Goal: Communication & Community: Answer question/provide support

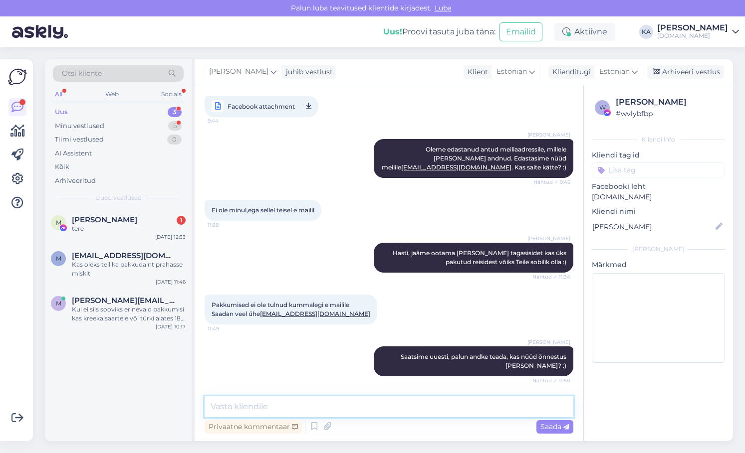
scroll to position [947, 0]
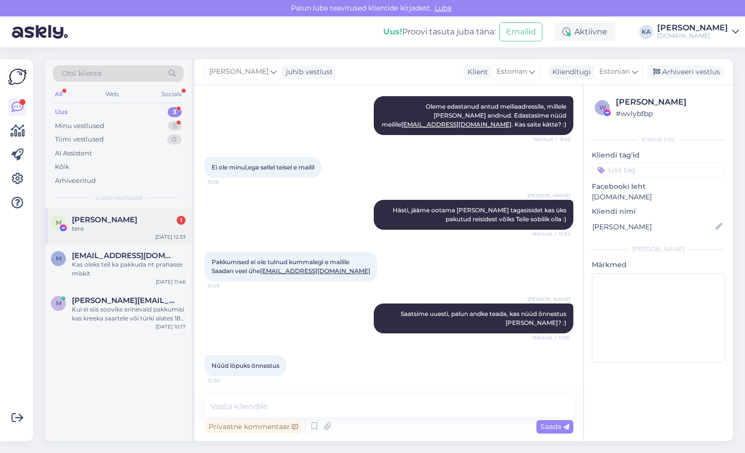
click at [126, 220] on span "[PERSON_NAME]" at bounding box center [104, 220] width 65 height 9
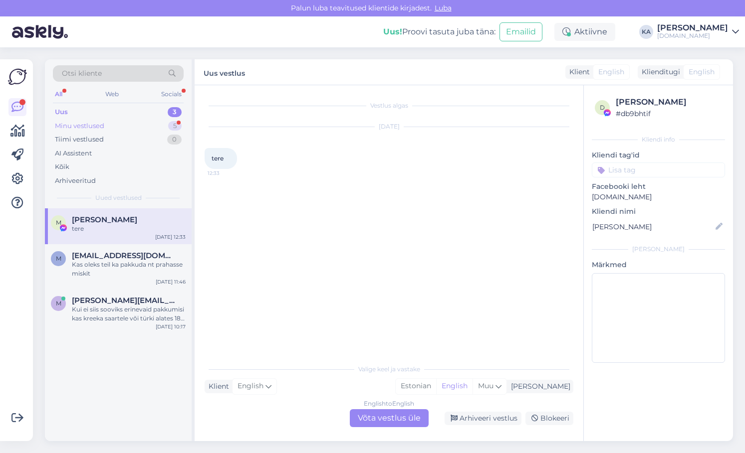
click at [107, 124] on div "Minu vestlused 5" at bounding box center [118, 126] width 131 height 14
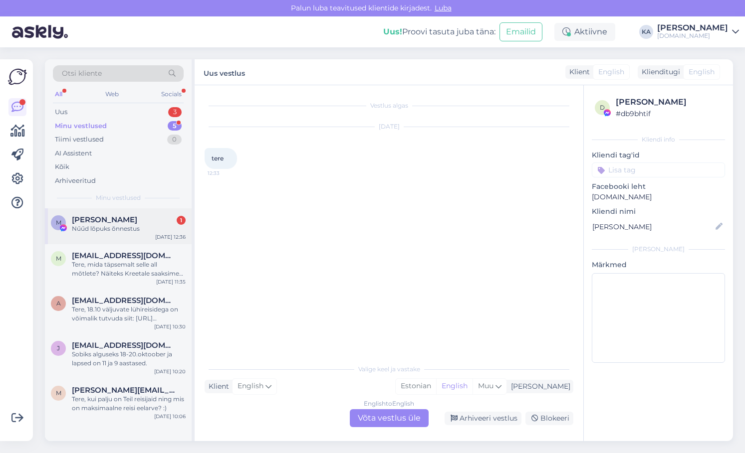
click at [124, 234] on div "M [PERSON_NAME] 1 Nűűd lŏpuks ŏnnestus [DATE] 12:36" at bounding box center [118, 227] width 147 height 36
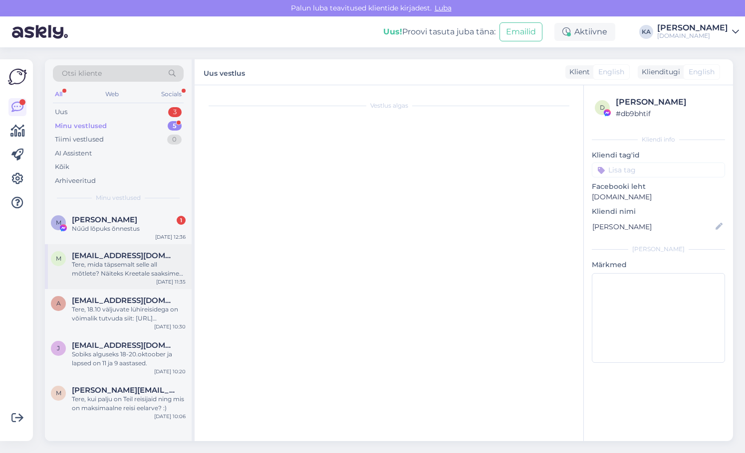
scroll to position [947, 0]
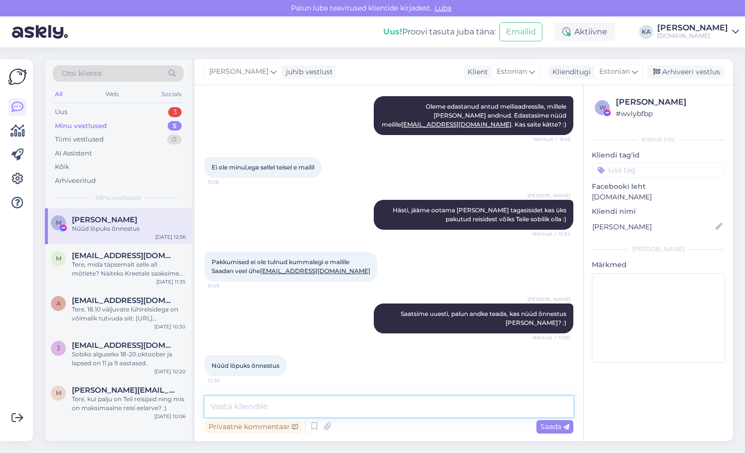
click at [301, 400] on textarea at bounding box center [389, 407] width 369 height 21
type textarea "Supper. Jääme ootama [PERSON_NAME] tagasisidet :)"
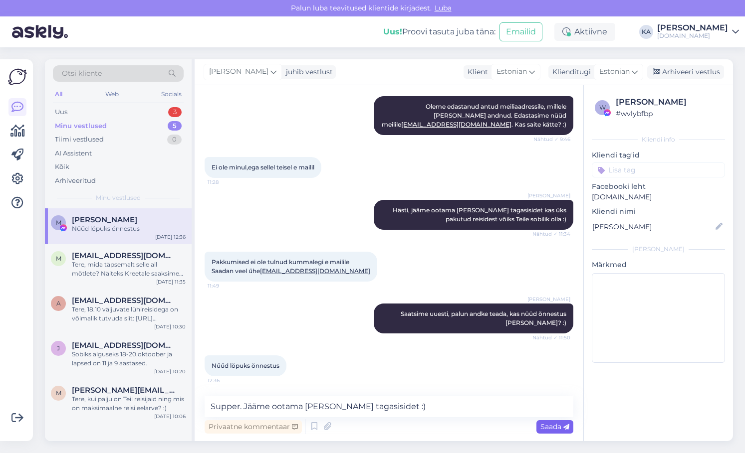
click at [542, 430] on span "Saada" at bounding box center [554, 427] width 29 height 9
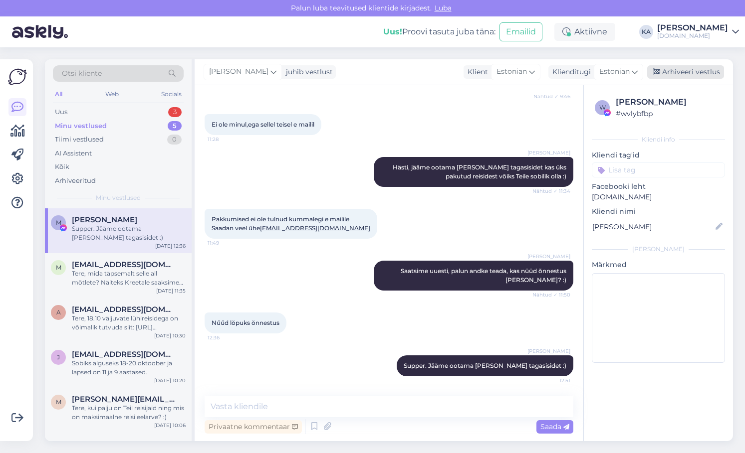
click at [664, 68] on div "Arhiveeri vestlus" at bounding box center [685, 71] width 77 height 13
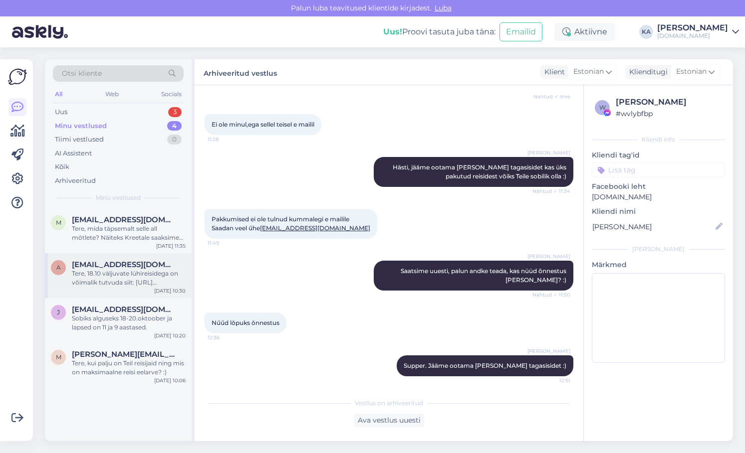
click at [98, 280] on div "Tere, 18.10 väljuvate lühireisidega on võimalik tutvuda siit: [URL][DOMAIN_NAME]" at bounding box center [129, 278] width 114 height 18
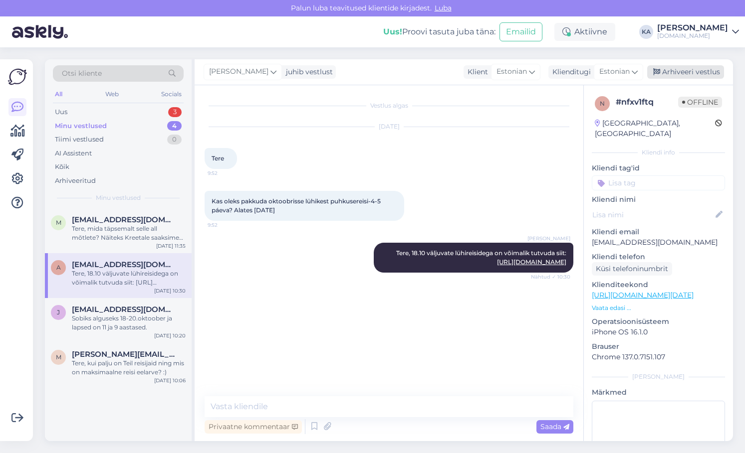
click at [685, 77] on div "Arhiveeri vestlus" at bounding box center [685, 71] width 77 height 13
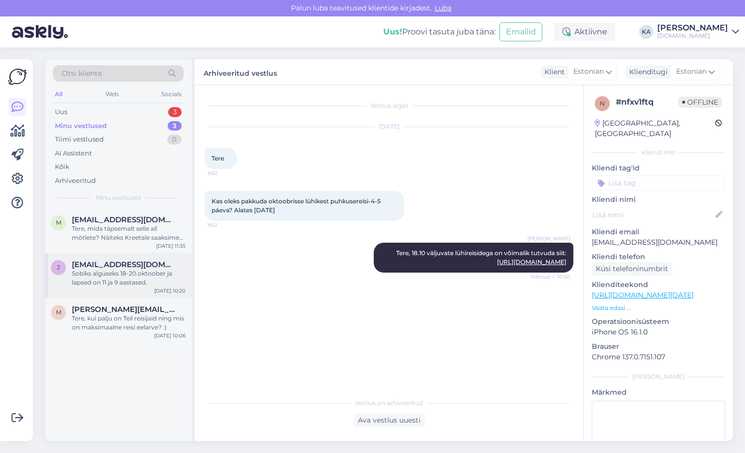
click at [111, 272] on div "Sobiks alguseks 18-20.oktoober ja lapsed on 11 ja 9 aastased." at bounding box center [129, 278] width 114 height 18
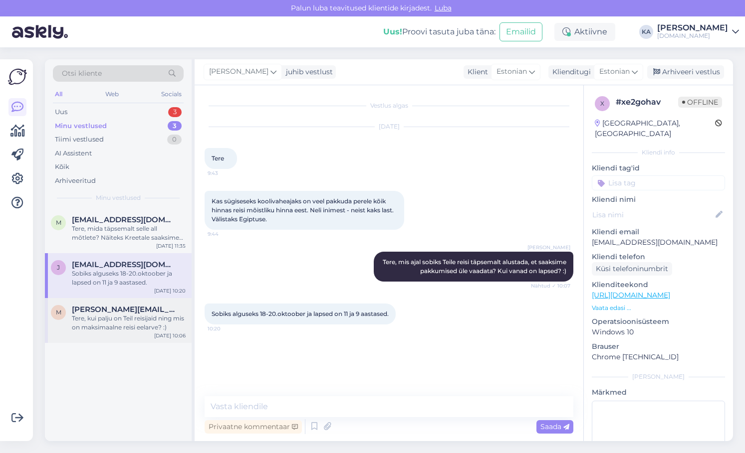
click at [112, 313] on span "[PERSON_NAME][EMAIL_ADDRESS][DOMAIN_NAME]" at bounding box center [124, 309] width 104 height 9
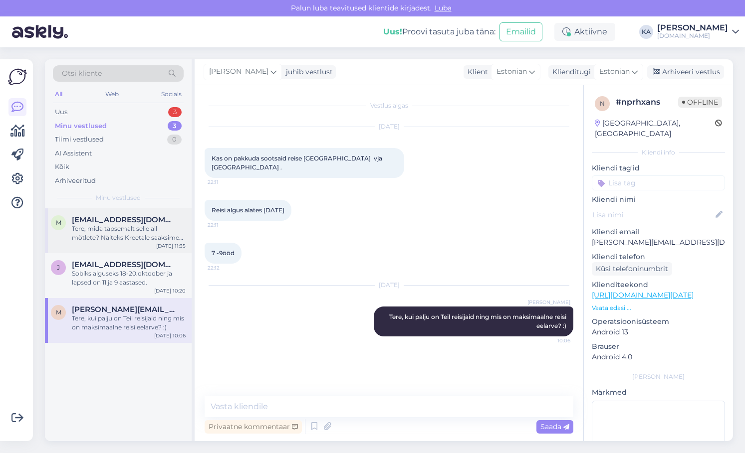
click at [121, 220] on span "[EMAIL_ADDRESS][DOMAIN_NAME]" at bounding box center [124, 220] width 104 height 9
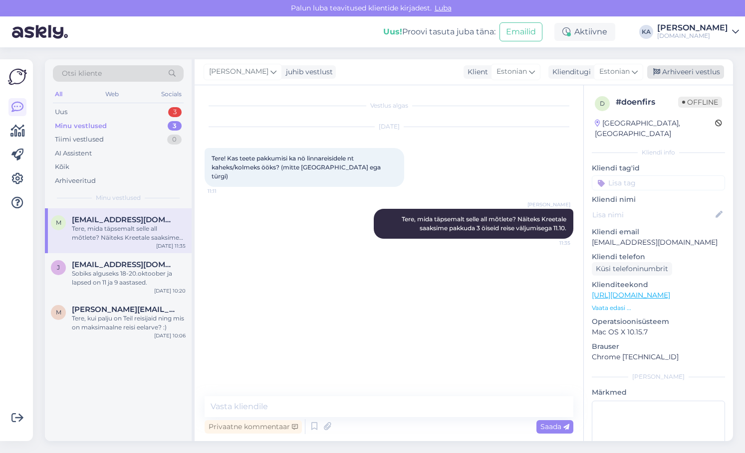
click at [703, 77] on div "Arhiveeri vestlus" at bounding box center [685, 71] width 77 height 13
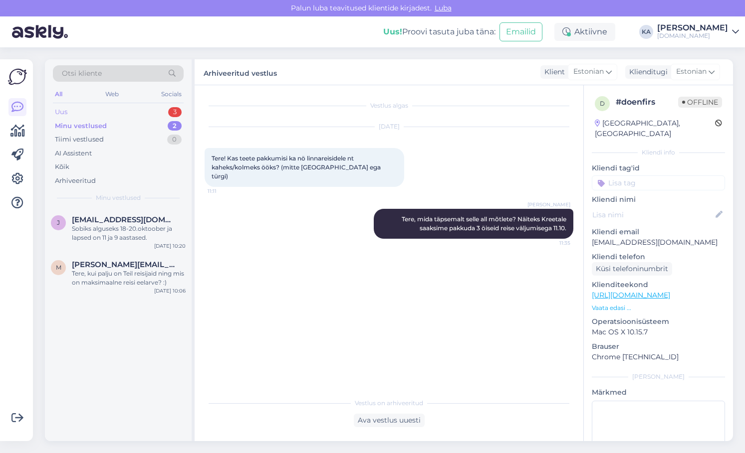
click at [73, 113] on div "Uus 3" at bounding box center [118, 112] width 131 height 14
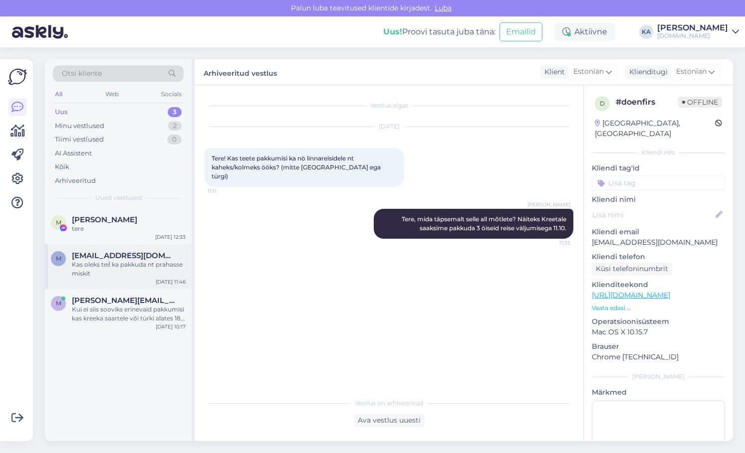
click at [107, 278] on div "m [EMAIL_ADDRESS][DOMAIN_NAME] Kas oleks teil ka pakkuda nt prahasse miskit [DA…" at bounding box center [118, 266] width 147 height 45
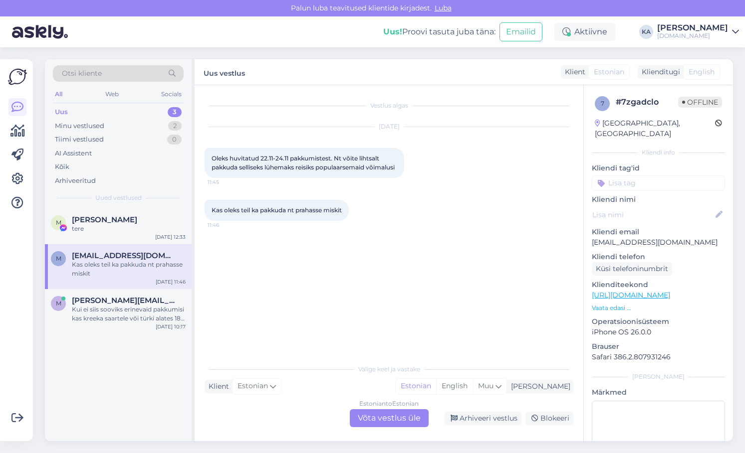
click at [384, 424] on div "Estonian to Estonian Võta vestlus üle" at bounding box center [389, 419] width 79 height 18
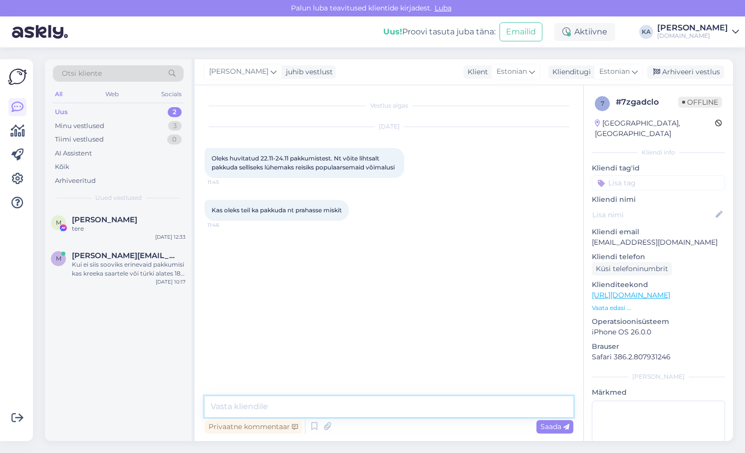
click at [297, 406] on textarea at bounding box center [389, 407] width 369 height 21
click at [407, 413] on textarea "Tere, [GEOGRAPHIC_DATA] reise paraku meil valikus ei ole." at bounding box center [389, 407] width 369 height 21
type textarea "Tere, [GEOGRAPHIC_DATA] reise paraku meil valikus ei ole."
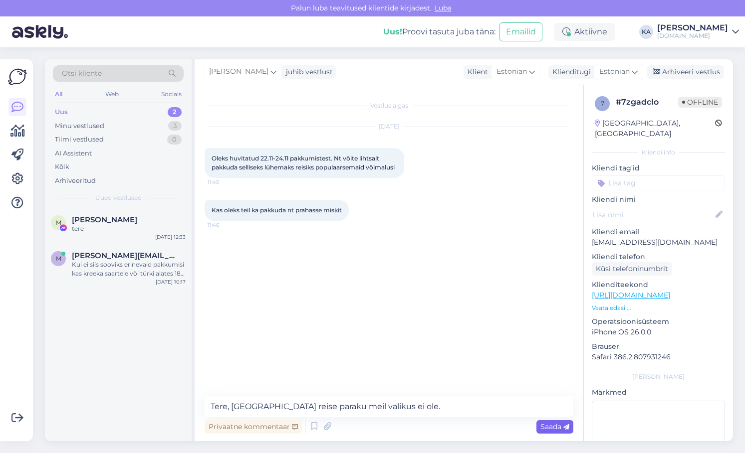
click at [542, 427] on span "Saada" at bounding box center [554, 427] width 29 height 9
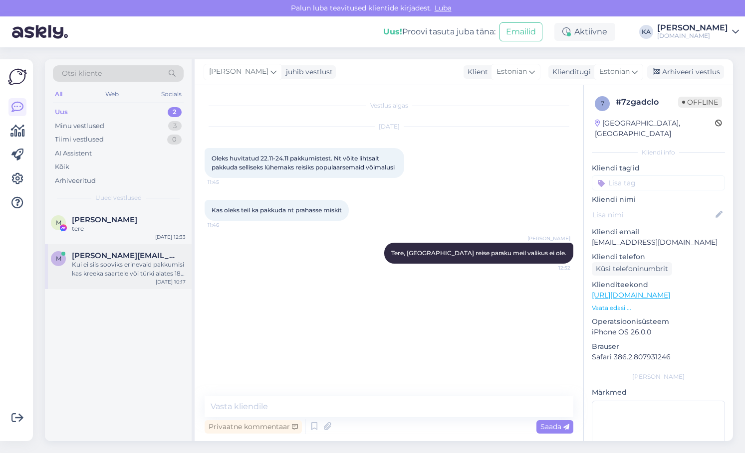
click at [86, 282] on div "m [PERSON_NAME][EMAIL_ADDRESS][DOMAIN_NAME] Kui ei siis sooviks erinevaid pakku…" at bounding box center [118, 266] width 147 height 45
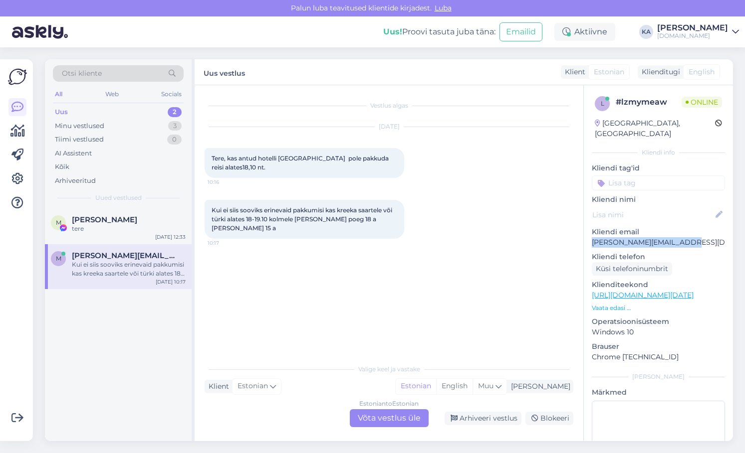
drag, startPoint x: 573, startPoint y: 232, endPoint x: 590, endPoint y: 236, distance: 17.8
click at [590, 236] on div "l # lzmymeaw Online [GEOGRAPHIC_DATA], [GEOGRAPHIC_DATA] Kliendi info Kliendi t…" at bounding box center [658, 295] width 149 height 421
copy p "[PERSON_NAME][EMAIL_ADDRESS][DOMAIN_NAME]"
click at [647, 252] on p "Kliendi telefon" at bounding box center [658, 257] width 133 height 10
click at [363, 418] on div "Estonian to Estonian Võta vestlus üle" at bounding box center [389, 419] width 79 height 18
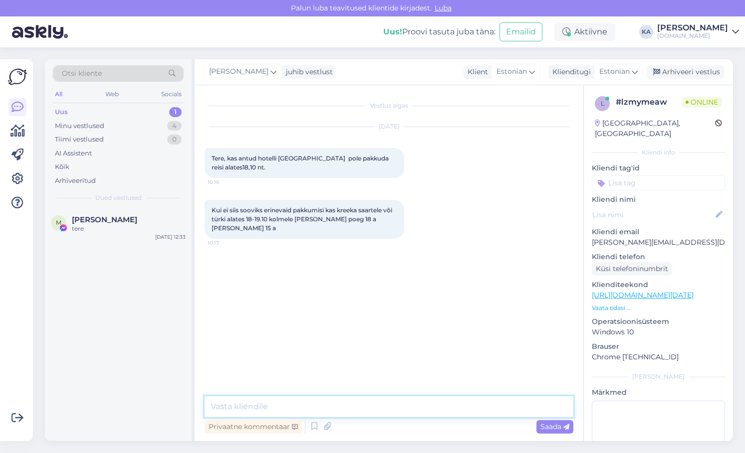
click at [281, 405] on textarea at bounding box center [389, 407] width 369 height 21
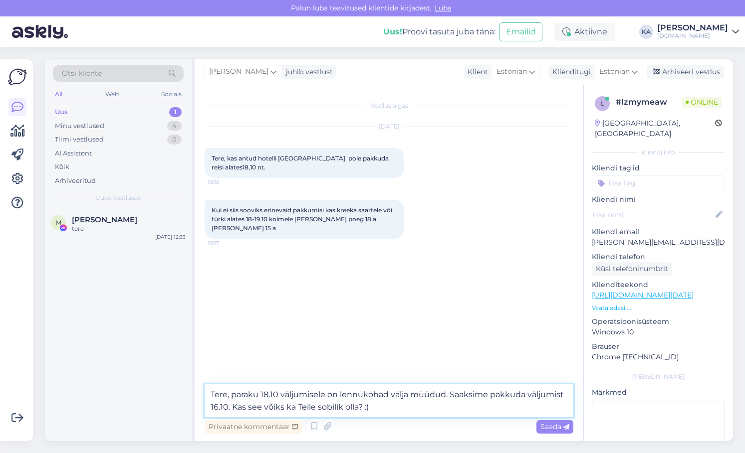
type textarea "Tere, paraku 18.10 väljumisele on lennukohad välja müüdud. Saaksime pakkuda väl…"
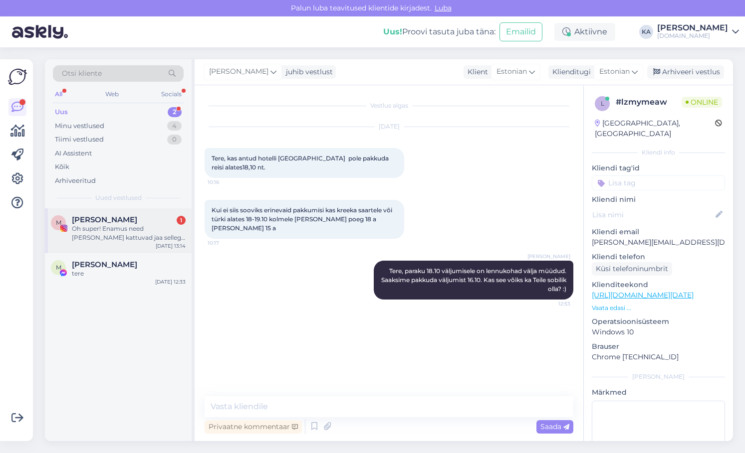
click at [107, 244] on div "M [PERSON_NAME] 1 Oh super! Enamus need [PERSON_NAME] kattuvad jaa sellega mis …" at bounding box center [118, 231] width 147 height 45
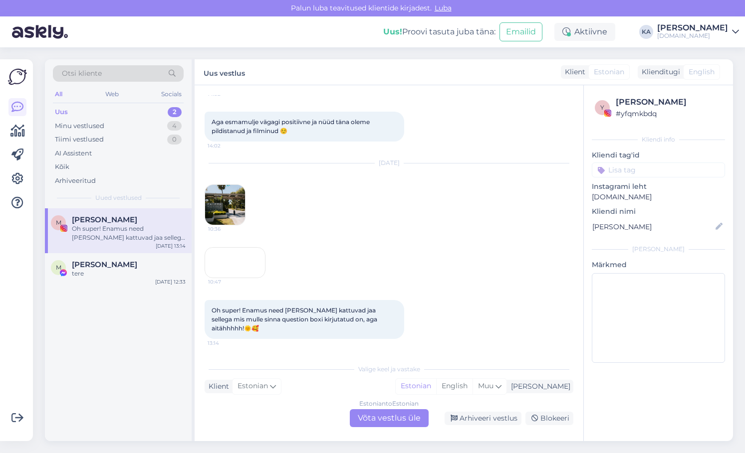
scroll to position [905, 0]
click at [484, 418] on div "Arhiveeri vestlus" at bounding box center [483, 418] width 77 height 13
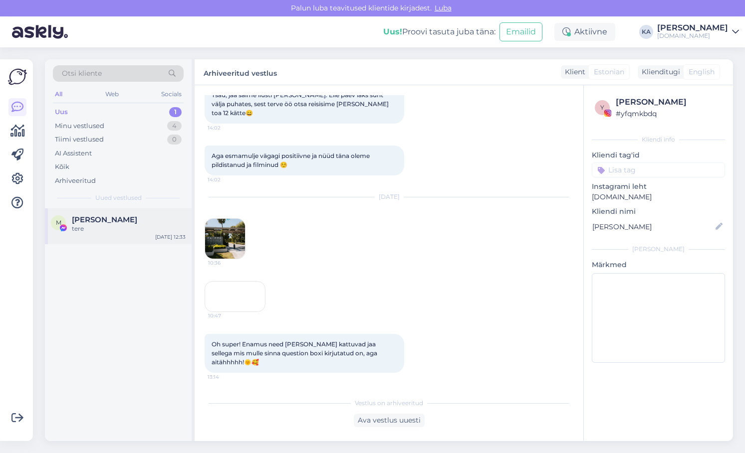
click at [111, 211] on div "M [PERSON_NAME] tere [DATE] 12:33" at bounding box center [118, 227] width 147 height 36
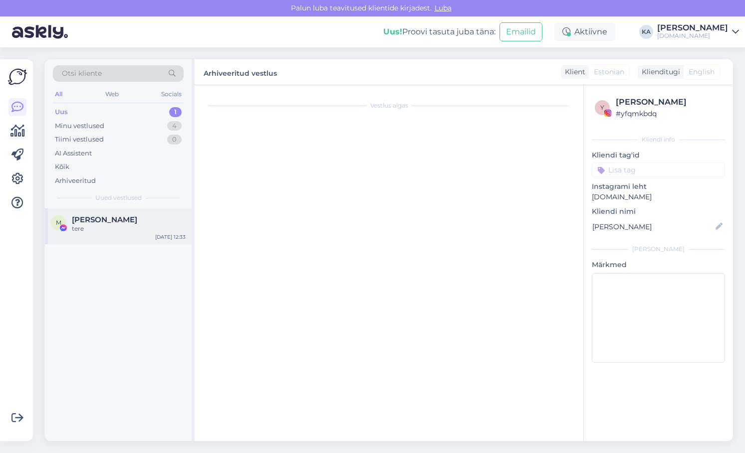
scroll to position [0, 0]
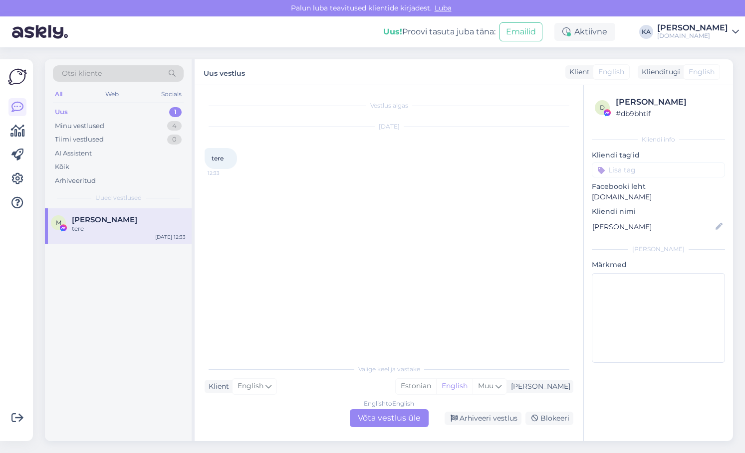
click at [377, 417] on div "English to English Võta vestlus üle" at bounding box center [389, 419] width 79 height 18
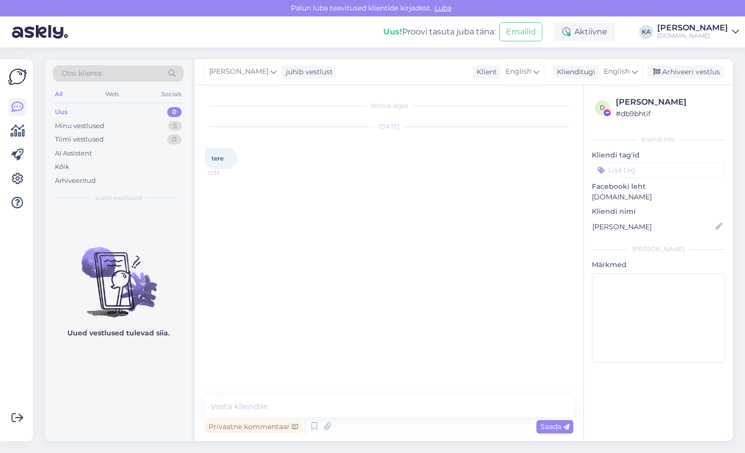
click at [302, 396] on div "Vestlus algas [DATE] tere 12:33 Privaatne kommentaar Saada" at bounding box center [389, 263] width 389 height 356
click at [254, 394] on div "Vestlus algas [DATE] tere 12:33 Privaatne kommentaar Saada" at bounding box center [389, 263] width 389 height 356
click at [253, 397] on textarea at bounding box center [389, 407] width 369 height 21
type textarea "Tere, kuidas saame aidata? :)"
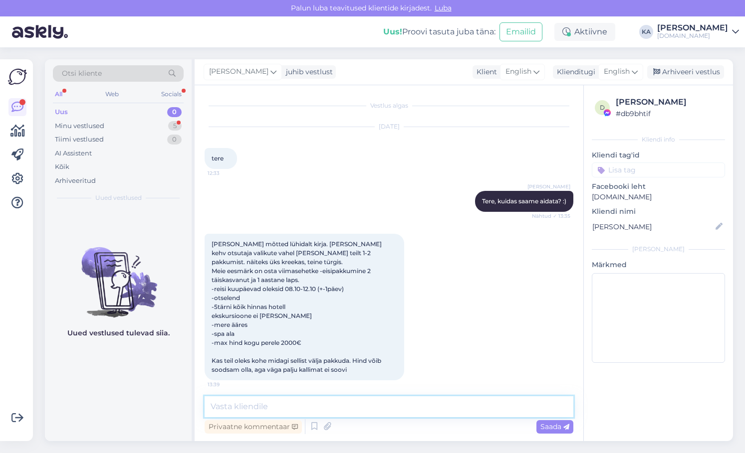
scroll to position [4, 0]
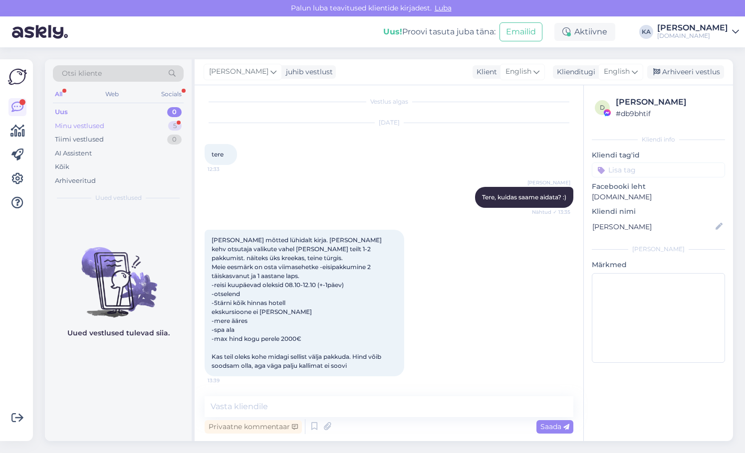
click at [80, 120] on div "Minu vestlused 5" at bounding box center [118, 126] width 131 height 14
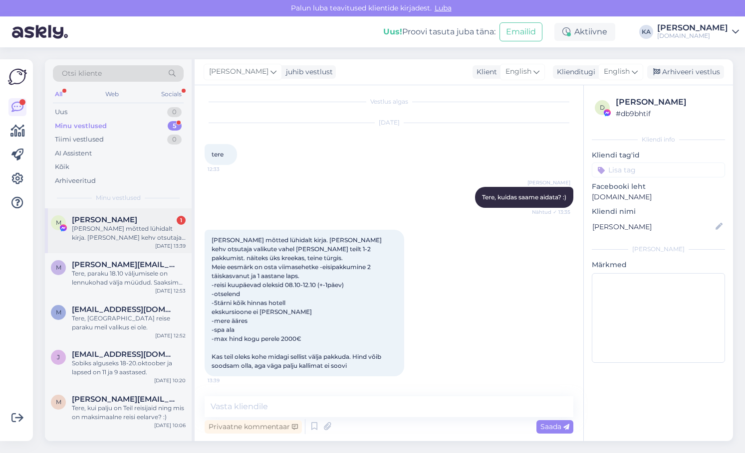
click at [66, 231] on img at bounding box center [63, 228] width 9 height 9
click at [88, 363] on div "Sobiks alguseks 18-20.oktoober ja lapsed on 11 ja 9 aastased." at bounding box center [129, 368] width 114 height 18
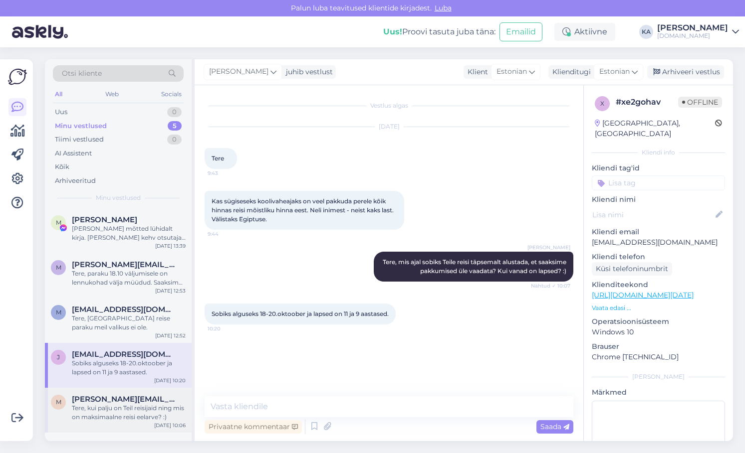
click at [128, 423] on div "M [PERSON_NAME][EMAIL_ADDRESS][DOMAIN_NAME] Tere, kui palju on Teil reisijaid n…" at bounding box center [118, 410] width 147 height 45
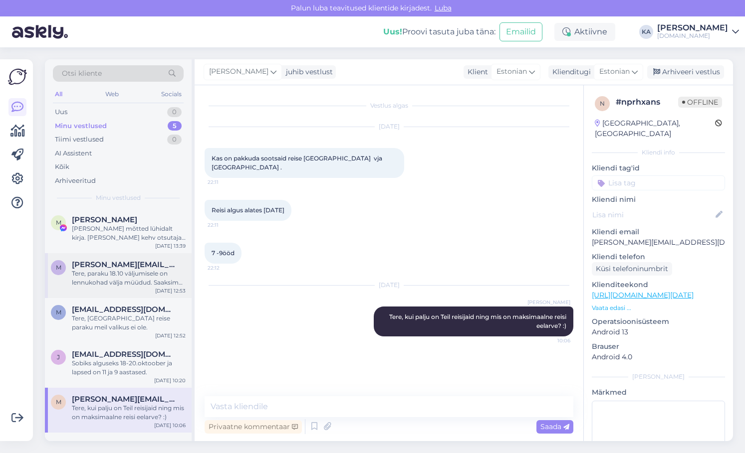
click at [131, 281] on div "Tere, paraku 18.10 väljumisele on lennukohad välja müüdud. Saaksime pakkuda väl…" at bounding box center [129, 278] width 114 height 18
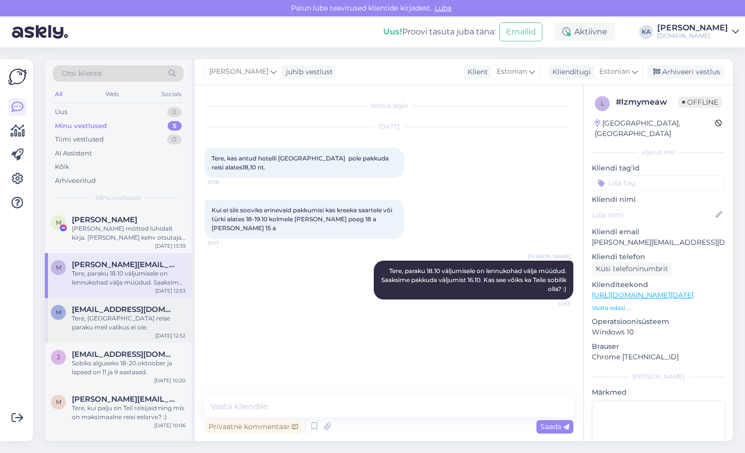
click at [110, 327] on div "Tere, [GEOGRAPHIC_DATA] reise paraku meil valikus ei ole." at bounding box center [129, 323] width 114 height 18
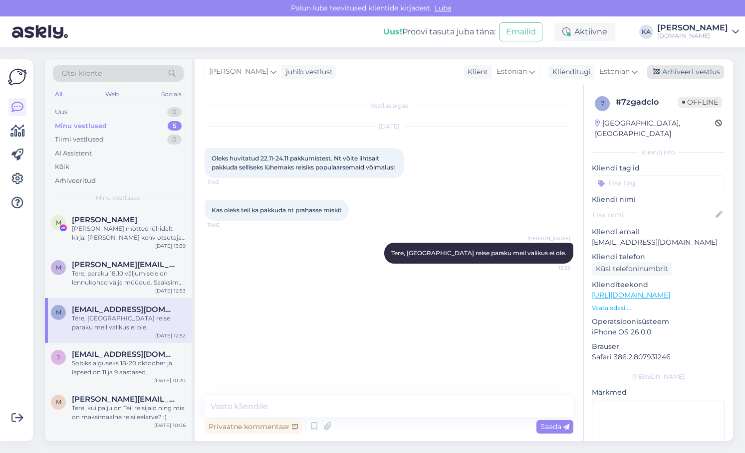
click at [675, 72] on div "Arhiveeri vestlus" at bounding box center [685, 71] width 77 height 13
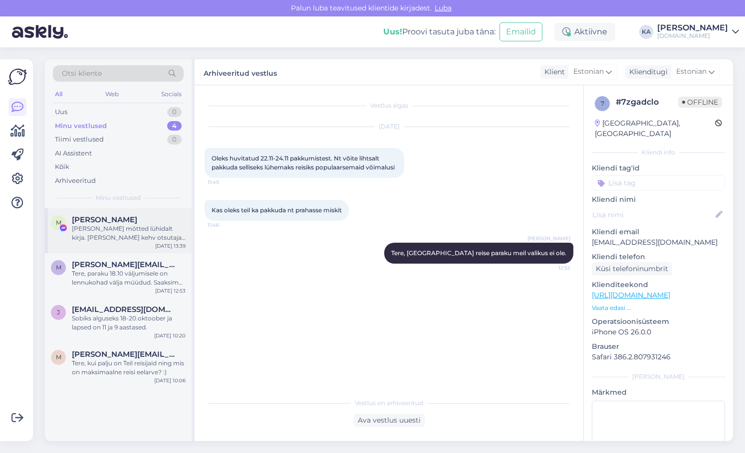
click at [101, 237] on div "[PERSON_NAME] mõtted lühidalt kirja. [PERSON_NAME] kehv otsutaja valikute vahel…" at bounding box center [129, 233] width 114 height 18
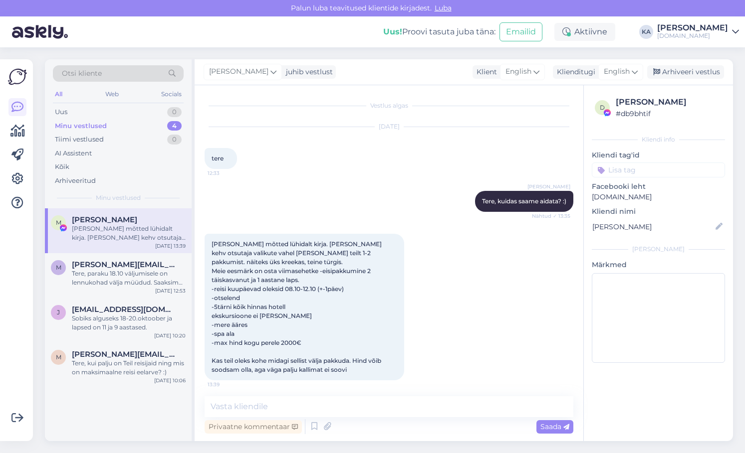
scroll to position [4, 0]
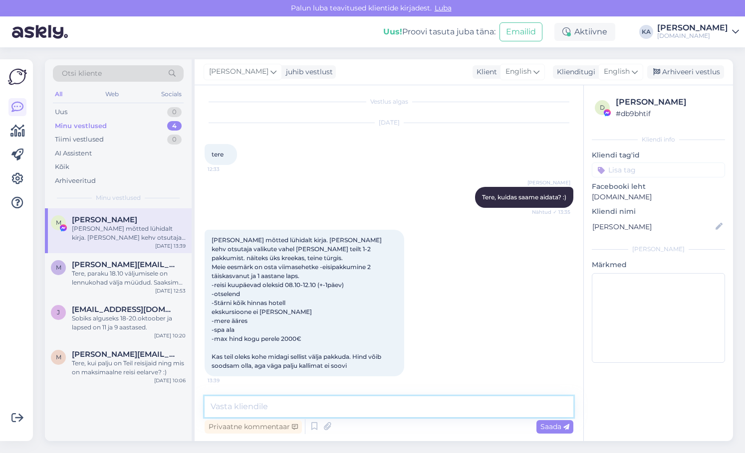
click at [273, 400] on textarea at bounding box center [389, 407] width 369 height 21
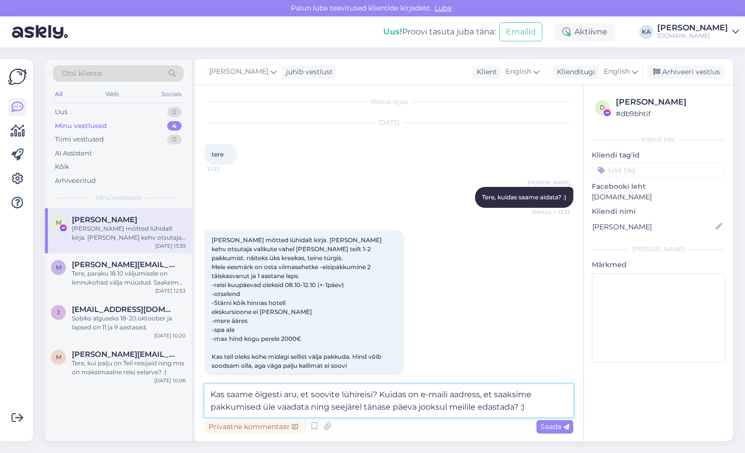
type textarea "Kas saame õigesti aru, et soovite lühireisi? Kuidas on e-maili aadress, et saak…"
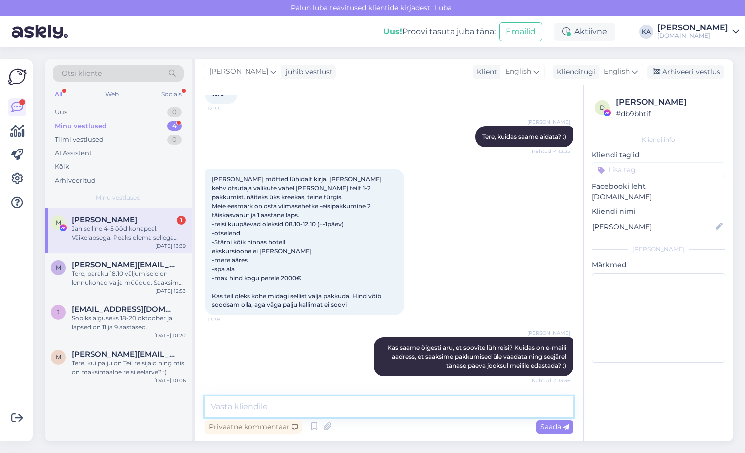
scroll to position [126, 0]
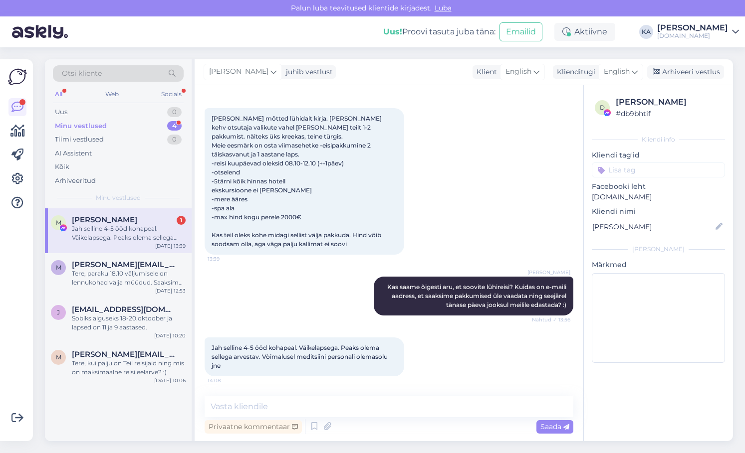
click at [583, 230] on div "Vestlus algas [DATE] tere 12:33 [PERSON_NAME], kuidas saame aidata? :) Nähtud ✓…" at bounding box center [464, 263] width 538 height 356
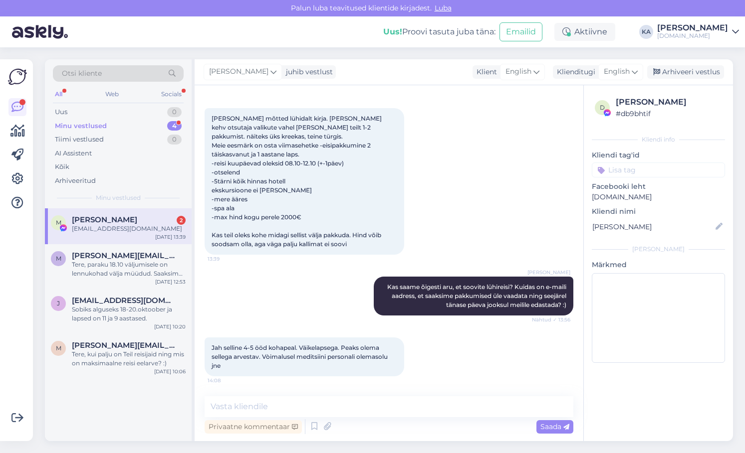
scroll to position [169, 0]
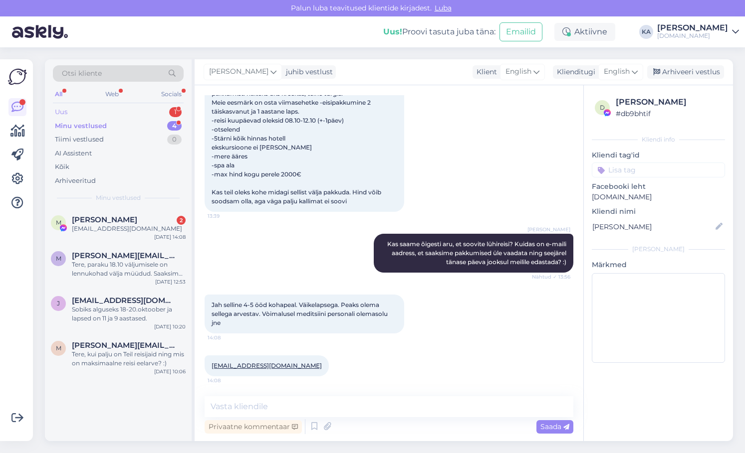
click at [63, 111] on div "Uus" at bounding box center [61, 112] width 12 height 10
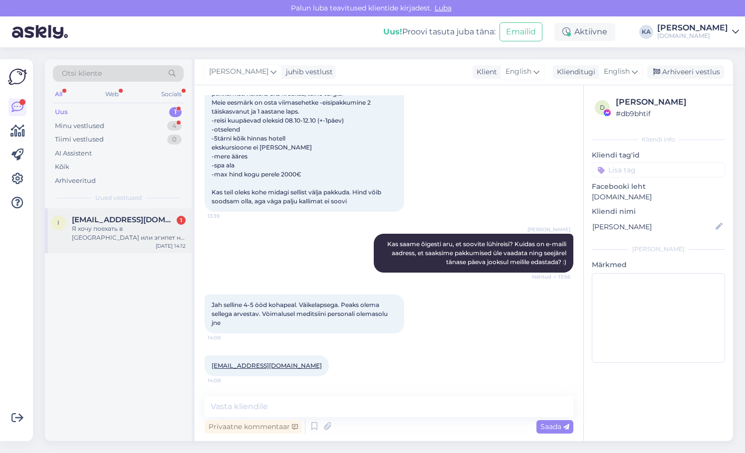
click at [97, 216] on span "[EMAIL_ADDRESS][DOMAIN_NAME]" at bounding box center [124, 220] width 104 height 9
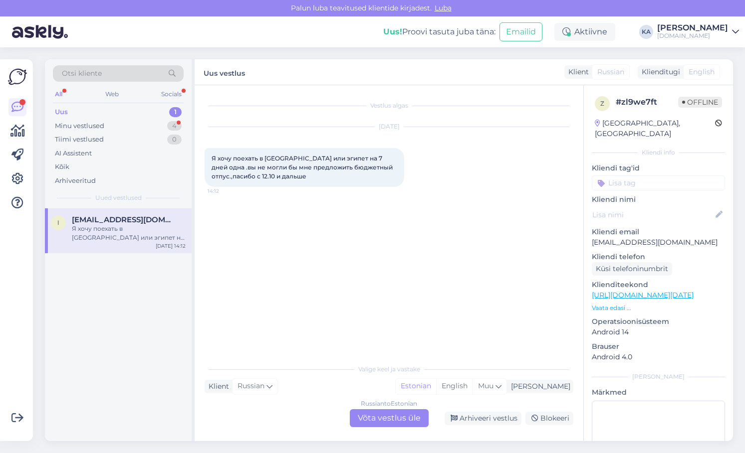
click at [389, 417] on div "Russian to Estonian Võta vestlus üle" at bounding box center [389, 419] width 79 height 18
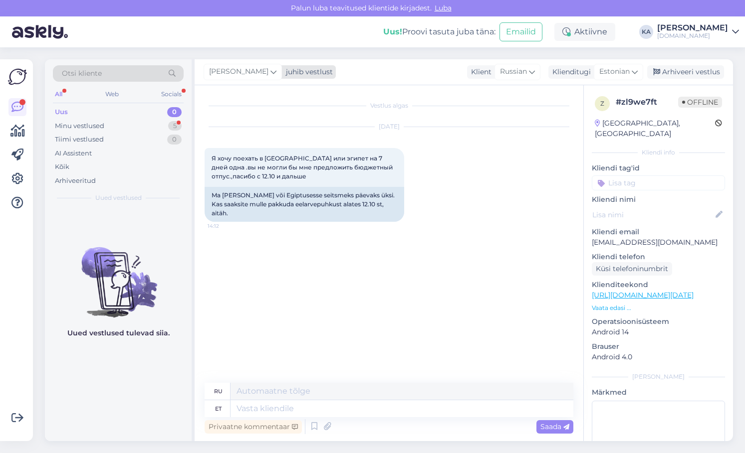
click at [229, 72] on span "[PERSON_NAME]" at bounding box center [238, 71] width 59 height 11
type input "tat"
click at [250, 121] on div "[PERSON_NAME]" at bounding box center [270, 116] width 86 height 12
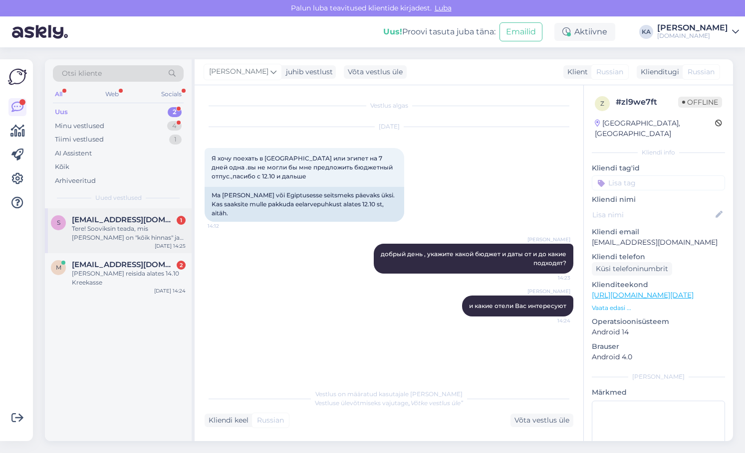
click at [113, 226] on div "Tere! Sooviksin teada, mis [PERSON_NAME] on "kõik hinnas" ja "ultra kõik hinnas…" at bounding box center [129, 233] width 114 height 18
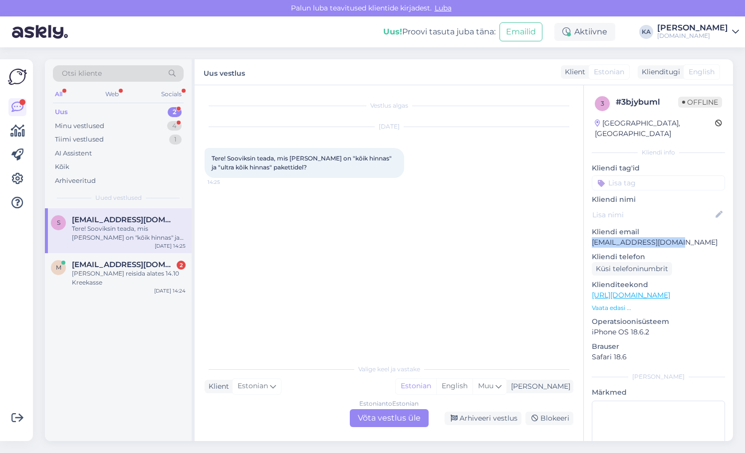
drag, startPoint x: 652, startPoint y: 235, endPoint x: 584, endPoint y: 237, distance: 67.4
click at [584, 237] on div "3 # 3bjybuml Offline [GEOGRAPHIC_DATA], [GEOGRAPHIC_DATA] Kliendi info Kliendi …" at bounding box center [658, 295] width 149 height 421
copy p "[EMAIL_ADDRESS][DOMAIN_NAME]"
click at [359, 265] on div "Vestlus algas [DATE] Tere! Sooviksin teada, mis [PERSON_NAME] on "kõik hinnas" …" at bounding box center [394, 222] width 378 height 255
click at [129, 278] on div "[PERSON_NAME] reisida alates 14.10 Kreekasse" at bounding box center [129, 278] width 114 height 18
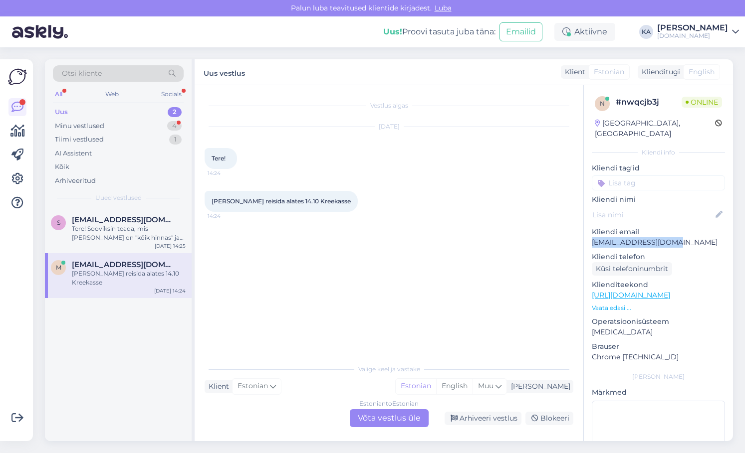
drag, startPoint x: 681, startPoint y: 234, endPoint x: 591, endPoint y: 235, distance: 89.8
click at [591, 235] on div "n # nwqcjb3j Online [GEOGRAPHIC_DATA], [GEOGRAPHIC_DATA] Kliendi info Kliendi t…" at bounding box center [658, 295] width 149 height 421
copy p "[EMAIL_ADDRESS][DOMAIN_NAME]"
click at [101, 226] on div "Tere! Sooviksin teada, mis [PERSON_NAME] on "kõik hinnas" ja "ultra kõik hinnas…" at bounding box center [129, 233] width 114 height 18
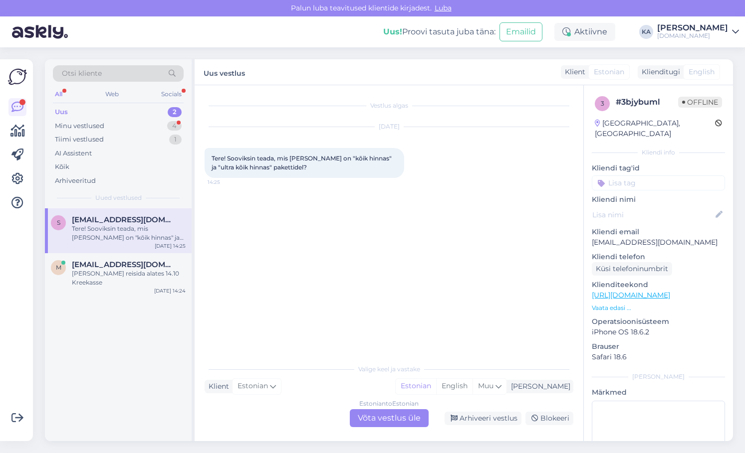
click at [384, 412] on div "Estonian to Estonian Võta vestlus üle" at bounding box center [389, 419] width 79 height 18
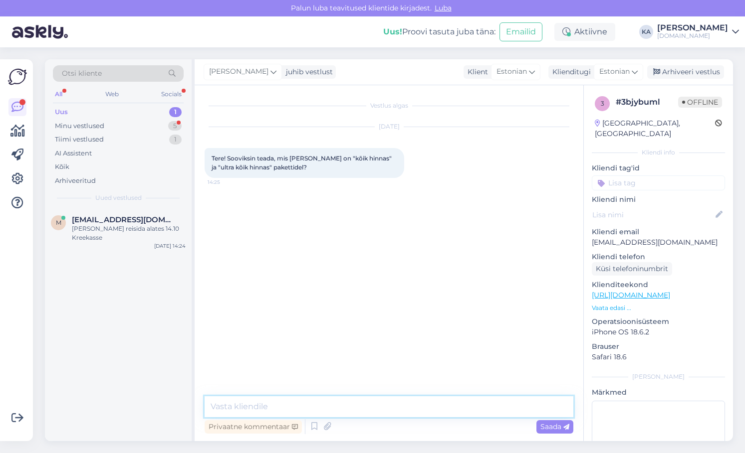
click at [296, 405] on textarea at bounding box center [389, 407] width 369 height 21
paste textarea "LO (Ips Dolorsita) - cons adipis: elitsed-, doeiu- te incididu, utlaboreet Dolo…"
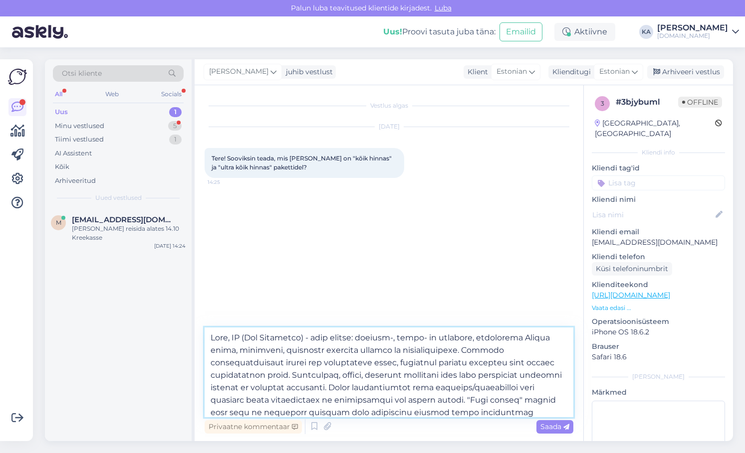
click at [230, 336] on textarea at bounding box center [389, 373] width 369 height 90
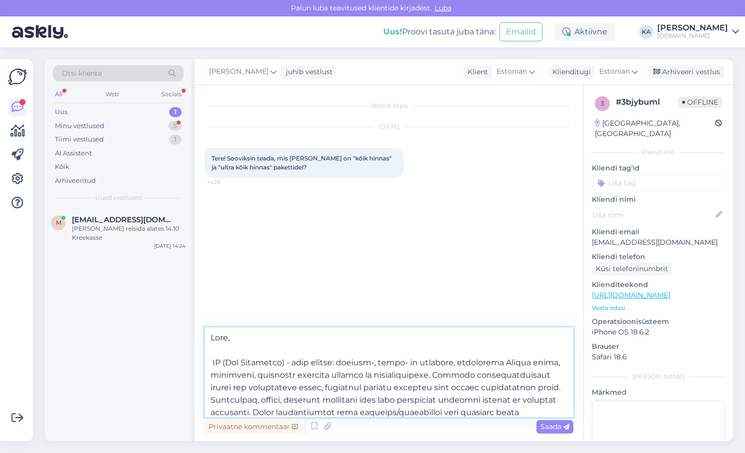
click at [284, 340] on textarea at bounding box center [389, 373] width 369 height 90
paste textarea "Ega ultra kõik hinnas [PERSON_NAME] hinnas pakettidel erilist erinevust ei oleg…"
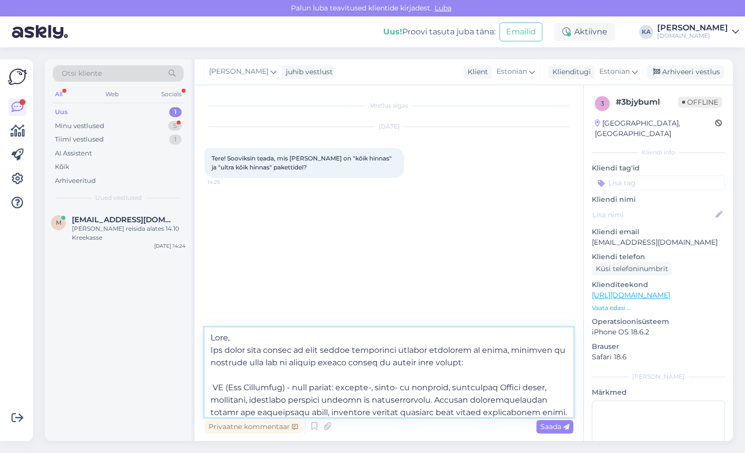
drag, startPoint x: 229, startPoint y: 349, endPoint x: 203, endPoint y: 348, distance: 26.4
click at [203, 348] on div "Vestlus algas [DATE] Tere! Sooviksin teada, mis [PERSON_NAME] on "kõik hinnas" …" at bounding box center [389, 263] width 389 height 356
click at [441, 376] on textarea at bounding box center [389, 373] width 369 height 90
click at [439, 366] on textarea at bounding box center [389, 373] width 369 height 90
click at [402, 364] on textarea at bounding box center [389, 373] width 369 height 90
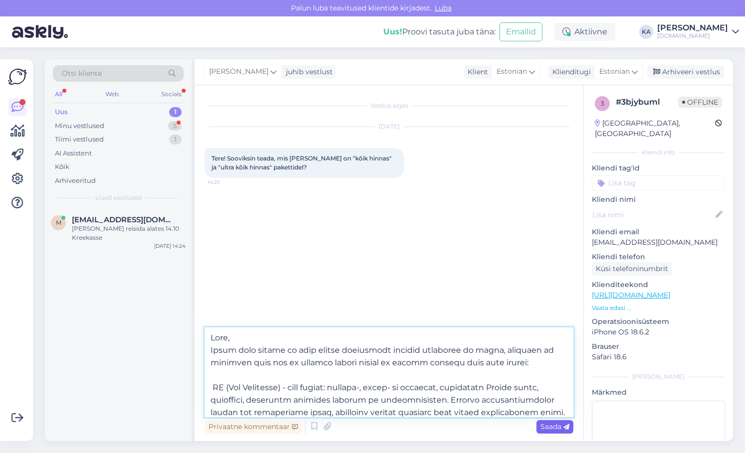
type textarea "Lore, Ipsum dolo sitame co adip elitse doeiusmodt incidid utlaboree do magna, a…"
click at [559, 422] on div "Saada" at bounding box center [554, 427] width 37 height 13
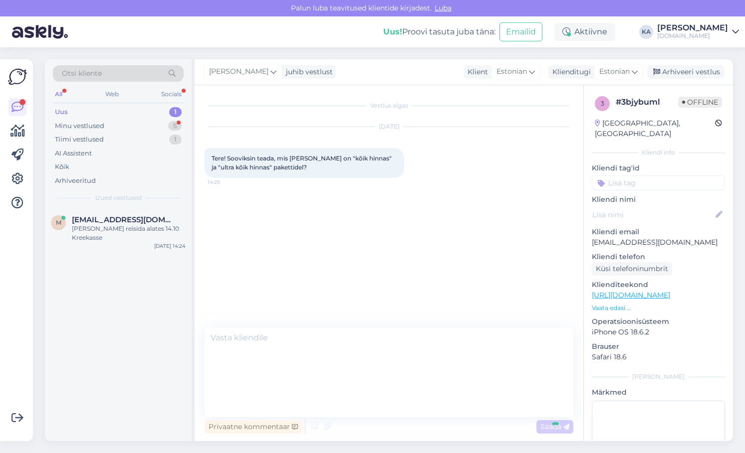
scroll to position [123, 0]
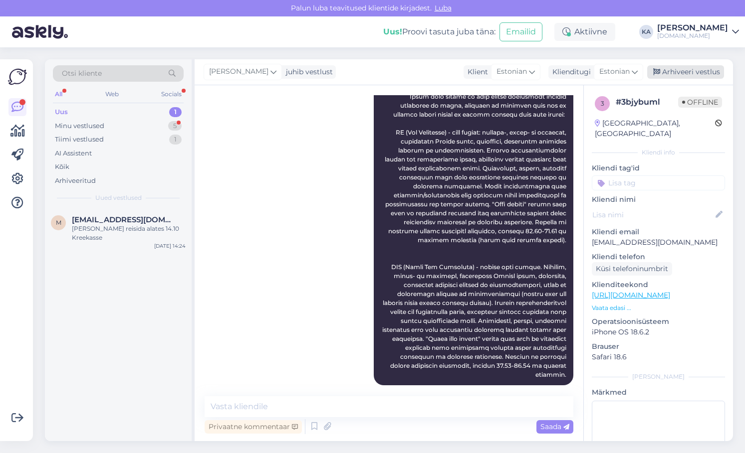
click at [691, 74] on div "Arhiveeri vestlus" at bounding box center [685, 71] width 77 height 13
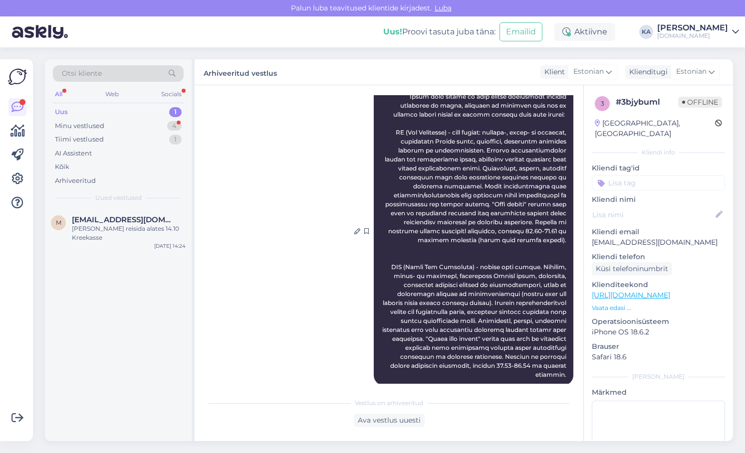
scroll to position [126, 0]
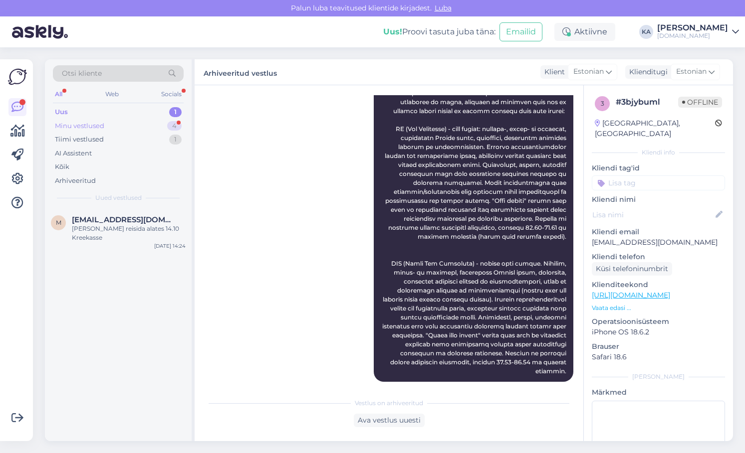
click at [82, 128] on div "Minu vestlused" at bounding box center [79, 126] width 49 height 10
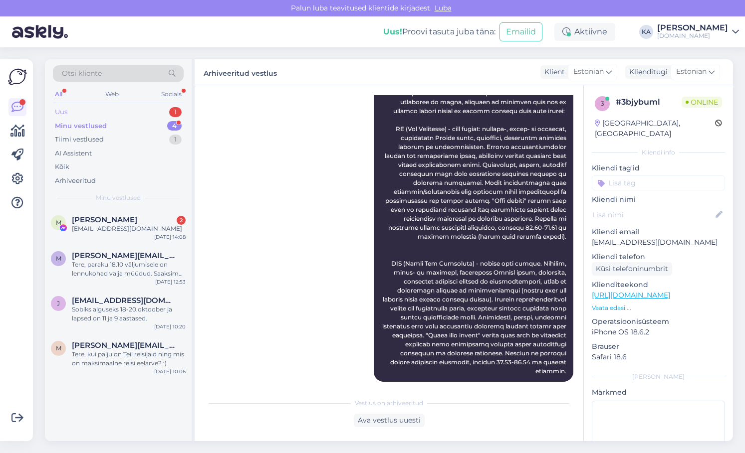
click at [69, 108] on div "Uus 1" at bounding box center [118, 112] width 131 height 14
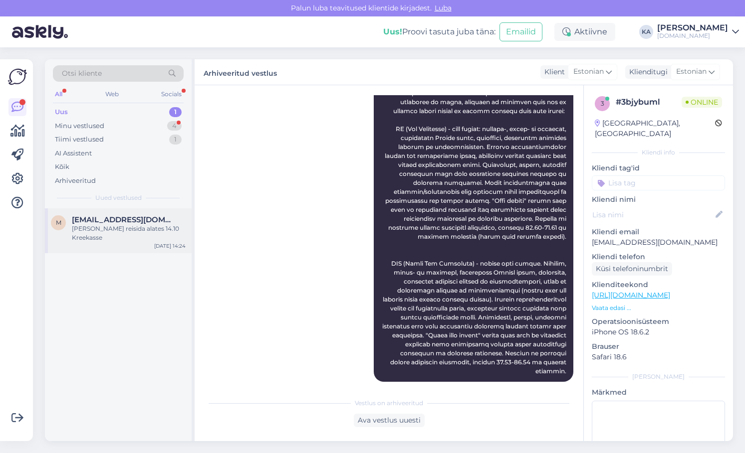
click at [123, 219] on span "[EMAIL_ADDRESS][DOMAIN_NAME]" at bounding box center [124, 220] width 104 height 9
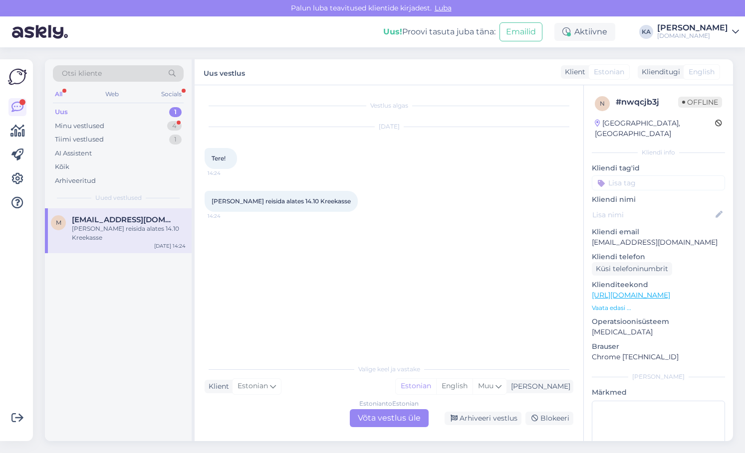
scroll to position [0, 0]
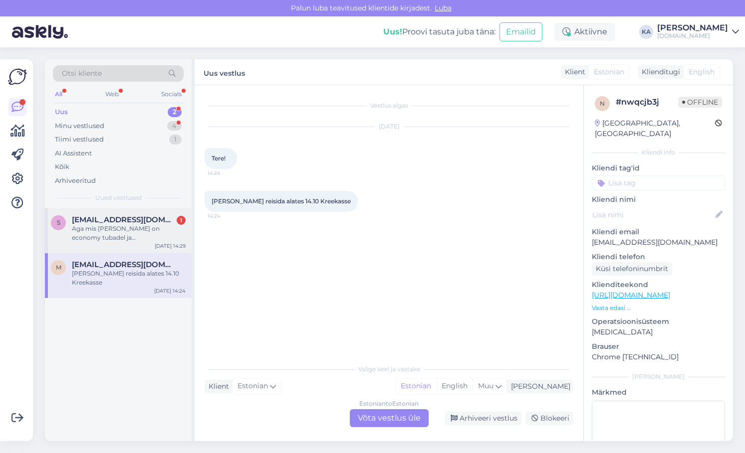
click at [126, 237] on div "Aga mis [PERSON_NAME] on economy tubadel ja standardtubadel?" at bounding box center [129, 233] width 114 height 18
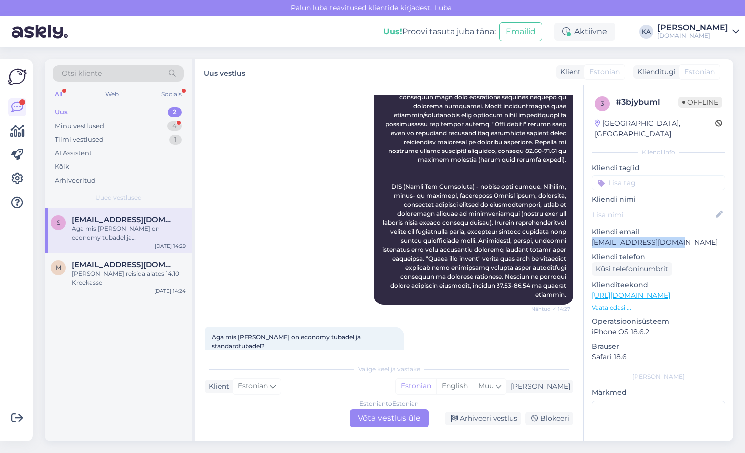
drag, startPoint x: 679, startPoint y: 235, endPoint x: 591, endPoint y: 231, distance: 88.9
click at [591, 231] on div "3 # 3bjybuml Offline [GEOGRAPHIC_DATA], [GEOGRAPHIC_DATA] Kliendi info Kliendi …" at bounding box center [658, 295] width 149 height 421
copy p "[EMAIL_ADDRESS][DOMAIN_NAME]"
drag, startPoint x: 379, startPoint y: 423, endPoint x: 372, endPoint y: 415, distance: 11.0
click at [376, 421] on div "Estonian to Estonian Võta vestlus üle" at bounding box center [389, 419] width 79 height 18
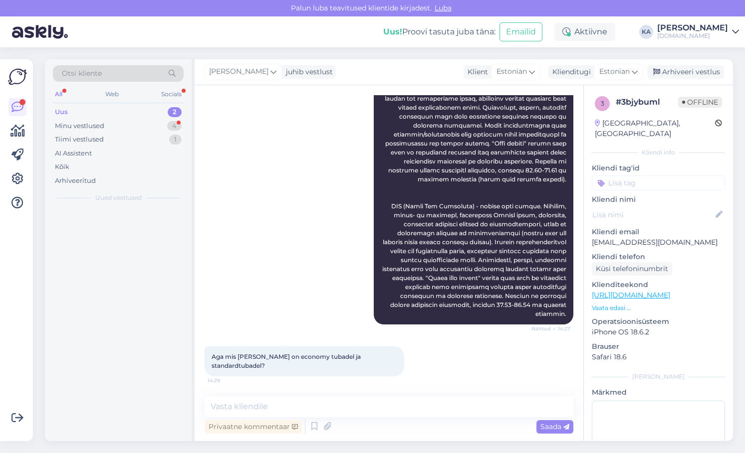
scroll to position [166, 0]
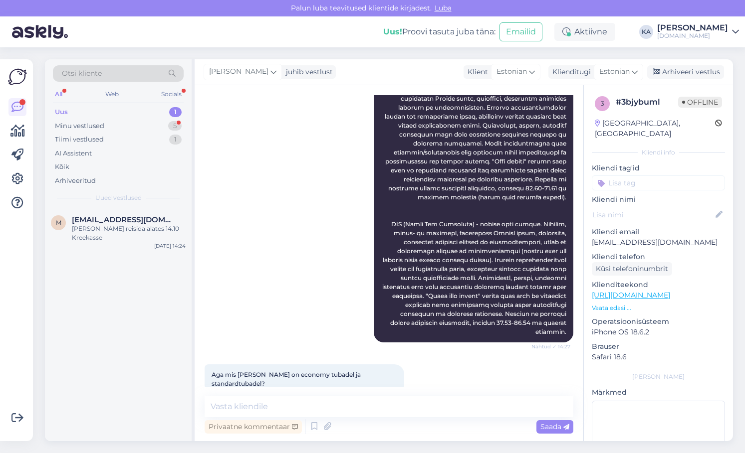
click at [320, 396] on div "Vestlus algas [DATE] Tere! Sooviksin teada, mis [PERSON_NAME] on "kõik hinnas" …" at bounding box center [389, 263] width 389 height 356
click at [320, 398] on textarea at bounding box center [389, 407] width 369 height 21
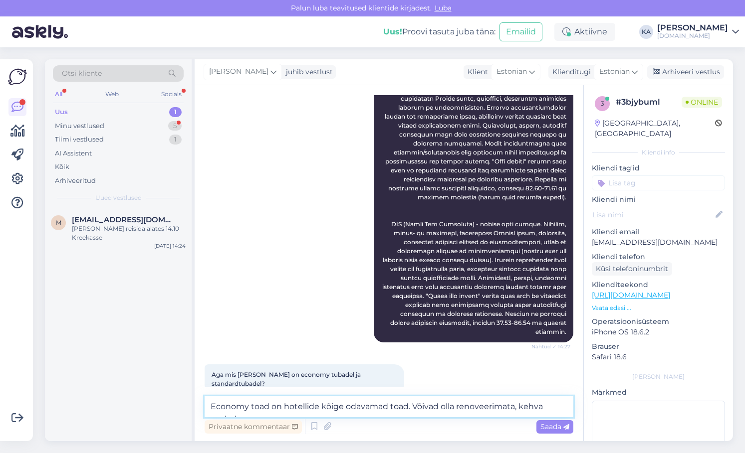
scroll to position [178, 0]
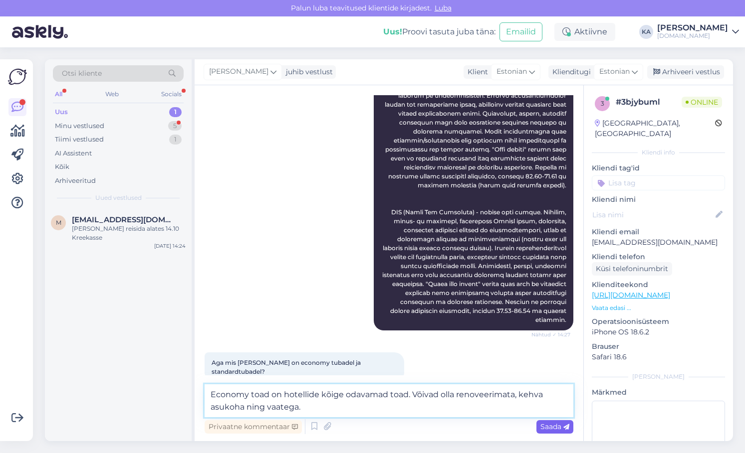
type textarea "Economy toad on hotellide kõige odavamad toad. Võivad olla renoveerimata, kehva…"
click at [541, 422] on div "Saada" at bounding box center [554, 427] width 37 height 13
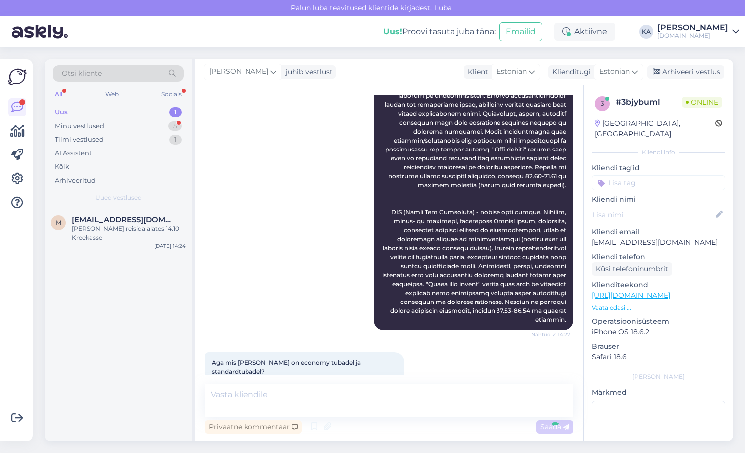
scroll to position [218, 0]
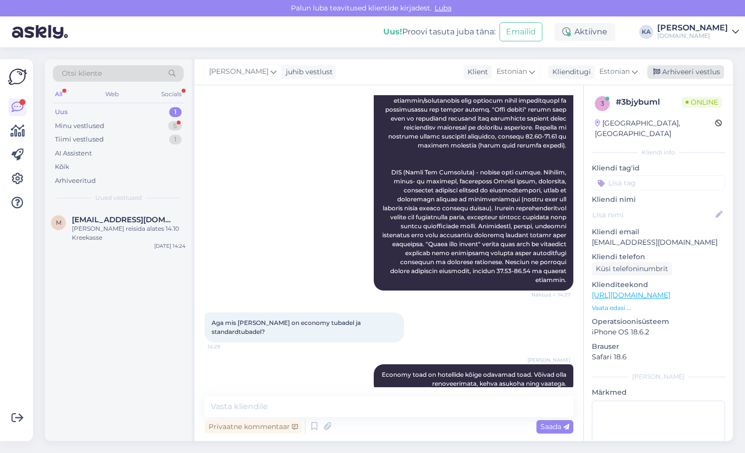
click at [690, 68] on div "Arhiveeri vestlus" at bounding box center [685, 71] width 77 height 13
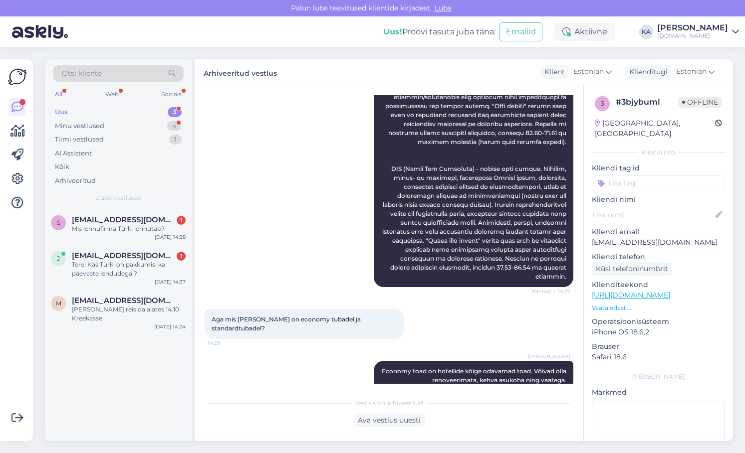
scroll to position [264, 0]
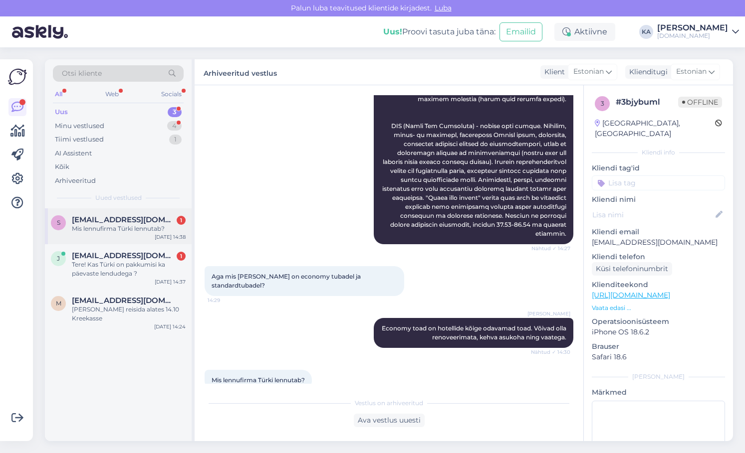
click at [77, 225] on div "Mis lennufirma Türki lennutab?" at bounding box center [129, 228] width 114 height 9
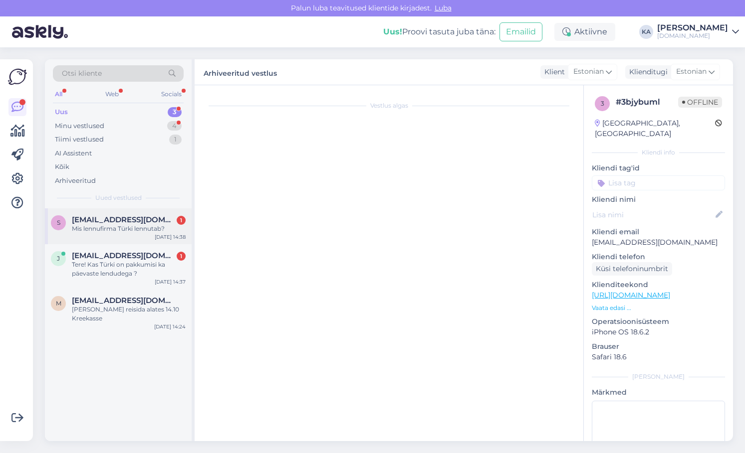
scroll to position [298, 0]
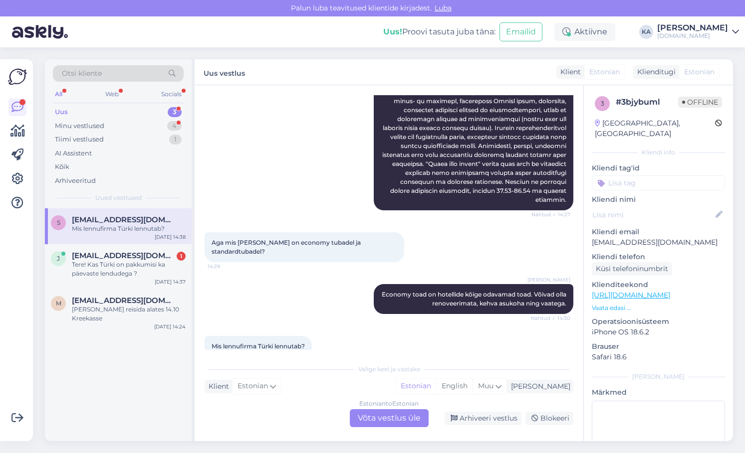
click at [675, 237] on p "[EMAIL_ADDRESS][DOMAIN_NAME]" at bounding box center [658, 242] width 133 height 10
click at [357, 418] on div "Estonian to Estonian Võta vestlus üle" at bounding box center [389, 419] width 79 height 18
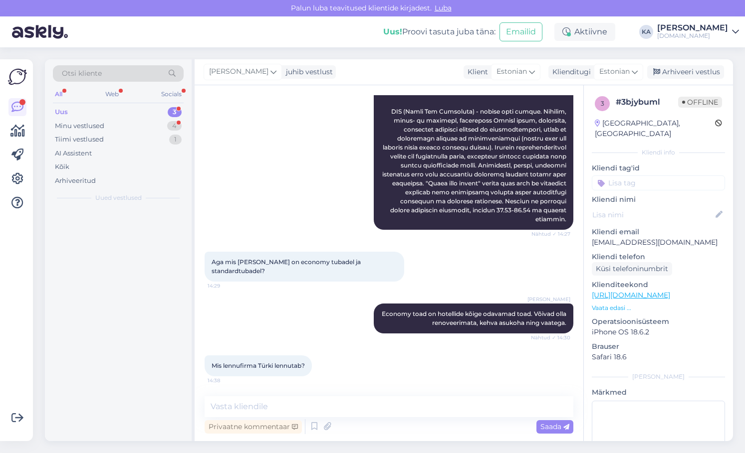
scroll to position [260, 0]
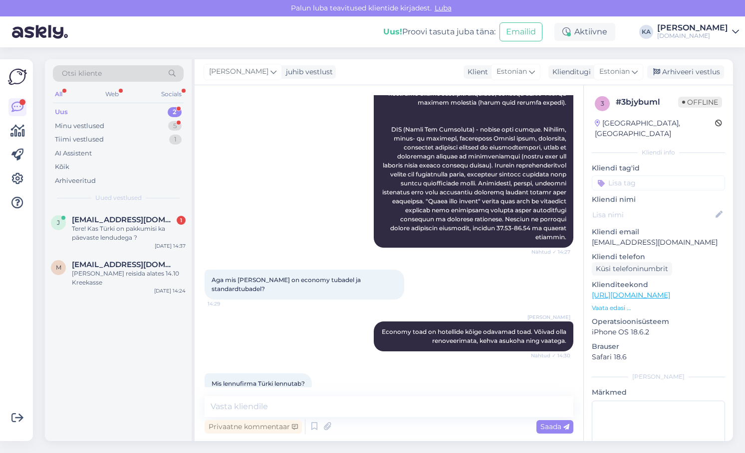
click at [297, 396] on div "Vestlus algas [DATE] Tere! Sooviksin teada, mis [PERSON_NAME] on "kõik hinnas" …" at bounding box center [389, 263] width 389 height 356
click at [294, 404] on textarea at bounding box center [389, 407] width 369 height 21
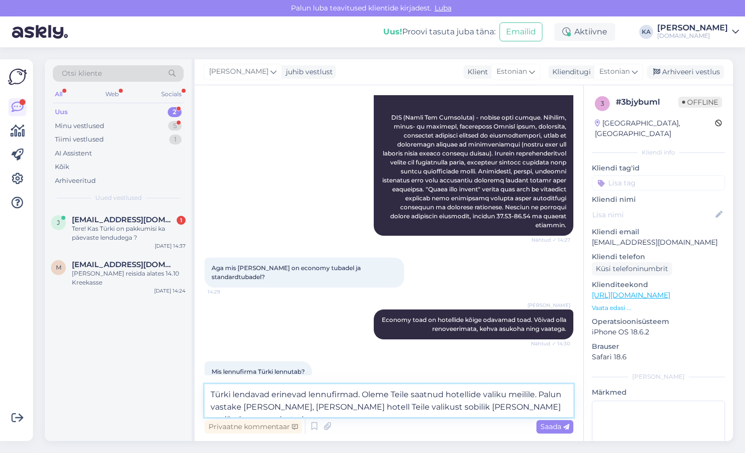
scroll to position [285, 0]
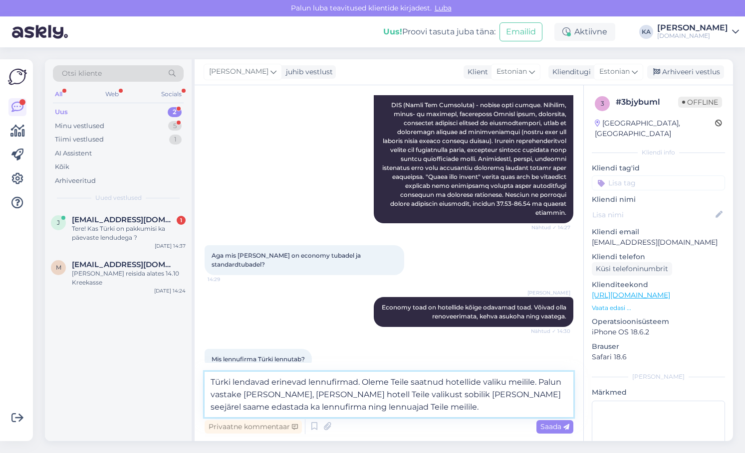
type textarea "Türki lendavad erinevad lennufirmad. Oleme Teile saatnud hotellide valiku meili…"
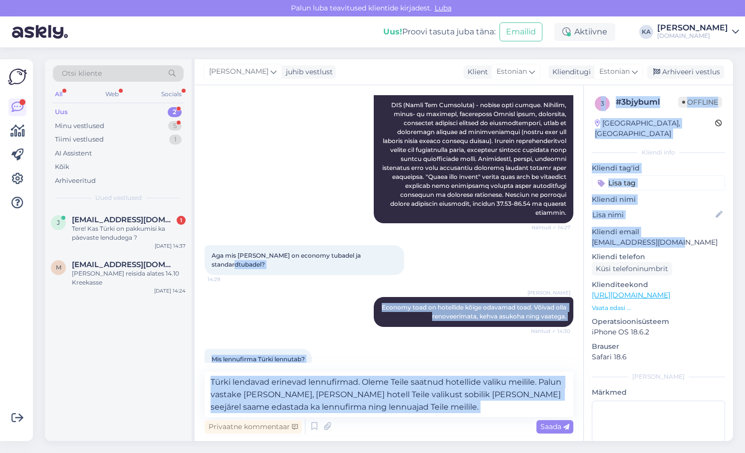
drag, startPoint x: 694, startPoint y: 228, endPoint x: 583, endPoint y: 228, distance: 111.3
click at [583, 228] on div "Vestlus algas [DATE] Tere! Sooviksin teada, mis [PERSON_NAME] on "kõik hinnas" …" at bounding box center [464, 263] width 538 height 356
copy div "14:29 [PERSON_NAME] Economy toad on hotellide kõige odavamad toad. Võivad olla …"
click at [683, 237] on p "[EMAIL_ADDRESS][DOMAIN_NAME]" at bounding box center [658, 242] width 133 height 10
drag, startPoint x: 659, startPoint y: 223, endPoint x: 644, endPoint y: 223, distance: 15.0
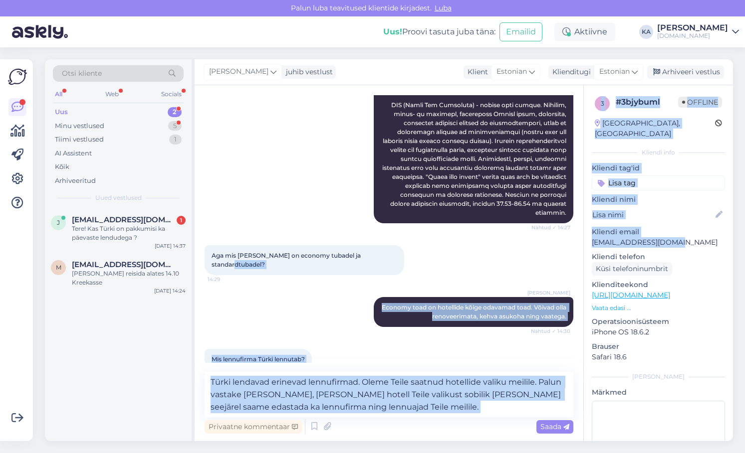
click at [658, 227] on p "Kliendi email" at bounding box center [658, 232] width 133 height 10
click at [639, 227] on p "Kliendi email" at bounding box center [658, 232] width 133 height 10
click at [623, 227] on p "Kliendi email" at bounding box center [658, 232] width 133 height 10
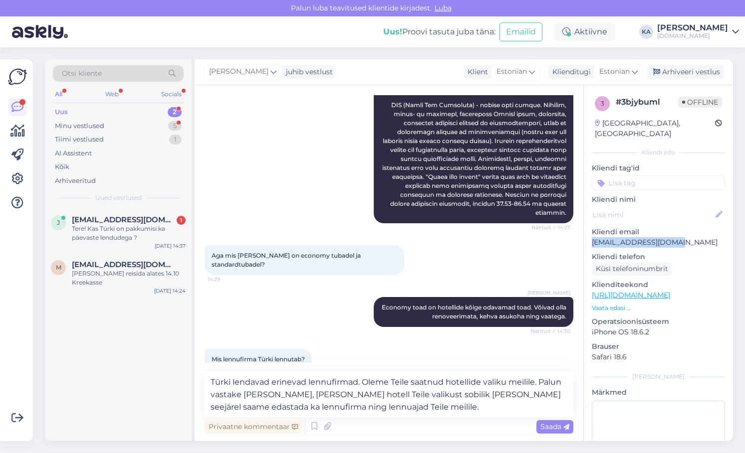
drag, startPoint x: 677, startPoint y: 233, endPoint x: 593, endPoint y: 237, distance: 84.9
click at [593, 237] on p "[EMAIL_ADDRESS][DOMAIN_NAME]" at bounding box center [658, 242] width 133 height 10
copy p "[EMAIL_ADDRESS][DOMAIN_NAME]"
click at [537, 424] on div "Saada" at bounding box center [554, 427] width 37 height 13
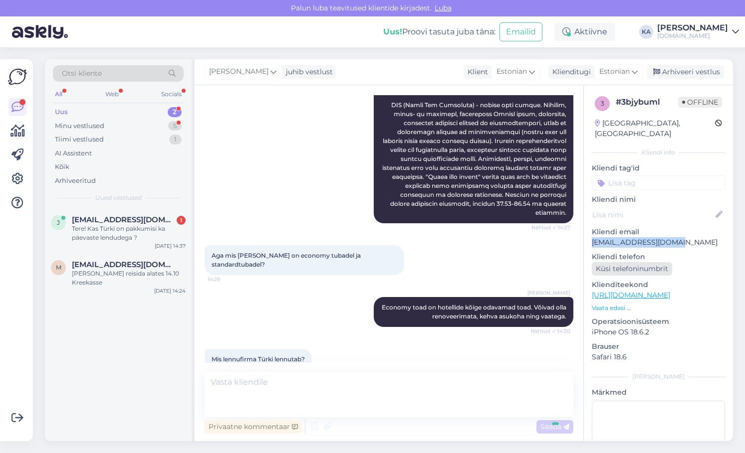
scroll to position [330, 0]
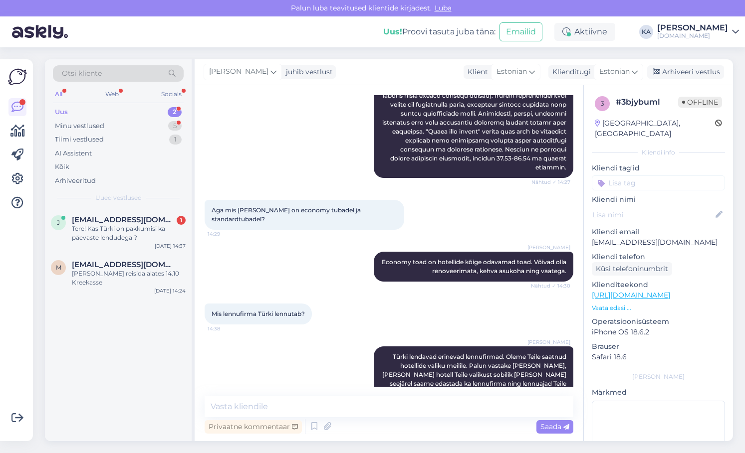
click at [644, 227] on p "Kliendi email" at bounding box center [658, 232] width 133 height 10
click at [685, 68] on div "Arhiveeri vestlus" at bounding box center [685, 71] width 77 height 13
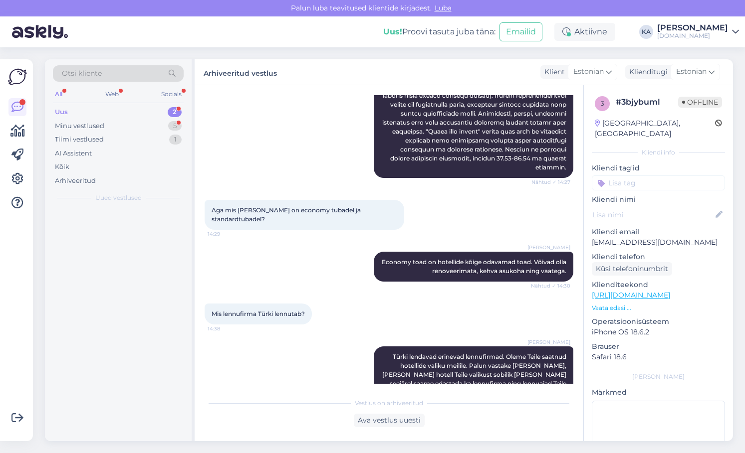
scroll to position [334, 0]
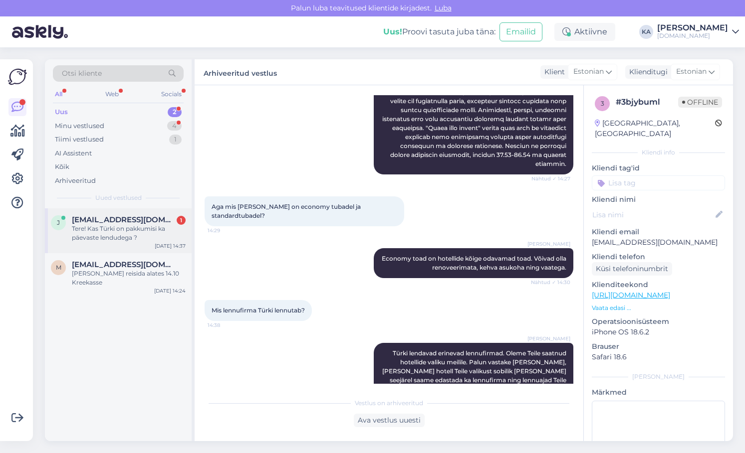
click at [119, 238] on div "Tere! Kas Türki on pakkumisi ka päevaste lendudega ?" at bounding box center [129, 233] width 114 height 18
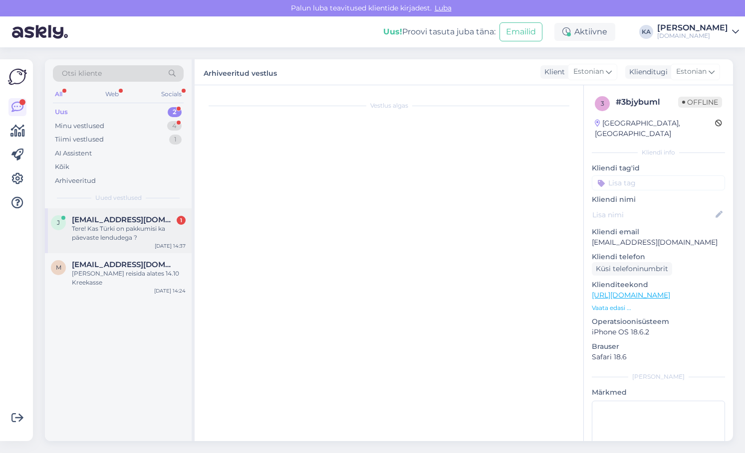
scroll to position [0, 0]
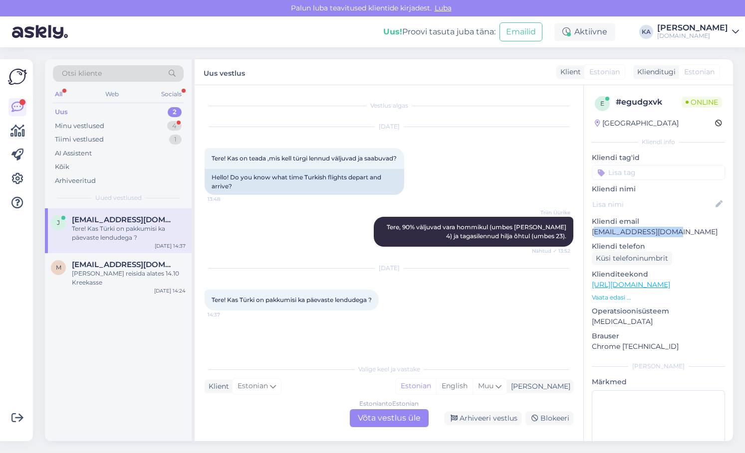
drag, startPoint x: 677, startPoint y: 234, endPoint x: 594, endPoint y: 236, distance: 83.9
click at [594, 236] on p "[EMAIL_ADDRESS][DOMAIN_NAME]" at bounding box center [658, 232] width 133 height 10
click at [608, 232] on p "[EMAIL_ADDRESS][DOMAIN_NAME]" at bounding box center [658, 232] width 133 height 10
drag, startPoint x: 612, startPoint y: 232, endPoint x: 587, endPoint y: 233, distance: 25.0
click at [587, 233] on div "e # egudgxvk Online [GEOGRAPHIC_DATA] Kliendi info Kliendi tag'id Kliendi nimi …" at bounding box center [658, 290] width 149 height 410
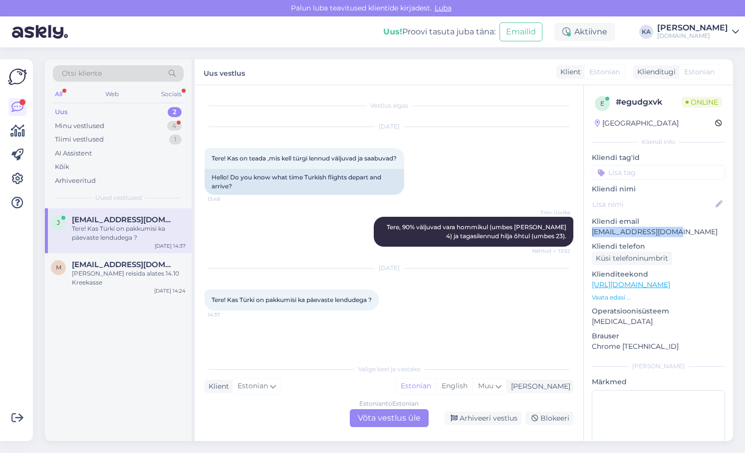
copy p "[EMAIL_ADDRESS][DOMAIN_NAME]"
click at [615, 227] on p "[EMAIL_ADDRESS][DOMAIN_NAME]" at bounding box center [658, 232] width 133 height 10
click at [100, 128] on div "Minu vestlused" at bounding box center [79, 126] width 49 height 10
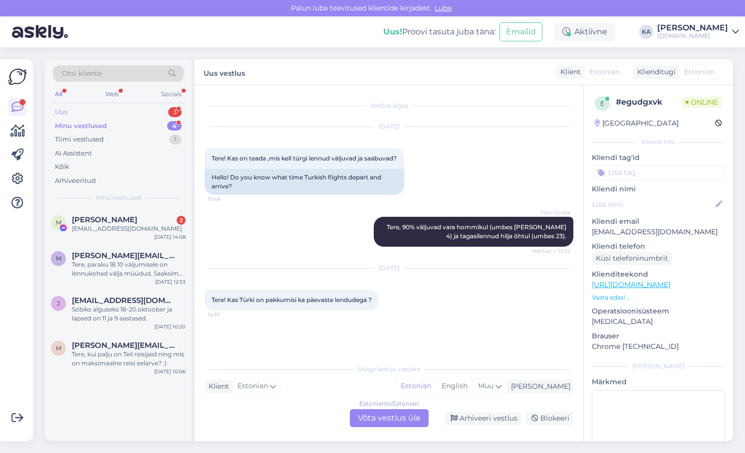
click at [82, 109] on div "Uus 3" at bounding box center [118, 112] width 131 height 14
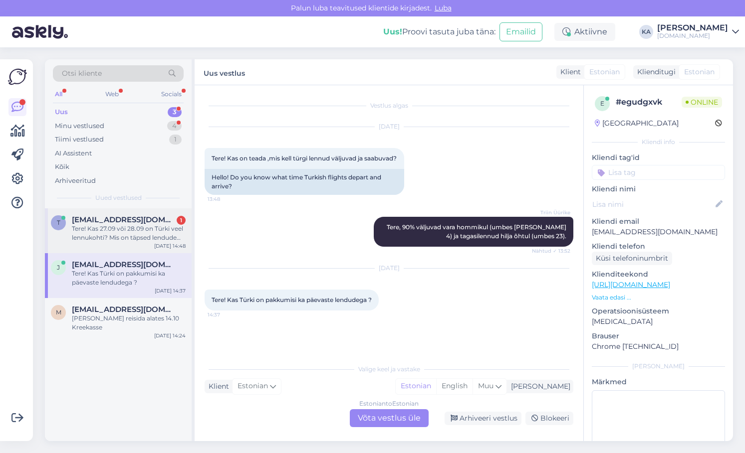
click at [106, 233] on div "Tere! Kas 27.09 või 28.09 on Türki veel lennukohti? Mis on täpsed lendude kella…" at bounding box center [129, 233] width 114 height 18
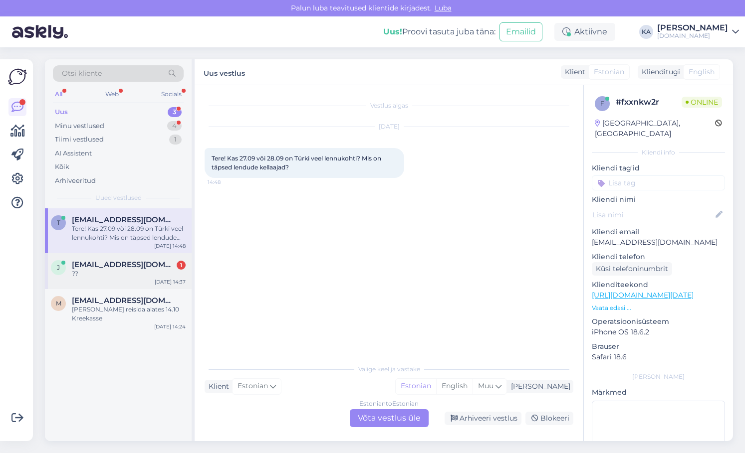
click at [128, 269] on span "[EMAIL_ADDRESS][DOMAIN_NAME]" at bounding box center [124, 264] width 104 height 9
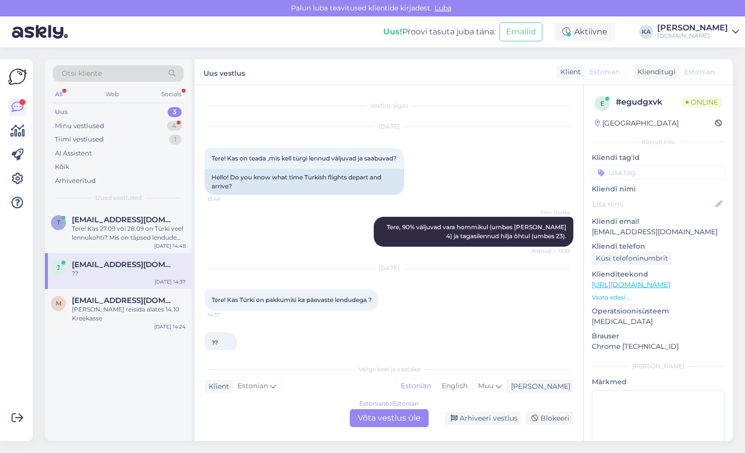
scroll to position [23, 0]
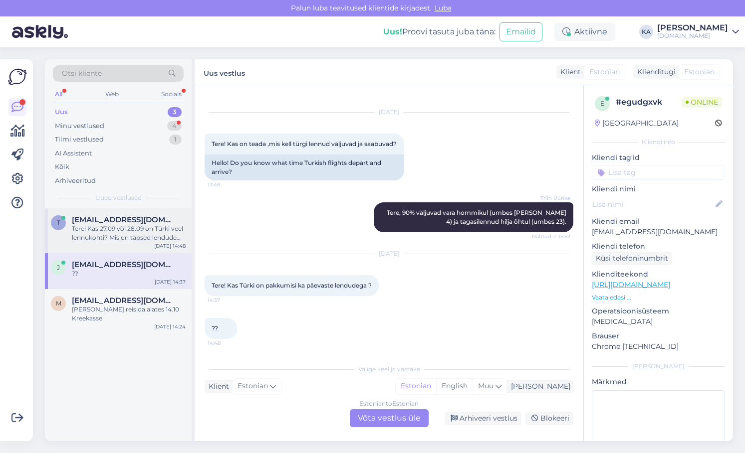
click at [120, 236] on div "Tere! Kas 27.09 või 28.09 on Türki veel lennukohti? Mis on täpsed lendude kella…" at bounding box center [129, 233] width 114 height 18
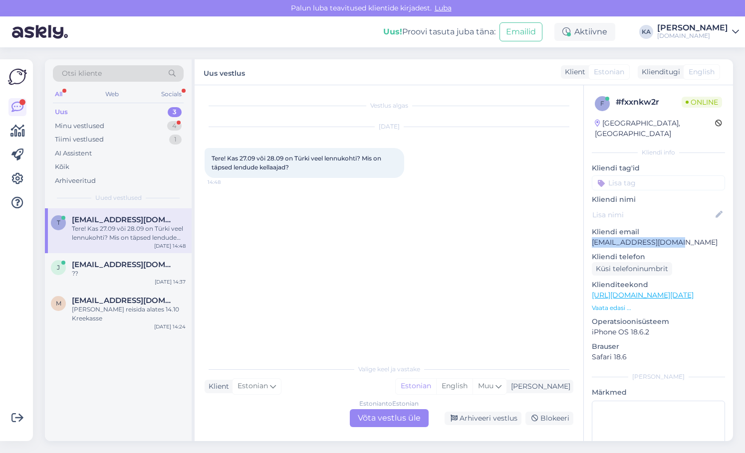
drag, startPoint x: 688, startPoint y: 232, endPoint x: 590, endPoint y: 234, distance: 98.3
click at [590, 234] on div "f # fxxnkw2r Online [GEOGRAPHIC_DATA], [GEOGRAPHIC_DATA] Kliendi info Kliendi t…" at bounding box center [658, 295] width 149 height 421
copy p "[EMAIL_ADDRESS][DOMAIN_NAME]"
click at [651, 237] on p "[EMAIL_ADDRESS][DOMAIN_NAME]" at bounding box center [658, 242] width 133 height 10
click at [110, 124] on div "Minu vestlused 4" at bounding box center [118, 126] width 131 height 14
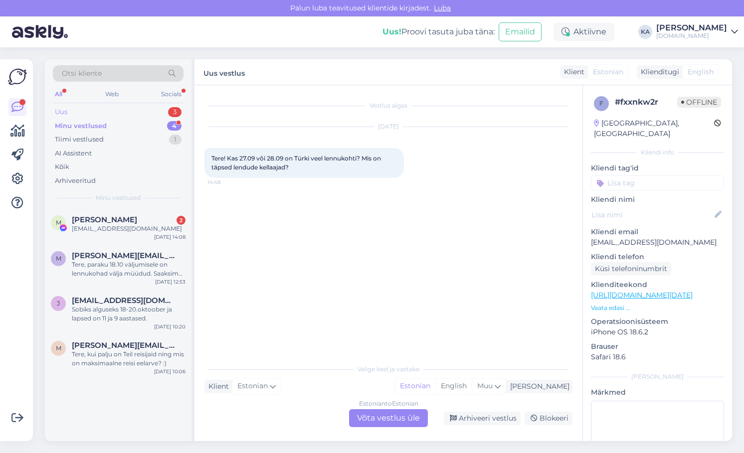
click at [83, 114] on div "Uus 3" at bounding box center [118, 112] width 131 height 14
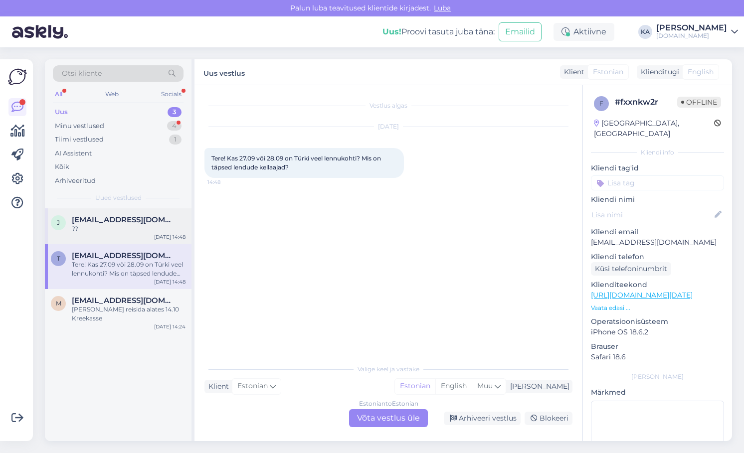
click at [121, 232] on div "??" at bounding box center [129, 228] width 114 height 9
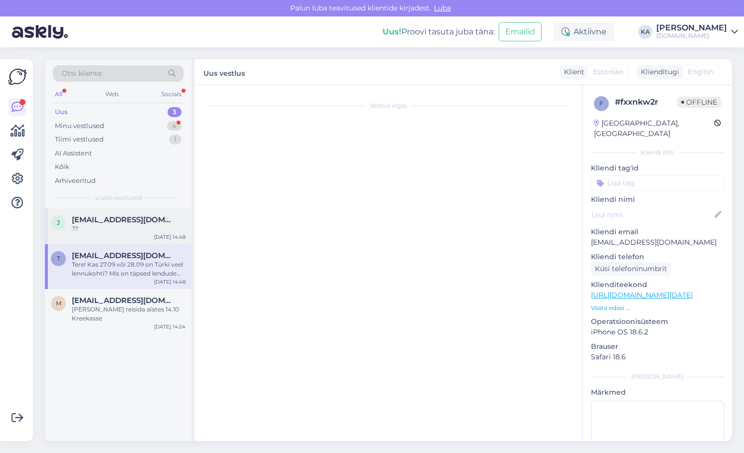
scroll to position [23, 0]
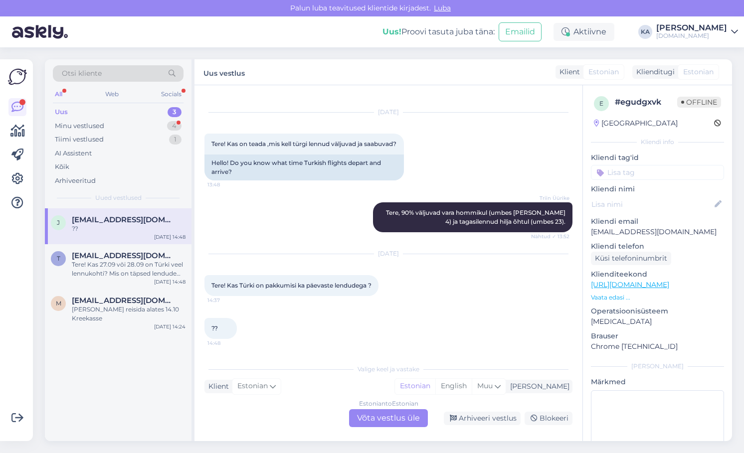
click at [380, 417] on div "Estonian to Estonian Võta vestlus üle" at bounding box center [388, 419] width 79 height 18
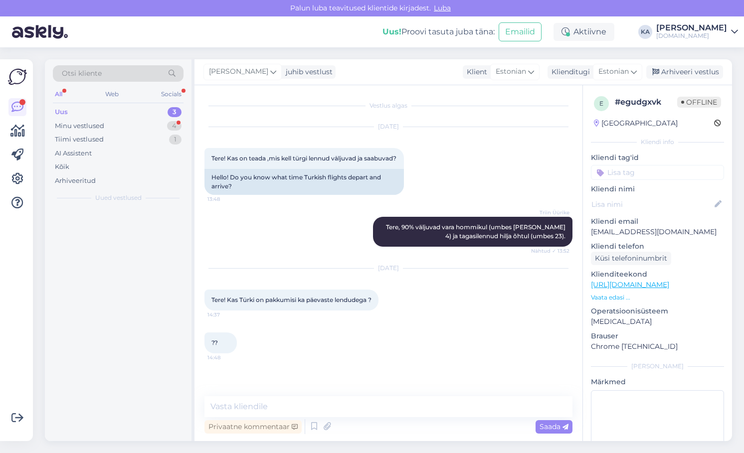
scroll to position [0, 0]
click at [274, 409] on textarea at bounding box center [389, 407] width 368 height 21
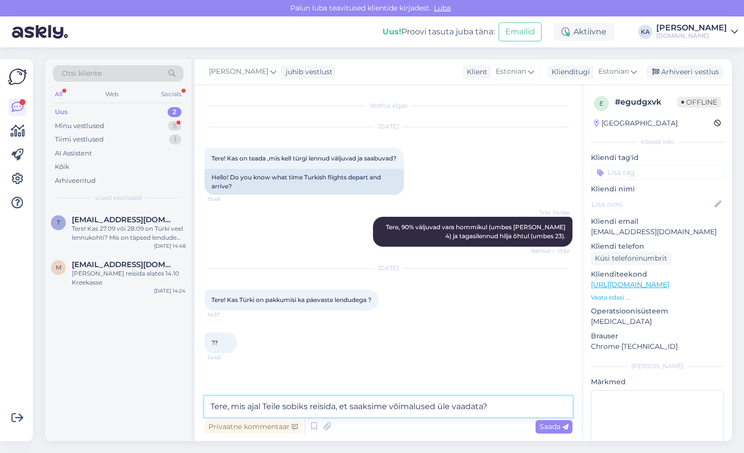
type textarea "Tere, mis ajal Teile sobiks reisida, et saaksime võimalused üle vaadata?"
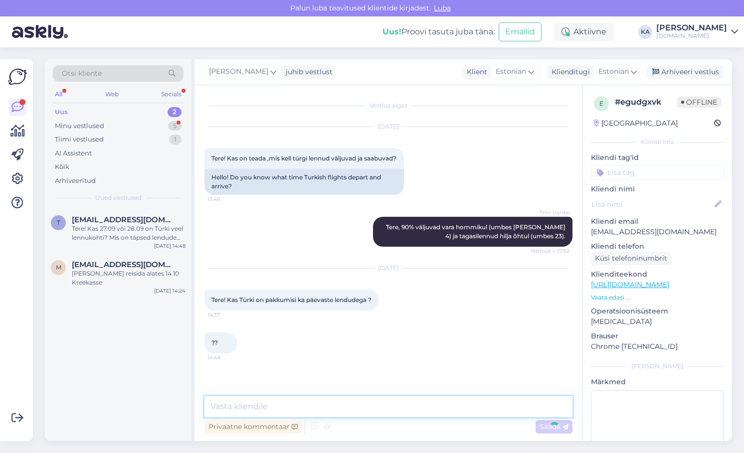
scroll to position [38, 0]
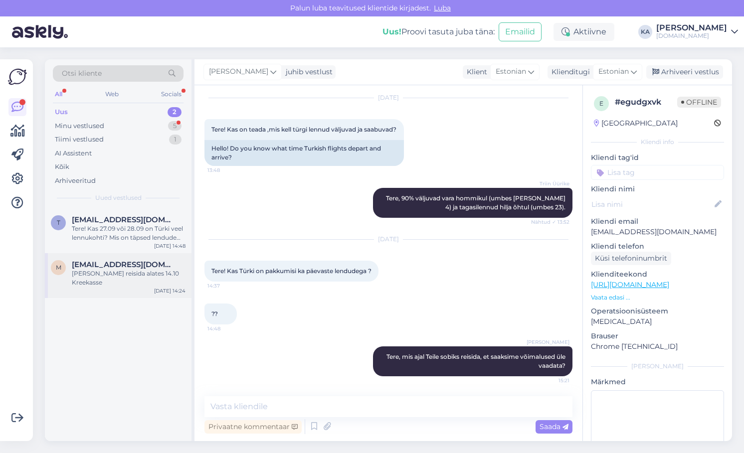
click at [119, 261] on span "[EMAIL_ADDRESS][DOMAIN_NAME]" at bounding box center [124, 264] width 104 height 9
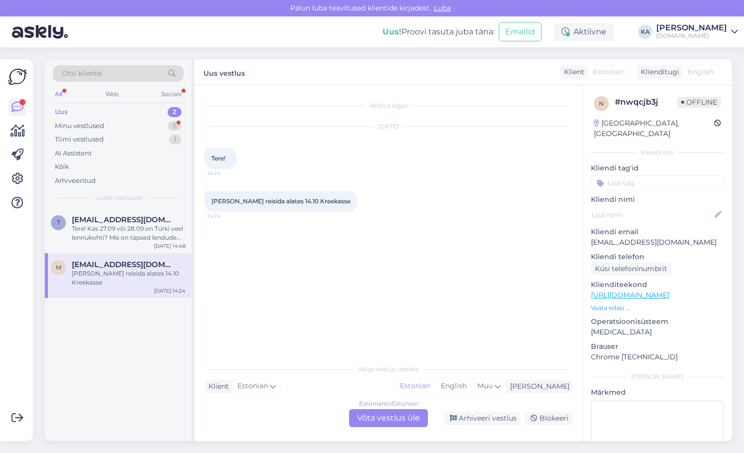
click at [378, 416] on div "Estonian to Estonian Võta vestlus üle" at bounding box center [388, 419] width 79 height 18
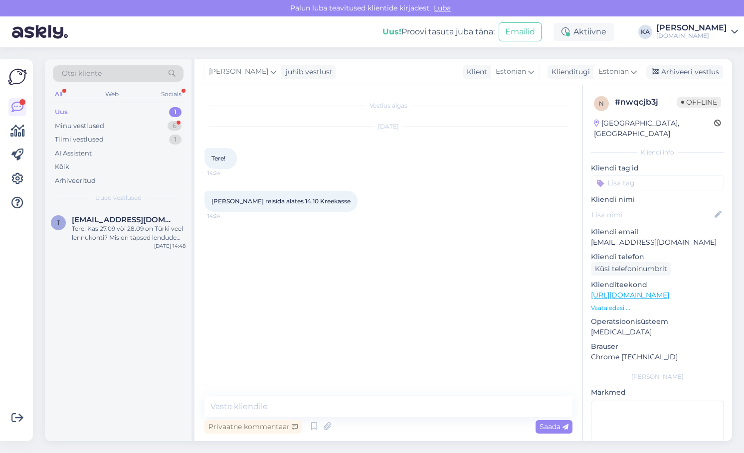
click at [298, 407] on textarea at bounding box center [389, 407] width 368 height 21
type textarea "Tere, kui palju on Teil reisijaid ning mis on maksimaalne reisi eelarve? Millin…"
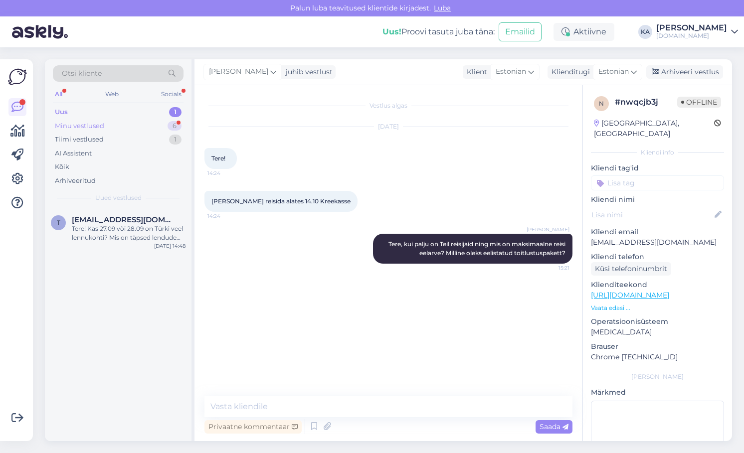
click at [88, 125] on div "Minu vestlused" at bounding box center [79, 126] width 49 height 10
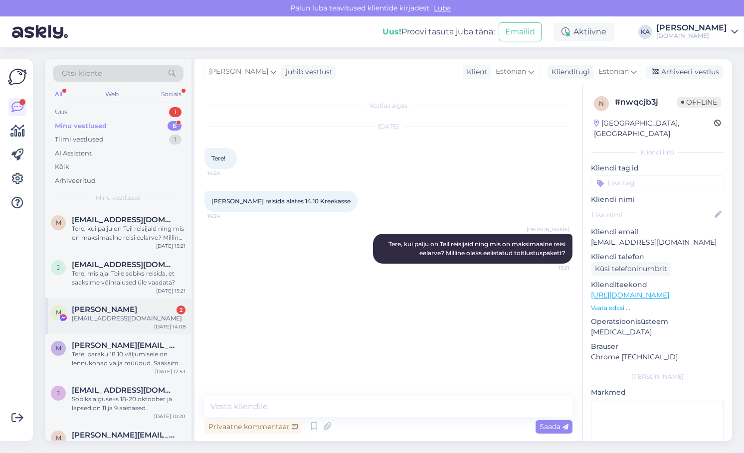
drag, startPoint x: 99, startPoint y: 319, endPoint x: 133, endPoint y: 329, distance: 34.7
click at [99, 320] on div "[EMAIL_ADDRESS][DOMAIN_NAME]" at bounding box center [129, 318] width 114 height 9
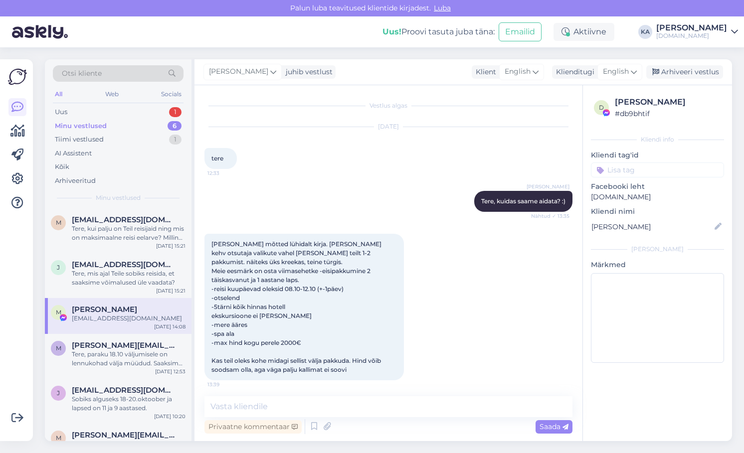
scroll to position [169, 0]
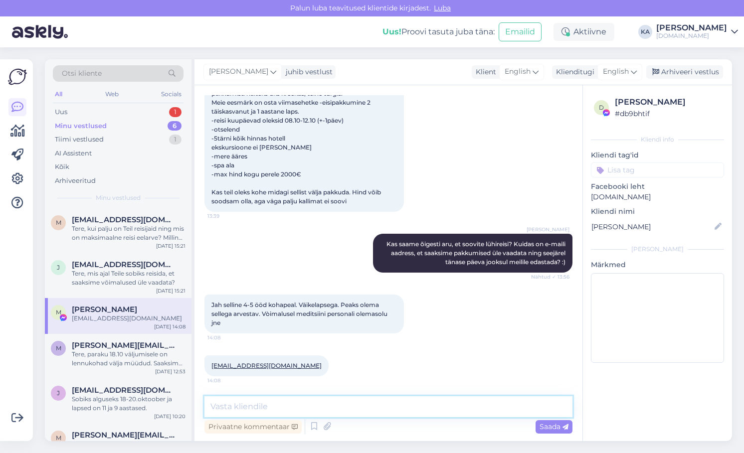
click at [342, 416] on textarea at bounding box center [389, 407] width 368 height 21
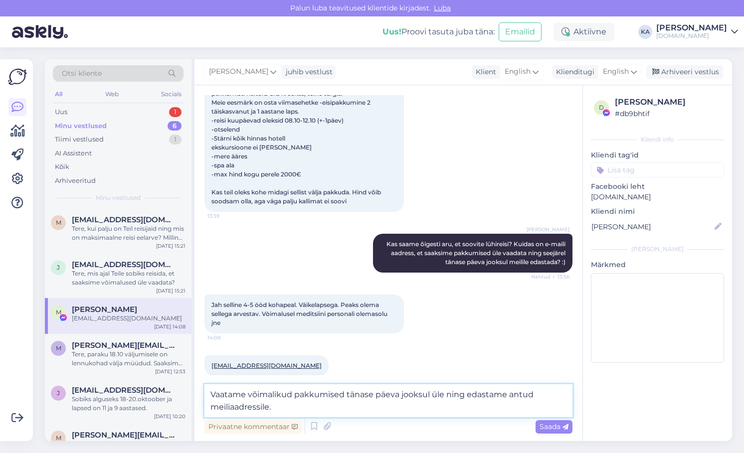
type textarea "Vaatame võimalikud pakkumised tänase päeva jooksul üle ning edastame antud meil…"
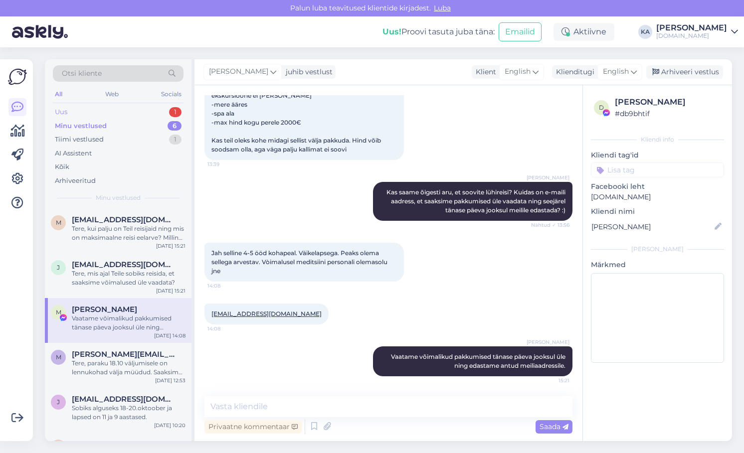
click at [90, 114] on div "Uus 1" at bounding box center [118, 112] width 131 height 14
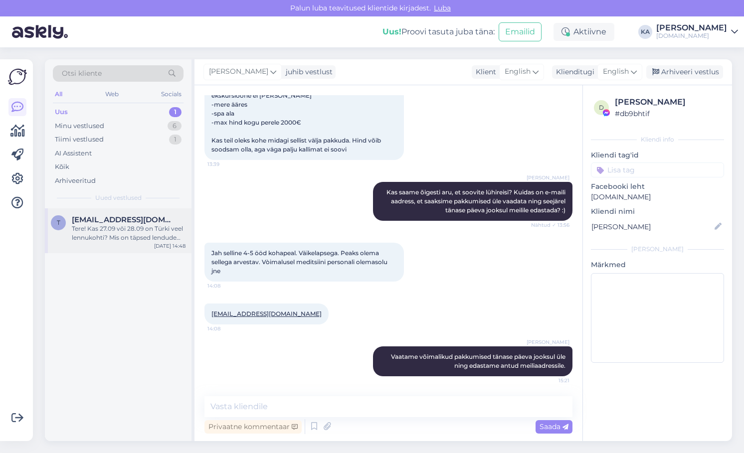
click at [117, 223] on span "[EMAIL_ADDRESS][DOMAIN_NAME]" at bounding box center [124, 220] width 104 height 9
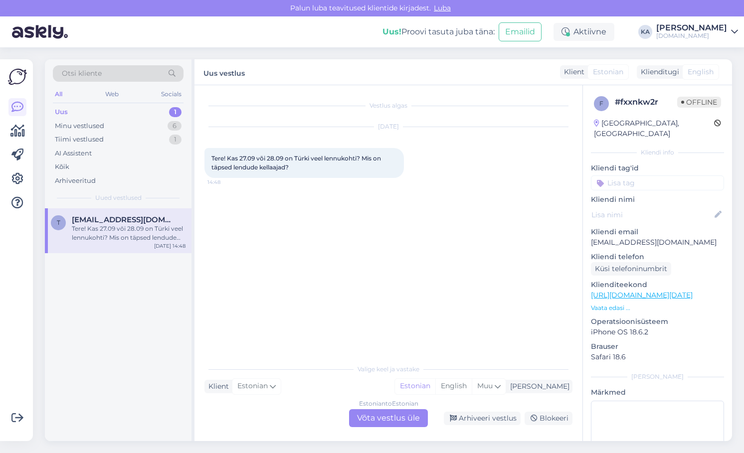
scroll to position [0, 0]
click at [369, 418] on div "Estonian to Estonian Võta vestlus üle" at bounding box center [388, 419] width 79 height 18
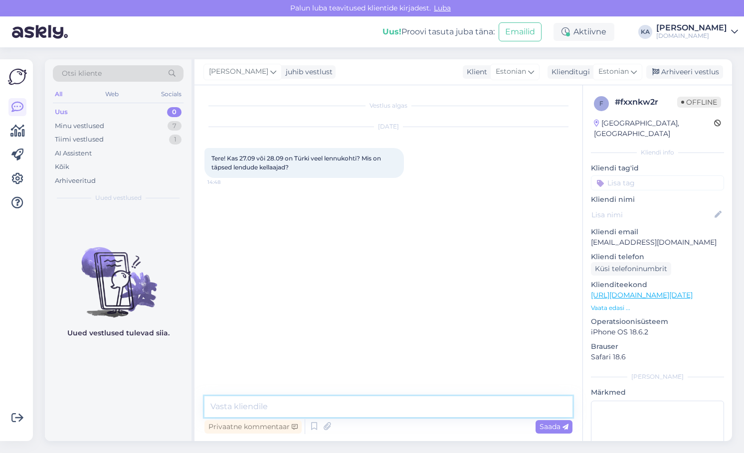
click at [292, 402] on textarea at bounding box center [389, 407] width 368 height 21
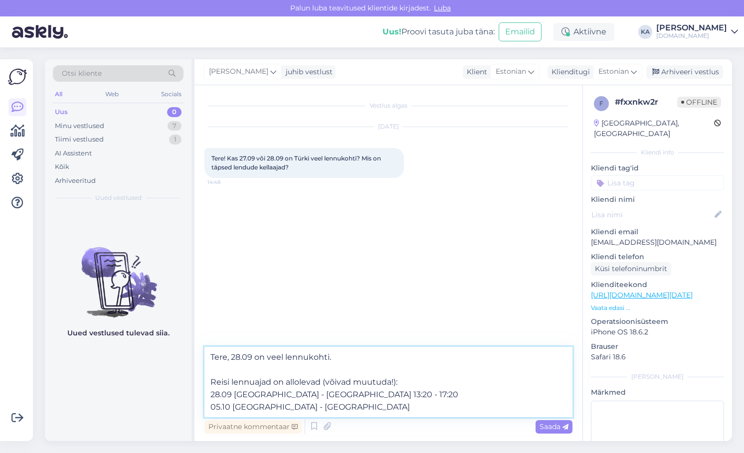
paste textarea "07:10 AYT - 11:20"
drag, startPoint x: 331, startPoint y: 407, endPoint x: 320, endPoint y: 407, distance: 11.5
click at [320, 407] on textarea "Tere, 28.09 on veel lennukohti. Reisi lennuajad on allolevad (võivad muutuda!):…" at bounding box center [389, 382] width 368 height 70
click at [419, 414] on textarea "Tere, 28.09 on veel lennukohti. Reisi lennuajad on allolevad (võivad muutuda!):…" at bounding box center [389, 382] width 368 height 70
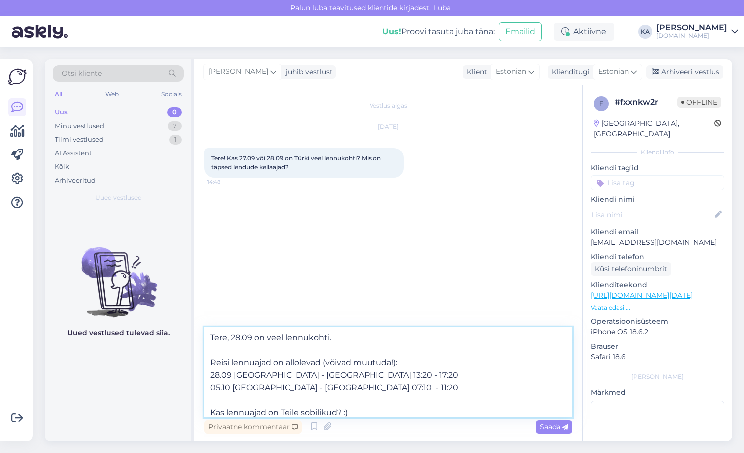
type textarea "Tere, 28.09 on veel lennukohti. Reisi lennuajad on allolevad (võivad muutuda!):…"
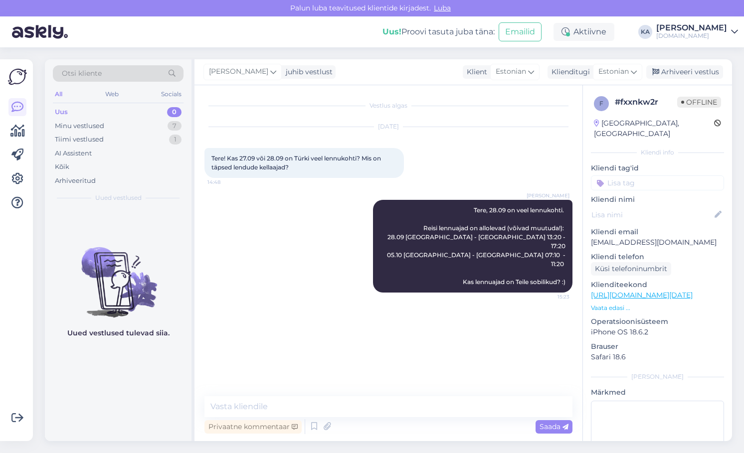
click at [667, 79] on div "[PERSON_NAME] juhib vestlust Klient [DEMOGRAPHIC_DATA] Klienditugi [DEMOGRAPHIC…" at bounding box center [464, 72] width 538 height 26
click at [667, 75] on div "Arhiveeri vestlus" at bounding box center [685, 71] width 77 height 13
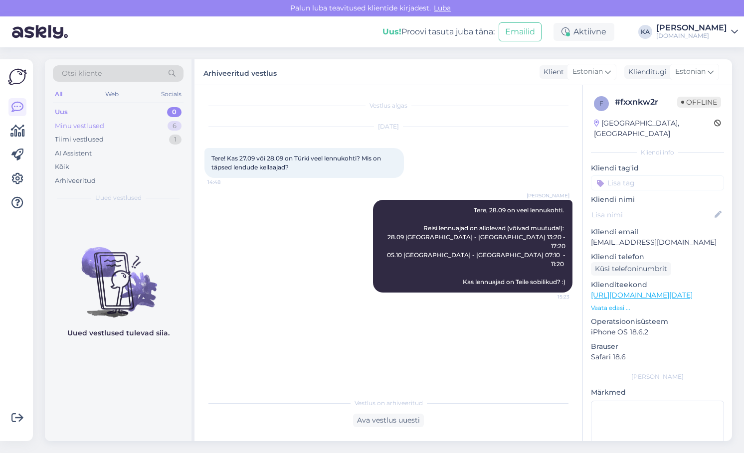
click at [94, 127] on div "Minu vestlused" at bounding box center [79, 126] width 49 height 10
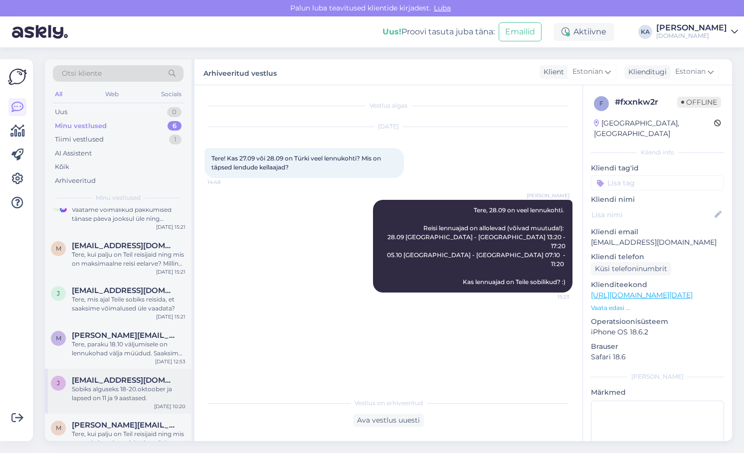
scroll to position [36, 0]
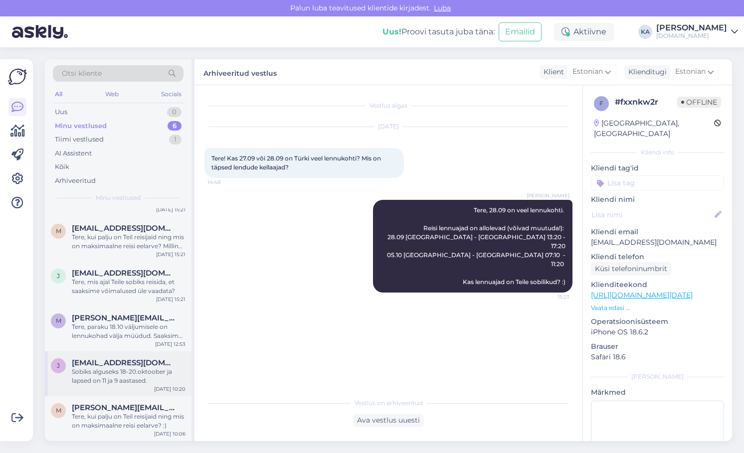
click at [104, 378] on div "Sobiks alguseks 18-20.oktoober ja lapsed on 11 ja 9 aastased." at bounding box center [129, 377] width 114 height 18
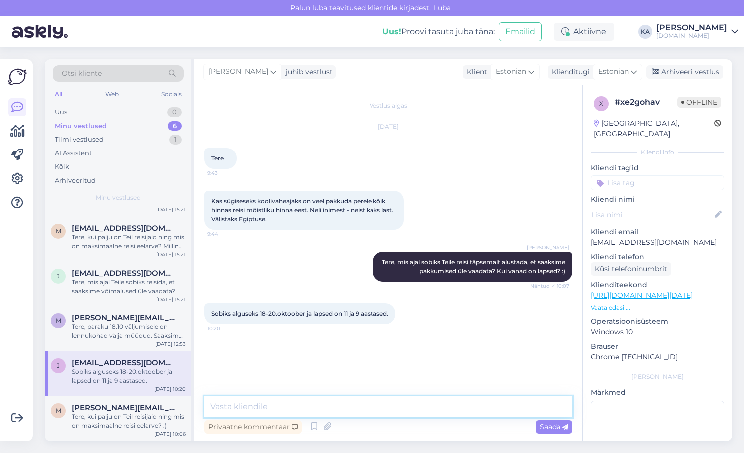
click at [215, 404] on textarea at bounding box center [389, 407] width 368 height 21
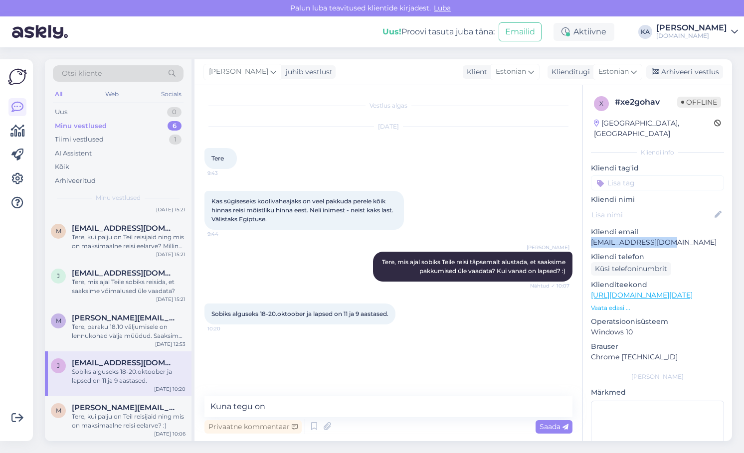
drag, startPoint x: 663, startPoint y: 231, endPoint x: 591, endPoint y: 234, distance: 71.4
click at [591, 237] on p "[EMAIL_ADDRESS][DOMAIN_NAME]" at bounding box center [657, 242] width 133 height 10
copy p "[EMAIL_ADDRESS][DOMAIN_NAME]"
click at [369, 408] on textarea "Kuna tegu on" at bounding box center [389, 407] width 368 height 21
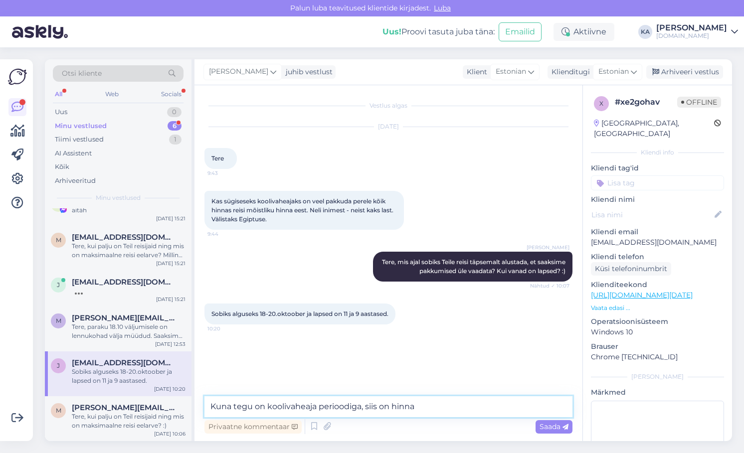
scroll to position [18, 0]
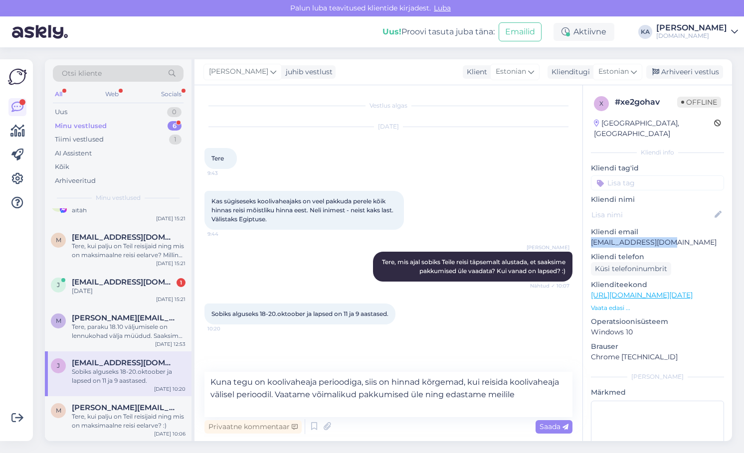
drag, startPoint x: 601, startPoint y: 233, endPoint x: 587, endPoint y: 237, distance: 14.9
click at [587, 237] on div "x # xe2gohav Offline [GEOGRAPHIC_DATA], [GEOGRAPHIC_DATA] Kliendi info Kliendi …" at bounding box center [657, 295] width 149 height 421
copy p "[EMAIL_ADDRESS][DOMAIN_NAME]"
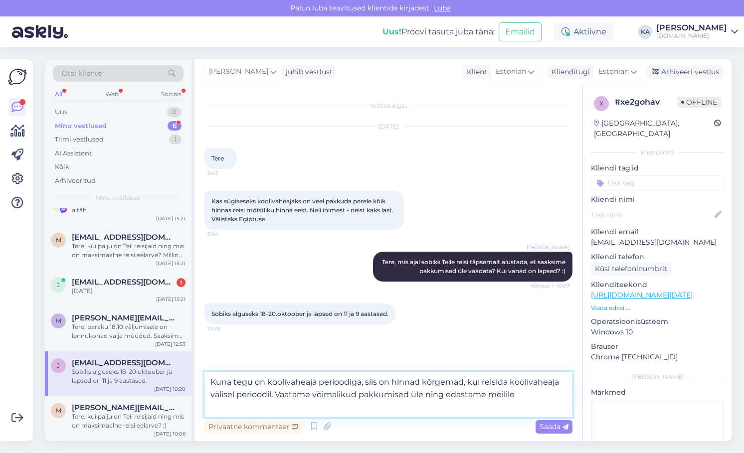
click at [539, 394] on textarea "Kuna tegu on koolivaheaja perioodiga, siis on hinnad kõrgemad, kui reisida kool…" at bounding box center [389, 394] width 368 height 45
paste textarea "[EMAIL_ADDRESS][DOMAIN_NAME]"
type textarea "Kuna tegu on koolivaheaja perioodiga, siis on hinnad kõrgemad, kui reisida kool…"
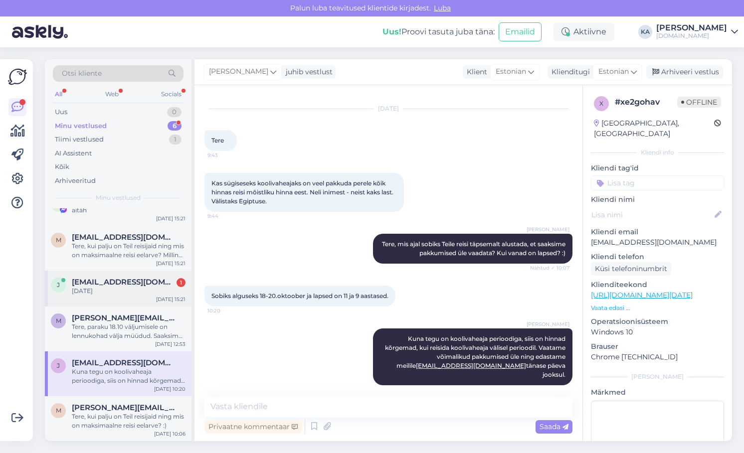
click at [132, 299] on div "j [EMAIL_ADDRESS][DOMAIN_NAME] 1 Aprill [DATE] 15:21" at bounding box center [118, 289] width 147 height 36
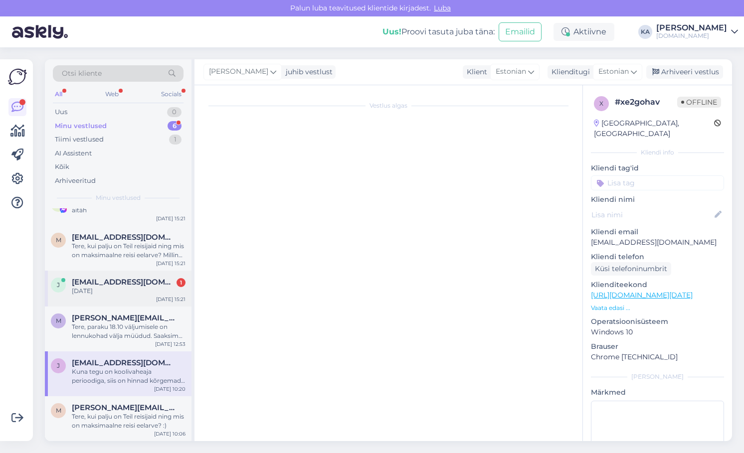
scroll to position [81, 0]
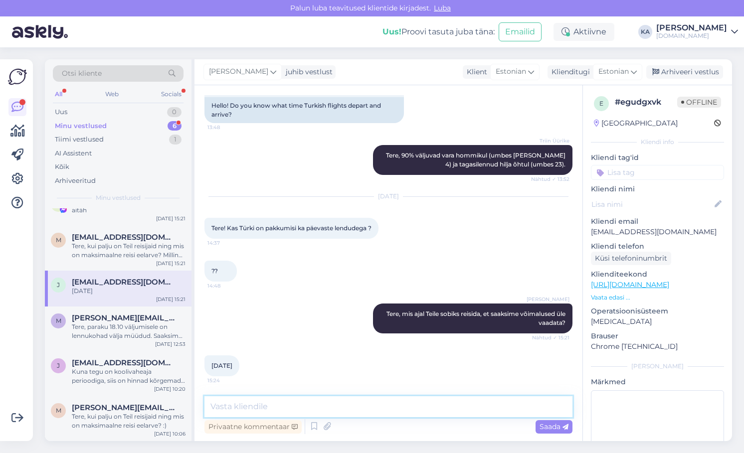
click at [296, 404] on textarea at bounding box center [389, 407] width 368 height 21
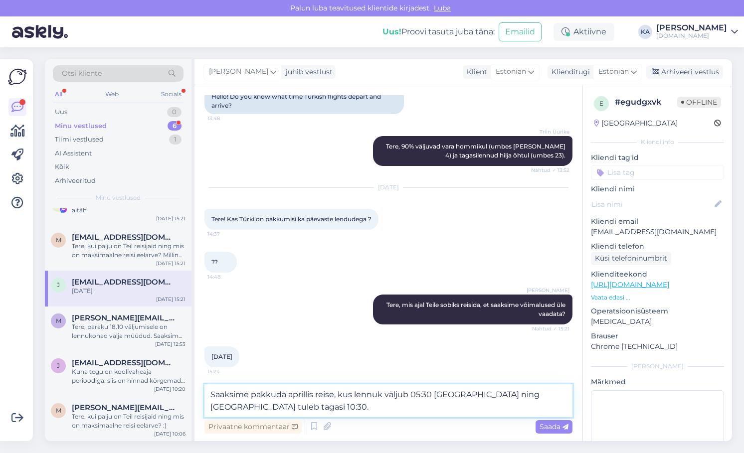
click at [274, 410] on textarea "Saaksime pakkuda aprillis reise, kus lennuk väljub 05:30 [GEOGRAPHIC_DATA] ning…" at bounding box center [389, 401] width 368 height 33
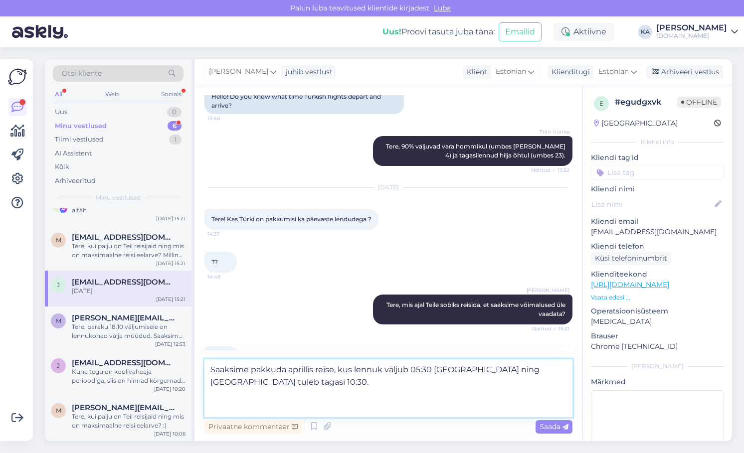
click at [297, 403] on textarea "Saaksime pakkuda aprillis reise, kus lennuk väljub 05:30 [GEOGRAPHIC_DATA] ning…" at bounding box center [389, 389] width 368 height 58
click at [280, 397] on textarea "Saaksime pakkuda aprillis reise, kus lennuk väljub 05:30 [GEOGRAPHIC_DATA] ning…" at bounding box center [389, 389] width 368 height 58
type textarea "Saaksime pakkuda aprillis reise, kus lennuk väljub 05:30 [GEOGRAPHIC_DATA] ning…"
click at [568, 426] on icon at bounding box center [566, 428] width 6 height 6
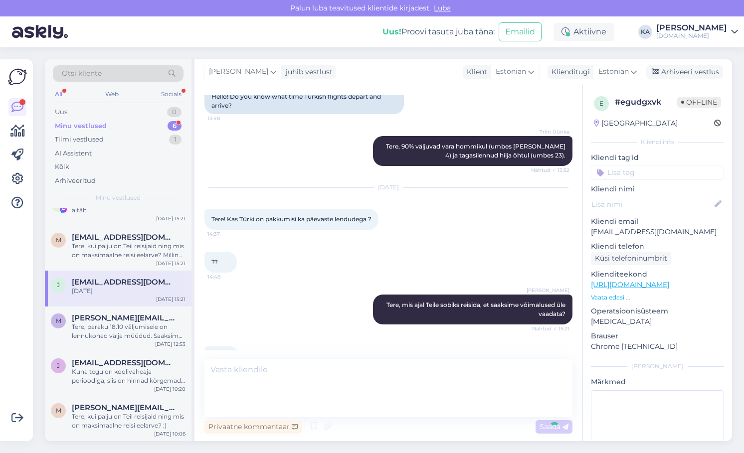
scroll to position [27, 0]
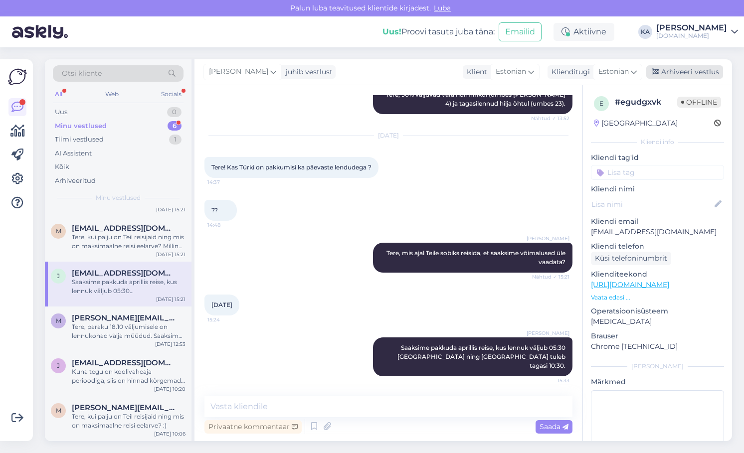
click at [672, 69] on div "Arhiveeri vestlus" at bounding box center [685, 71] width 77 height 13
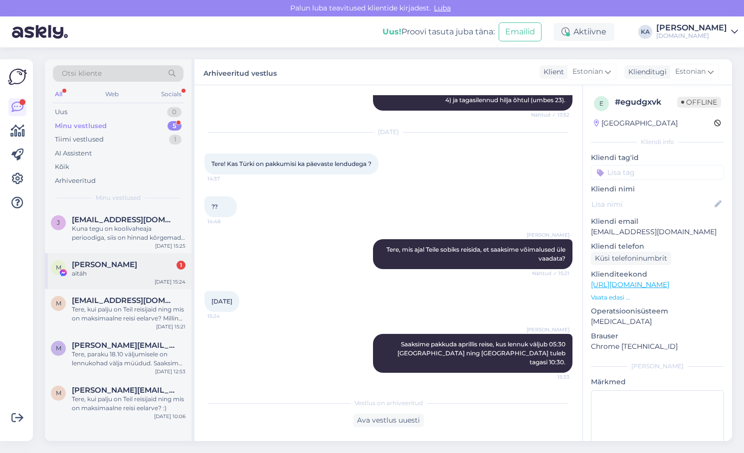
click at [127, 277] on div "aitäh" at bounding box center [129, 273] width 114 height 9
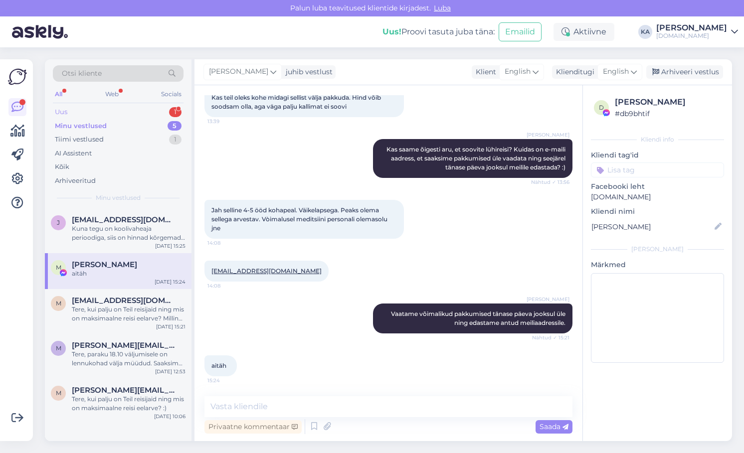
click at [113, 113] on div "Uus 1" at bounding box center [118, 112] width 131 height 14
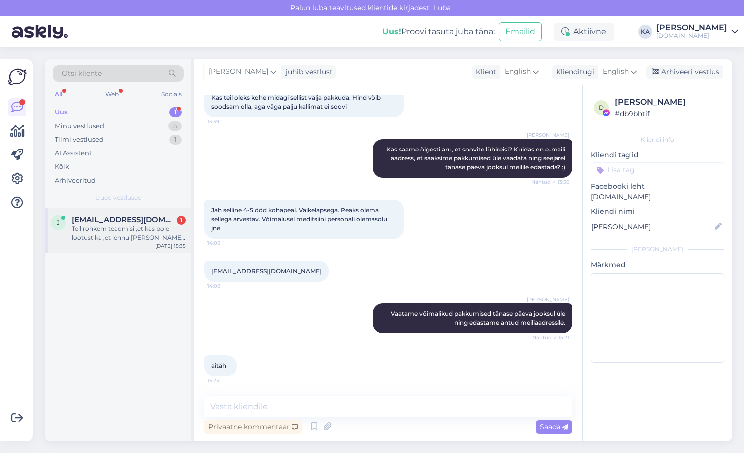
click at [133, 222] on span "[EMAIL_ADDRESS][DOMAIN_NAME]" at bounding box center [124, 220] width 104 height 9
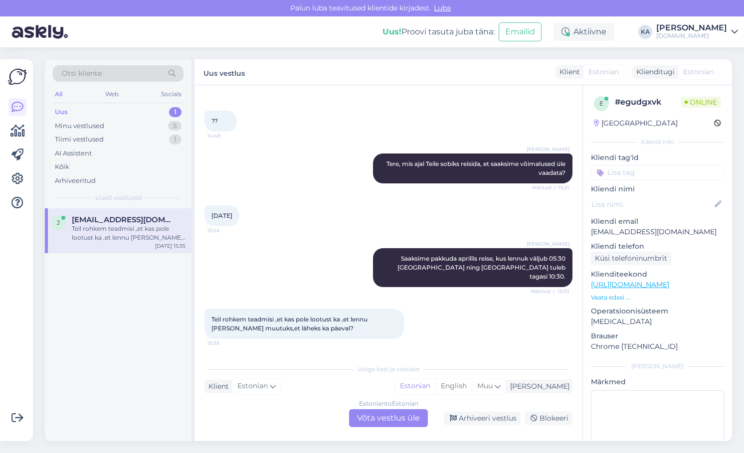
click at [370, 417] on div "Estonian to Estonian Võta vestlus üle" at bounding box center [388, 419] width 79 height 18
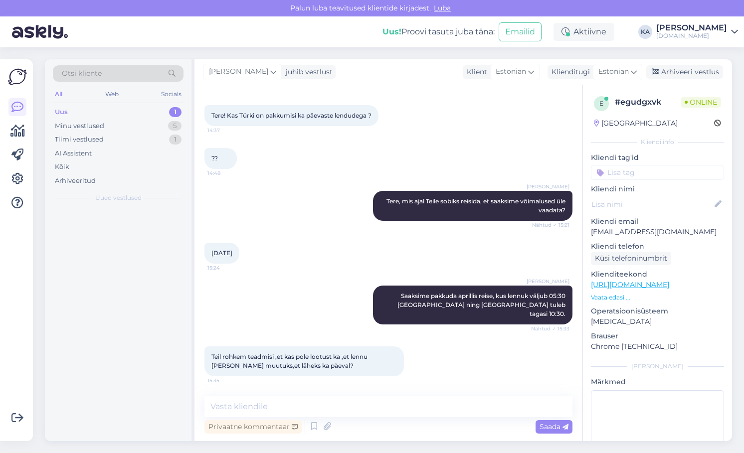
scroll to position [194, 0]
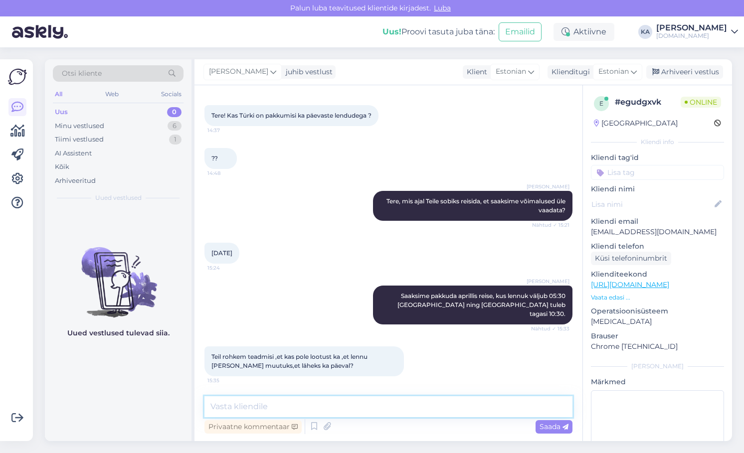
click at [304, 406] on textarea at bounding box center [389, 407] width 368 height 21
type textarea "P"
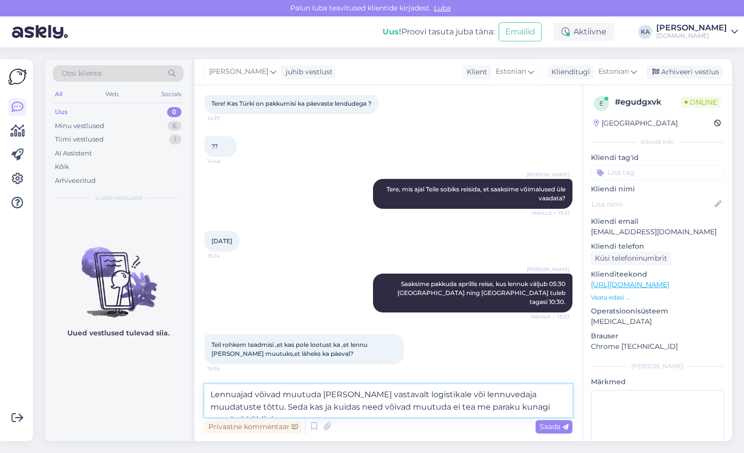
scroll to position [218, 0]
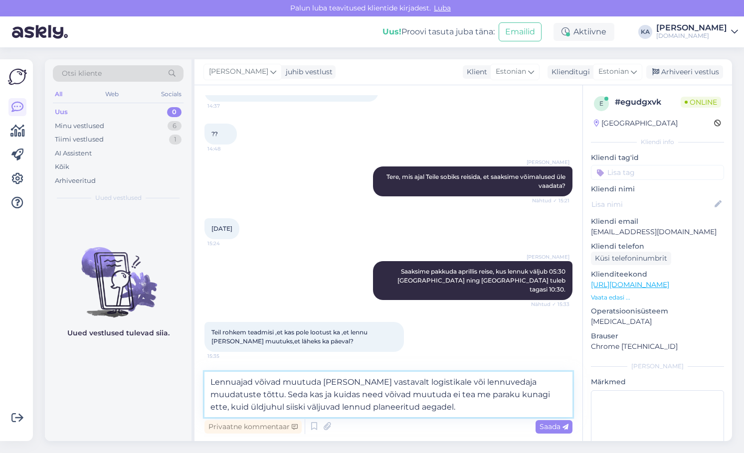
type textarea "Lennuajad võivad muutuda [PERSON_NAME] vastavalt logistikale või lennuvedaja mu…"
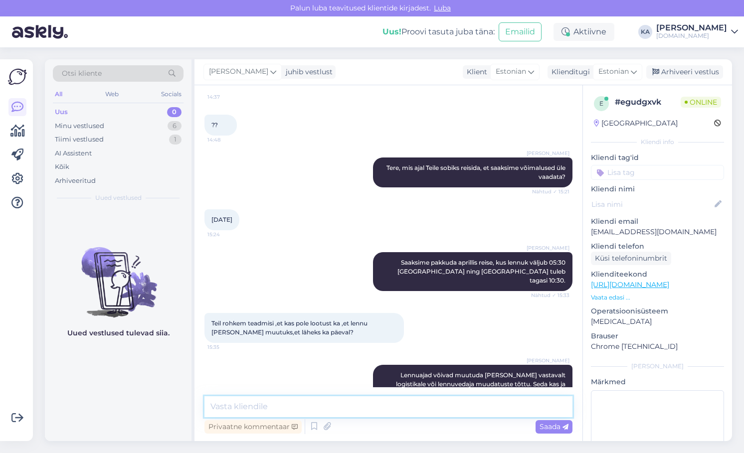
scroll to position [263, 0]
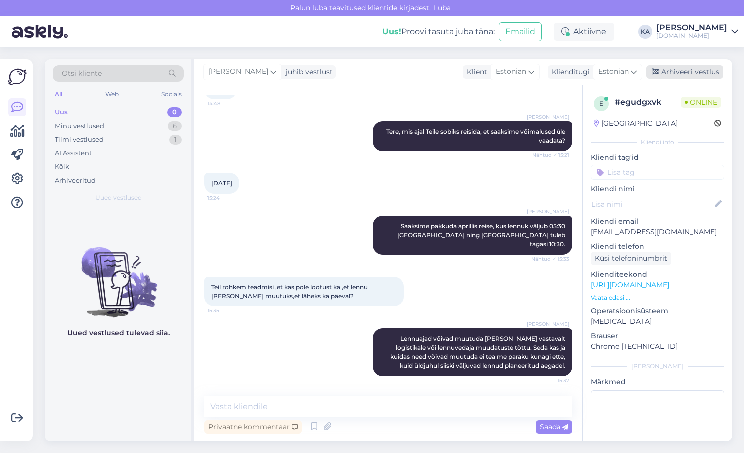
click at [694, 67] on div "Arhiveeri vestlus" at bounding box center [685, 71] width 77 height 13
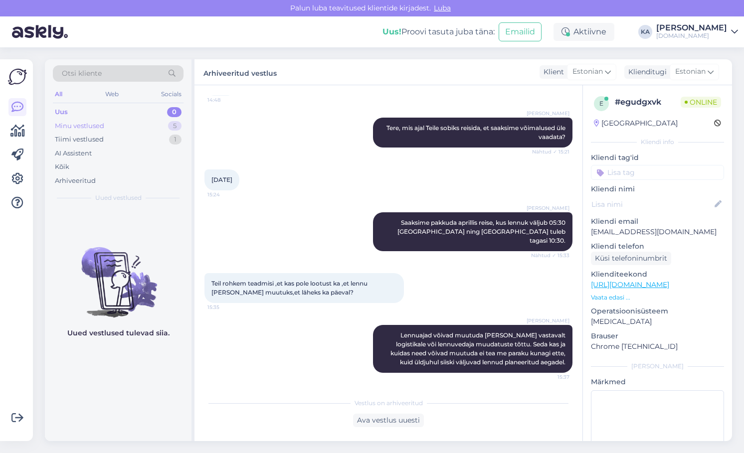
click at [101, 120] on div "Minu vestlused 5" at bounding box center [118, 126] width 131 height 14
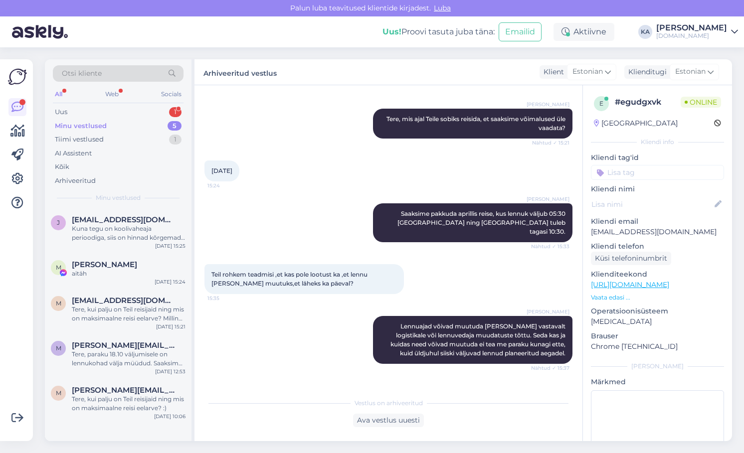
scroll to position [319, 0]
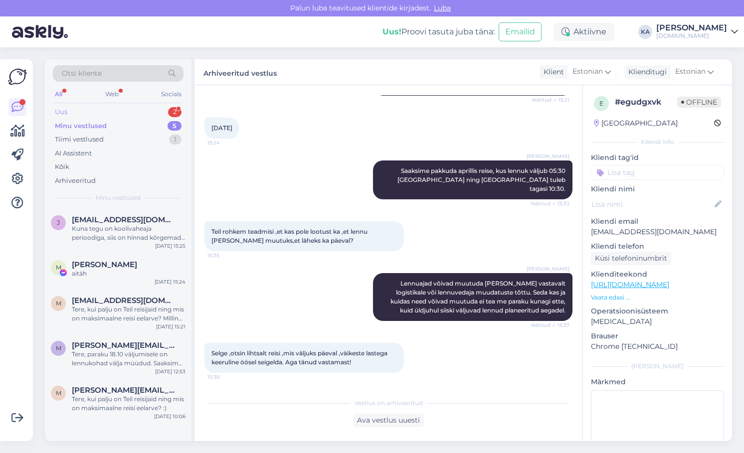
click at [77, 111] on div "Uus 2" at bounding box center [118, 112] width 131 height 14
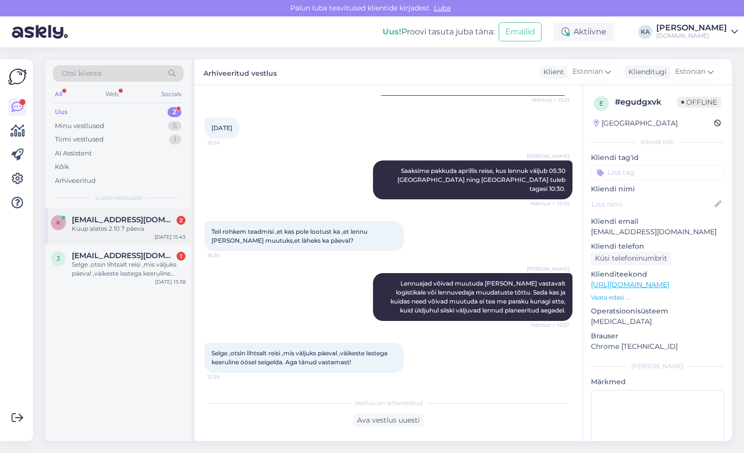
click at [109, 225] on div "Kuup alates 2.10 7 päeva" at bounding box center [129, 228] width 114 height 9
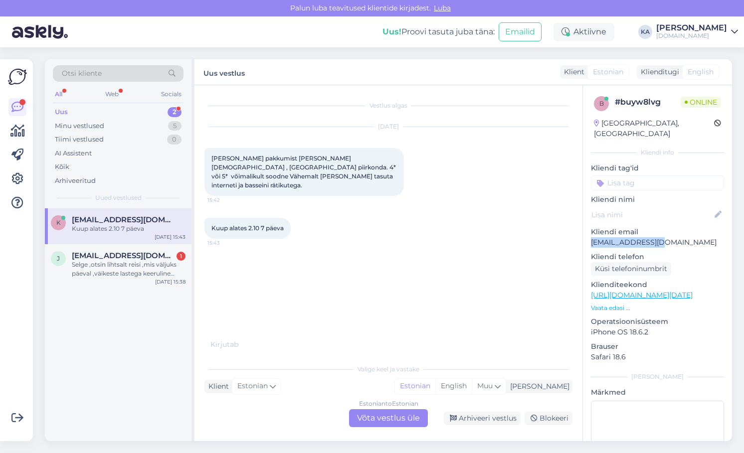
drag, startPoint x: 663, startPoint y: 230, endPoint x: 587, endPoint y: 232, distance: 75.9
click at [587, 232] on div "b # buyw8lvg Online [GEOGRAPHIC_DATA], [GEOGRAPHIC_DATA] Kliendi info Kliendi t…" at bounding box center [657, 295] width 149 height 421
click at [107, 70] on div "Otsi kliente" at bounding box center [118, 73] width 131 height 16
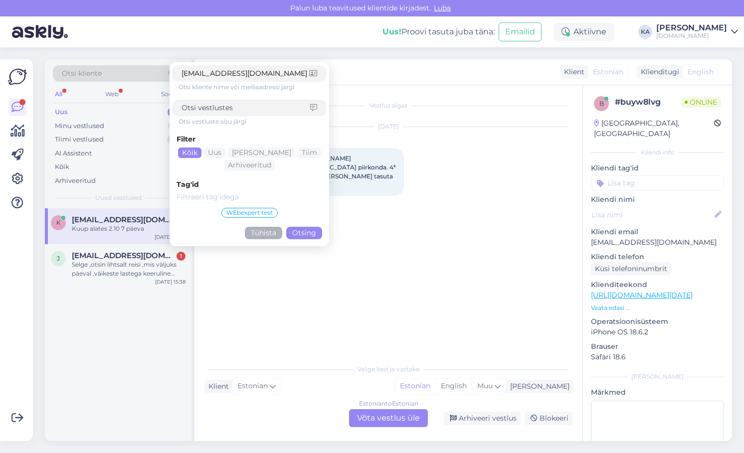
type input "[EMAIL_ADDRESS][DOMAIN_NAME]"
click at [308, 232] on button "Otsing" at bounding box center [304, 233] width 36 height 12
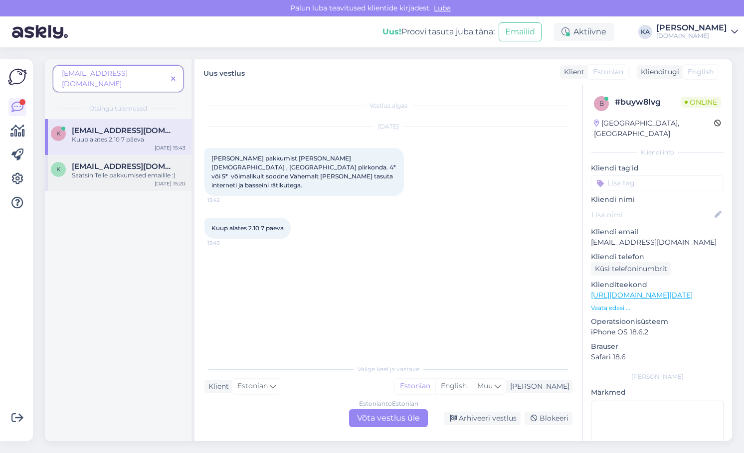
click at [121, 171] on div "Saatsin Teile pakkumised emailile :)" at bounding box center [129, 175] width 114 height 9
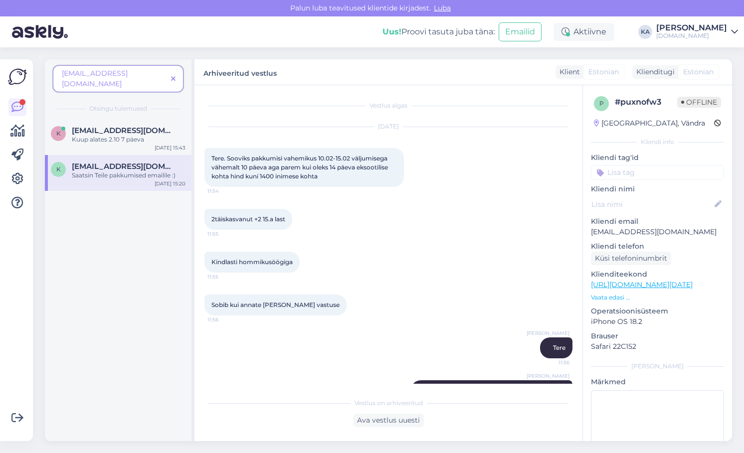
scroll to position [123, 0]
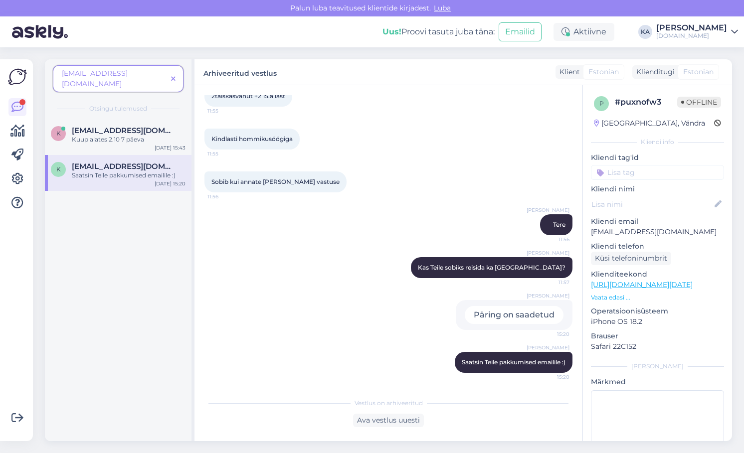
click at [173, 76] on icon at bounding box center [173, 79] width 4 height 7
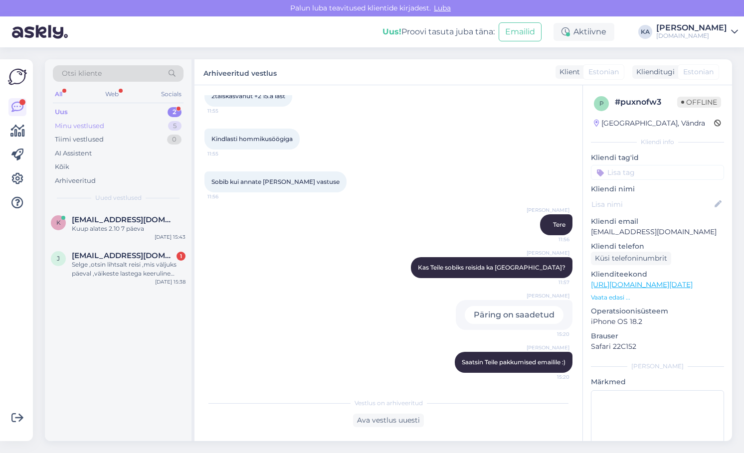
click at [91, 124] on div "Minu vestlused" at bounding box center [79, 126] width 49 height 10
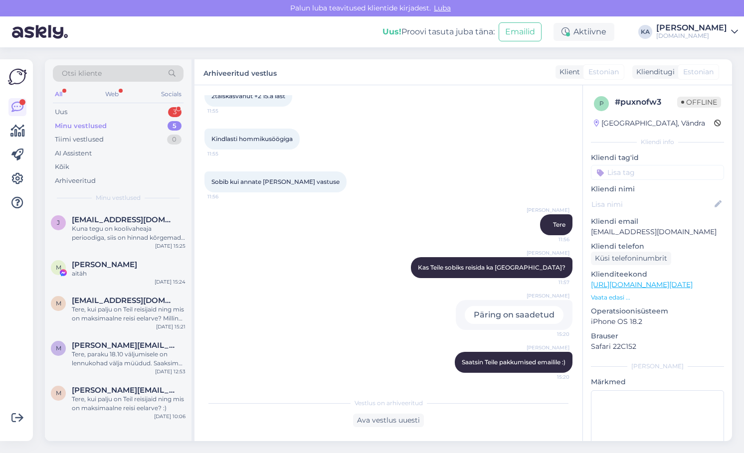
click at [82, 105] on div "Otsi kliente All Web Socials Uus 3 Minu vestlused 5 Tiimi vestlused 0 AI Assist…" at bounding box center [118, 133] width 147 height 149
click at [79, 114] on div "Uus 3" at bounding box center [118, 112] width 131 height 14
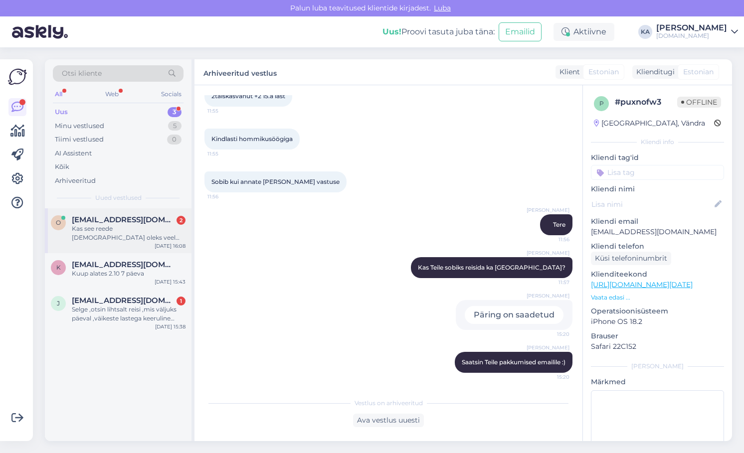
click at [108, 233] on div "Kas see reede [DEMOGRAPHIC_DATA] oleks veel pakkuda 5 tärnilisse hotelli väljal…" at bounding box center [129, 233] width 114 height 18
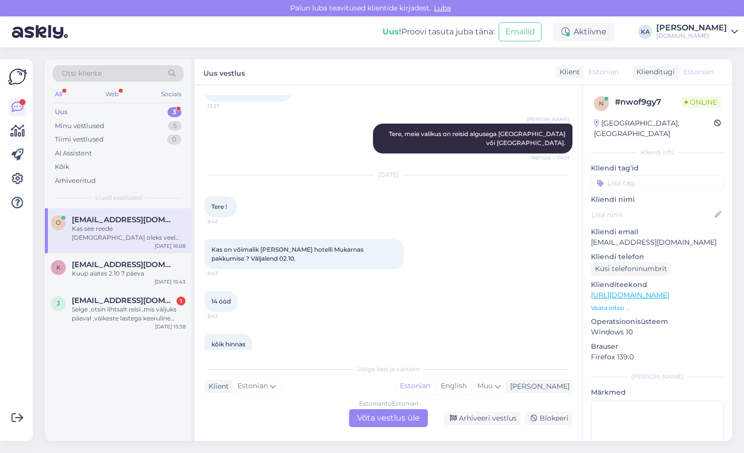
scroll to position [1487, 0]
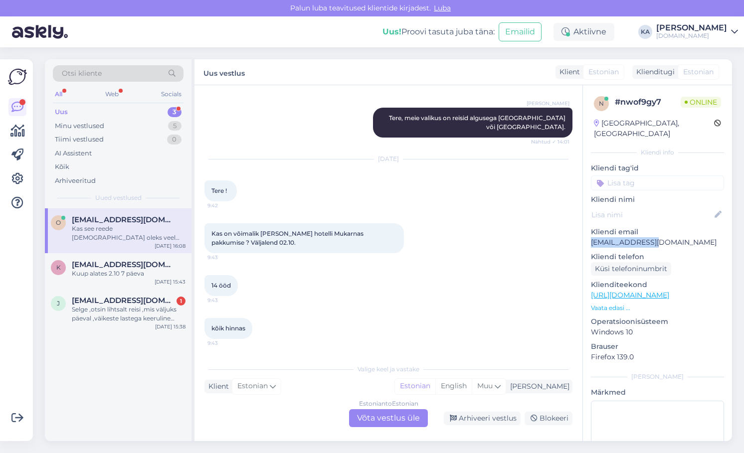
drag, startPoint x: 657, startPoint y: 232, endPoint x: 593, endPoint y: 232, distance: 63.9
click at [593, 237] on p "[EMAIL_ADDRESS][DOMAIN_NAME]" at bounding box center [657, 242] width 133 height 10
click at [383, 415] on div "Estonian to Estonian Võta vestlus üle" at bounding box center [388, 419] width 79 height 18
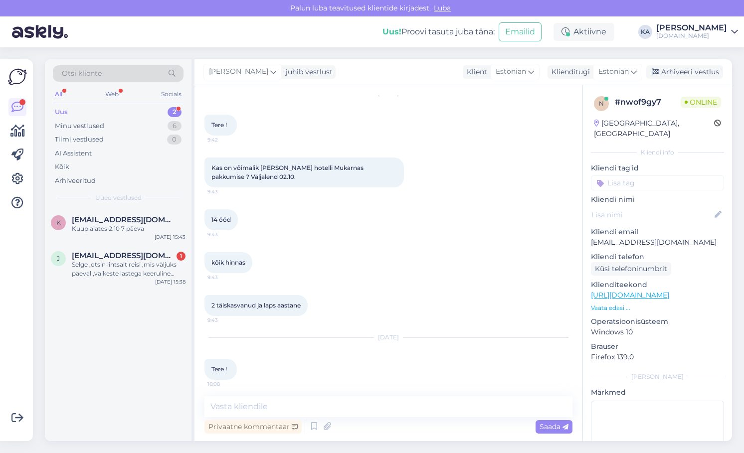
scroll to position [1599, 0]
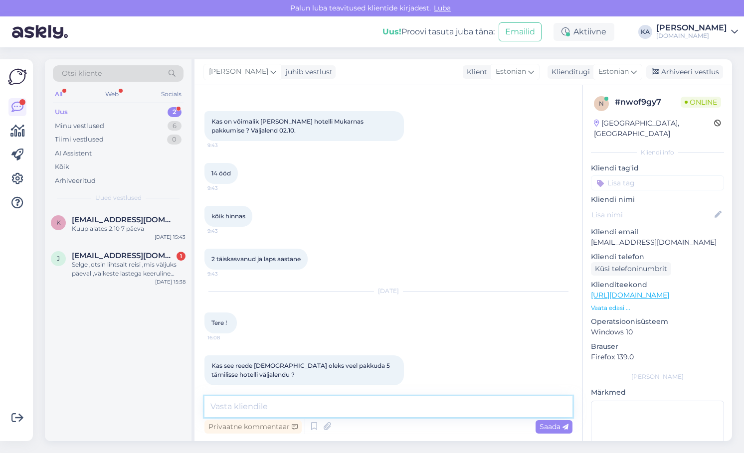
click at [254, 400] on textarea at bounding box center [389, 407] width 368 height 21
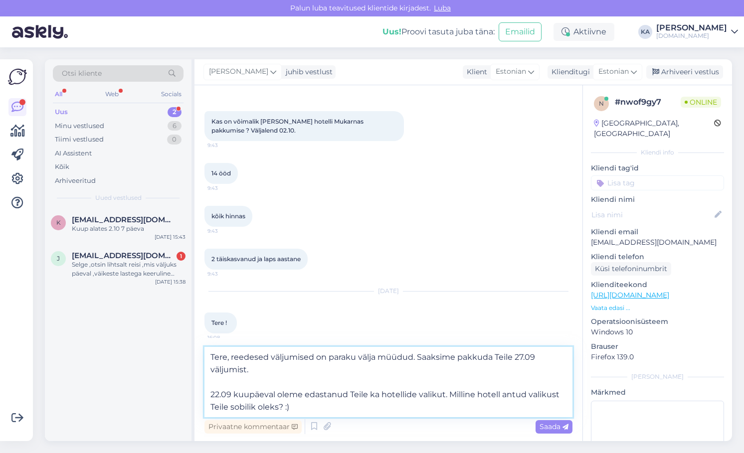
type textarea "Tere, reedesed väljumised on paraku välja müüdud. Saaksime pakkuda Teile 27.09 …"
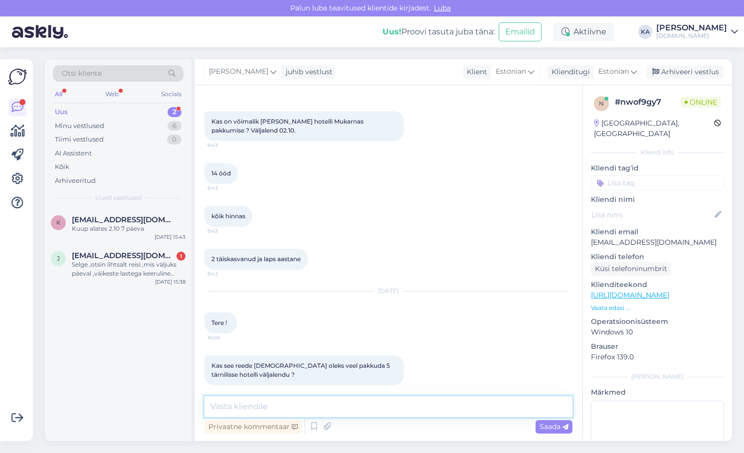
scroll to position [1678, 0]
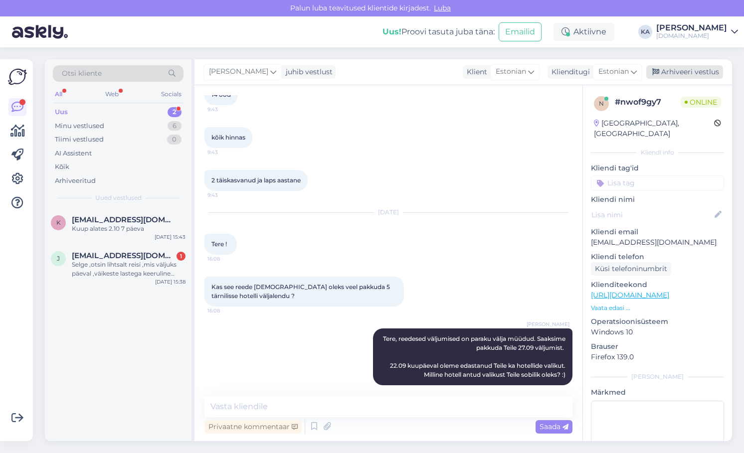
click at [672, 73] on div "Arhiveeri vestlus" at bounding box center [685, 71] width 77 height 13
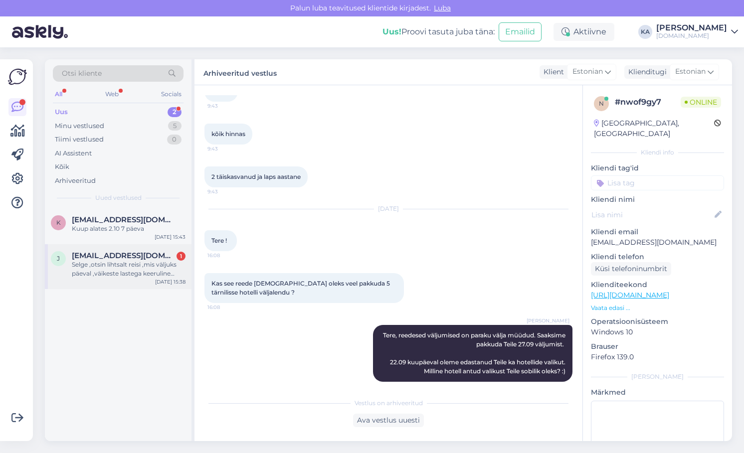
click at [98, 273] on div "Selge ,otsin lihtsalt reisi ,mis väljuks päeval ,väikeste lastega keeruline öös…" at bounding box center [129, 269] width 114 height 18
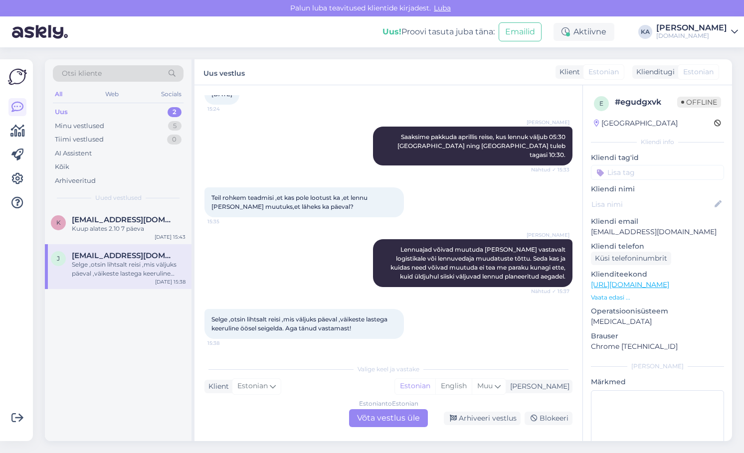
click at [374, 421] on div "Estonian to Estonian Võta vestlus üle" at bounding box center [388, 419] width 79 height 18
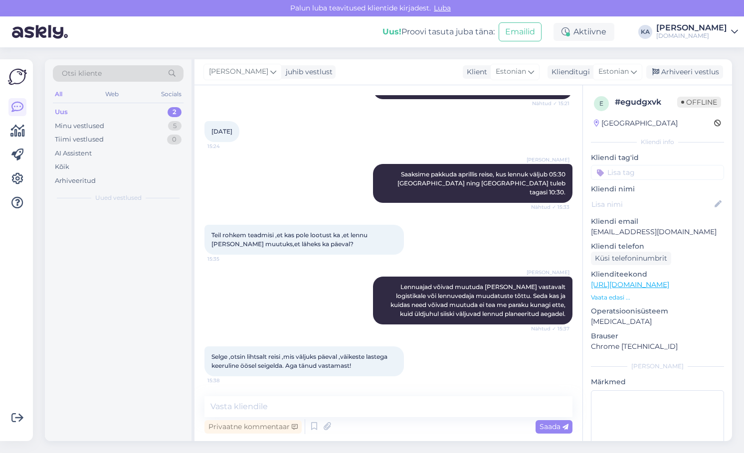
scroll to position [315, 0]
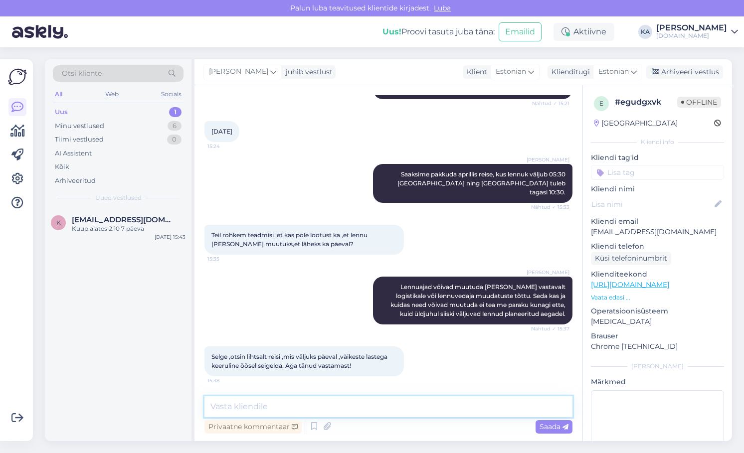
click at [344, 413] on textarea at bounding box center [389, 407] width 368 height 21
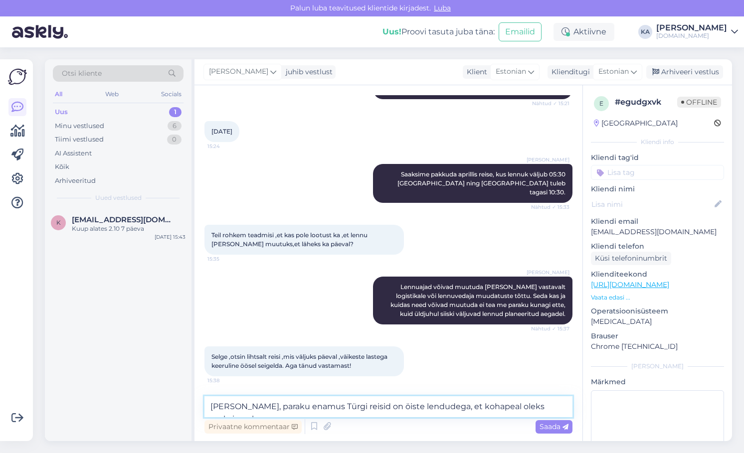
scroll to position [327, 0]
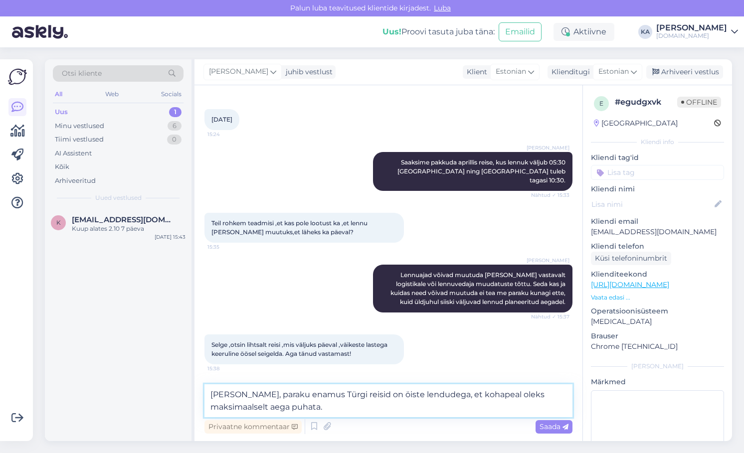
type textarea "[PERSON_NAME], paraku enamus Türgi reisid on öiste lendudega, et kohapeal oleks…"
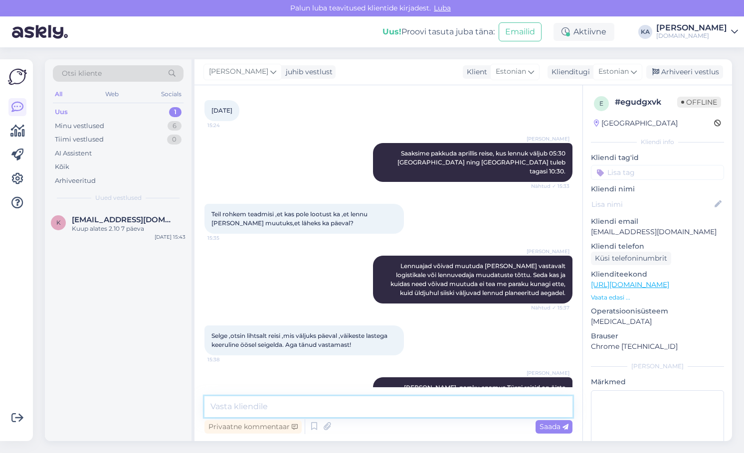
scroll to position [367, 0]
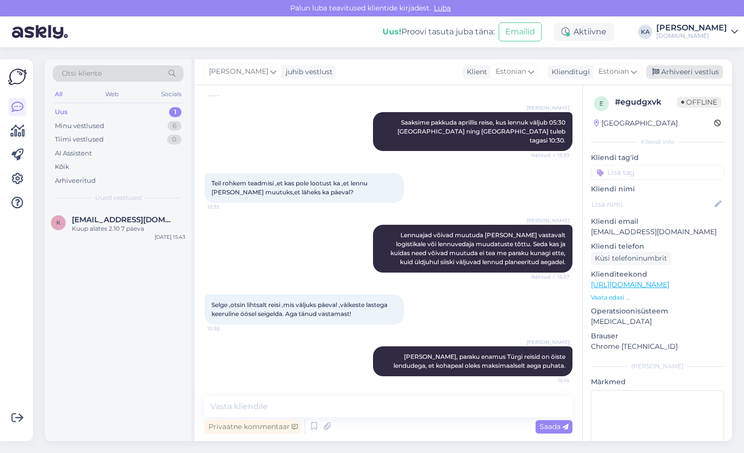
drag, startPoint x: 685, startPoint y: 71, endPoint x: 680, endPoint y: 70, distance: 5.5
click at [684, 71] on div "Arhiveeri vestlus" at bounding box center [685, 71] width 77 height 13
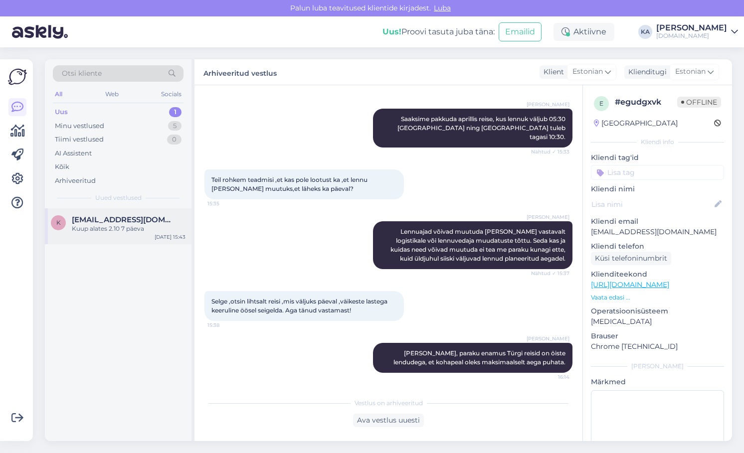
click at [112, 232] on div "Kuup alates 2.10 7 päeva" at bounding box center [129, 228] width 114 height 9
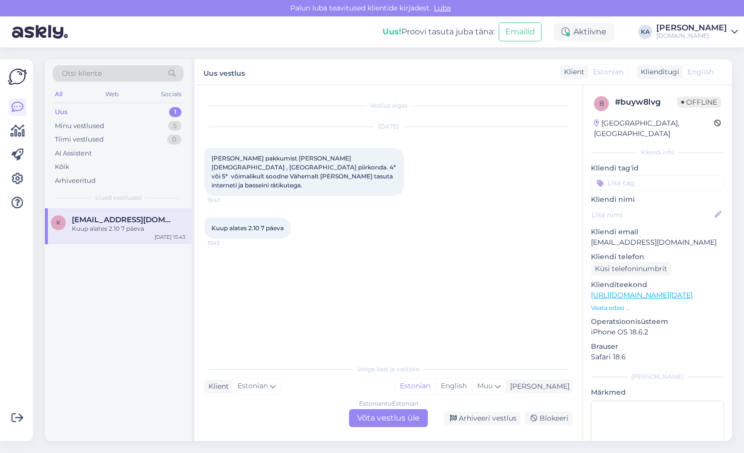
click at [378, 409] on div "Valige [PERSON_NAME] vastake Klient Estonian Mina Estonian English Muu Estonian…" at bounding box center [389, 393] width 368 height 68
click at [378, 416] on div "Estonian to Estonian Võta vestlus üle" at bounding box center [388, 419] width 79 height 18
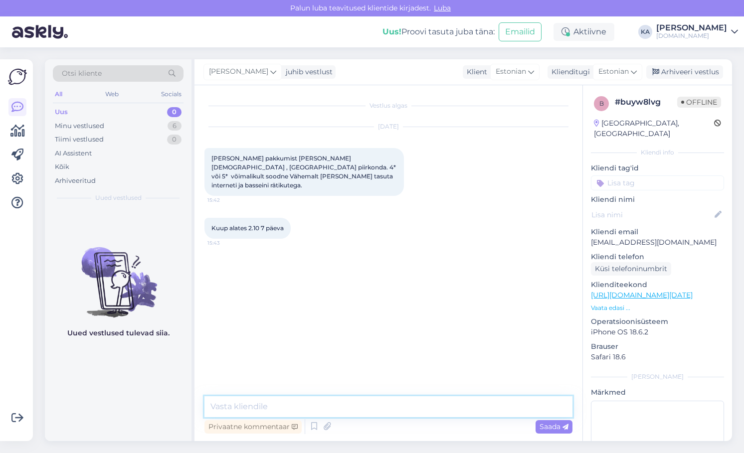
click at [337, 407] on textarea at bounding box center [389, 407] width 368 height 21
type textarea "T"
type textarea "Tere, mis on Teie reisi maksimaalne eelarve ühele reisijale? :)"
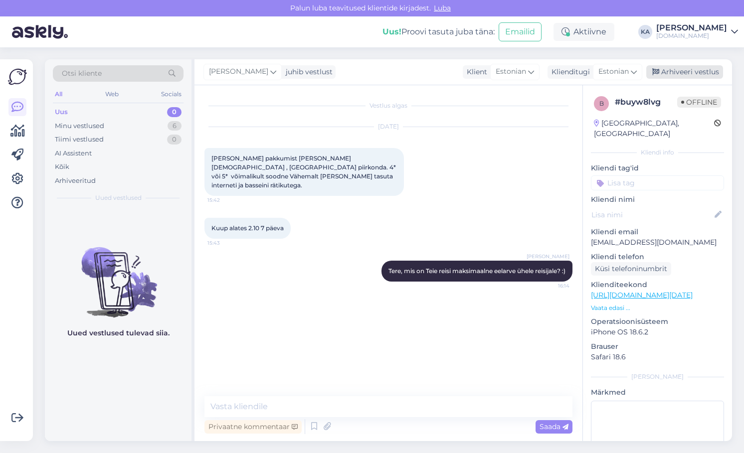
click at [669, 71] on div "Arhiveeri vestlus" at bounding box center [685, 71] width 77 height 13
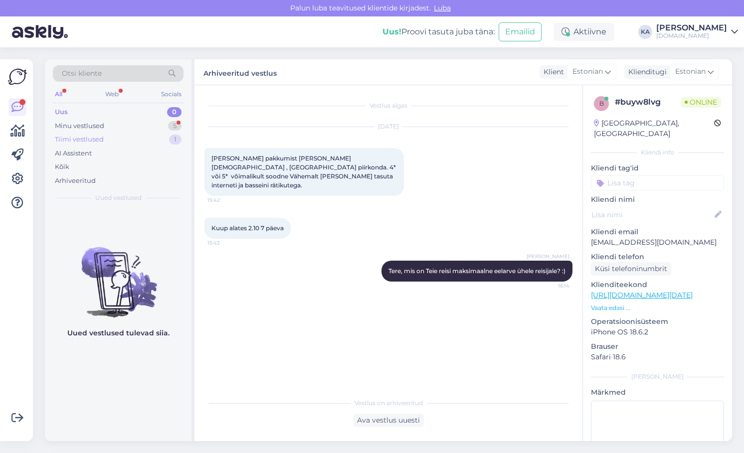
click at [104, 141] on div "Tiimi vestlused 1" at bounding box center [118, 140] width 131 height 14
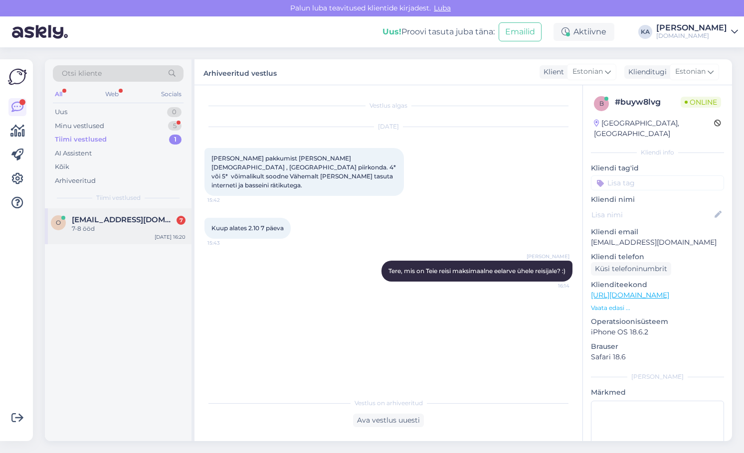
click at [95, 217] on span "[EMAIL_ADDRESS][DOMAIN_NAME]" at bounding box center [124, 220] width 104 height 9
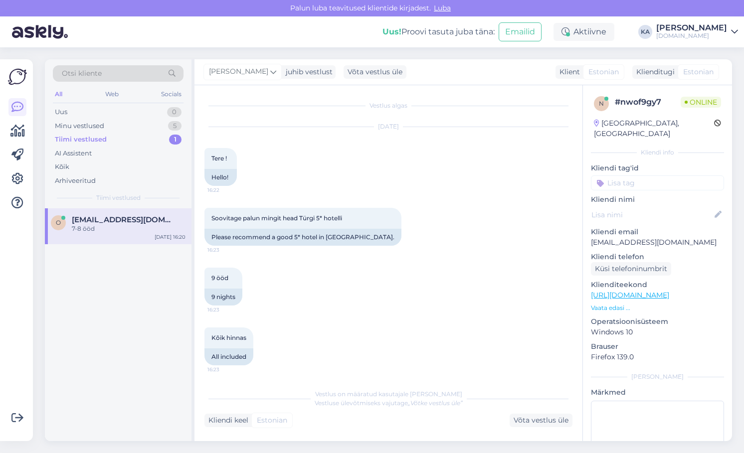
scroll to position [2846, 0]
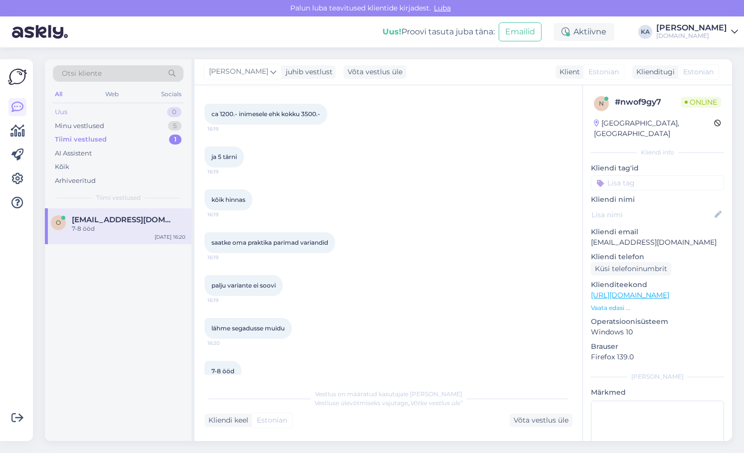
click at [80, 112] on div "Uus 0" at bounding box center [118, 112] width 131 height 14
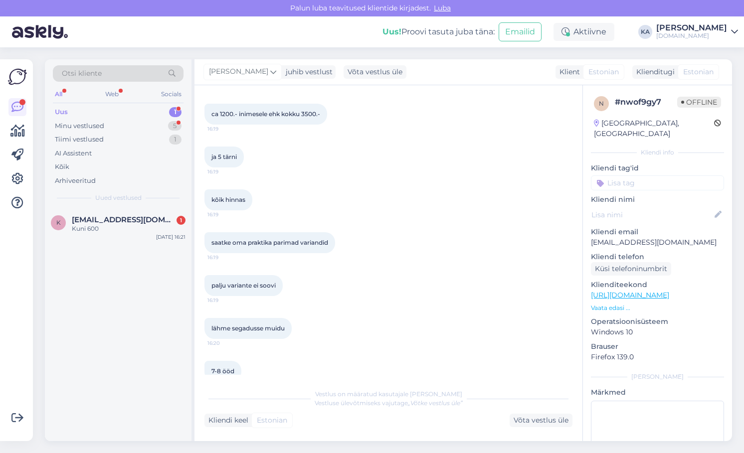
scroll to position [2932, 0]
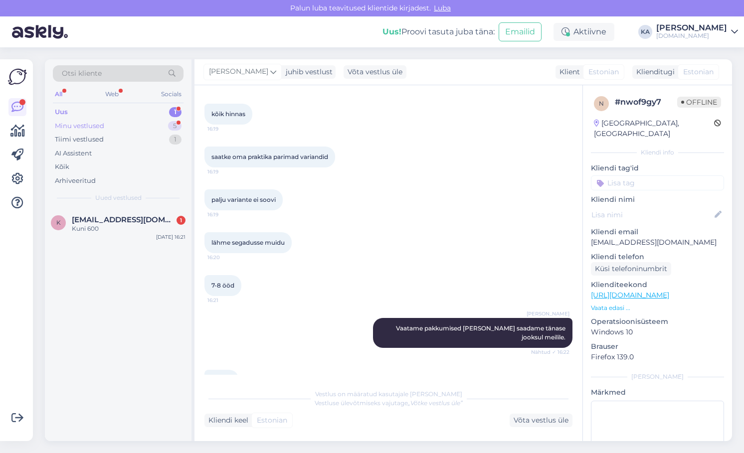
click at [69, 127] on div "Minu vestlused" at bounding box center [79, 126] width 49 height 10
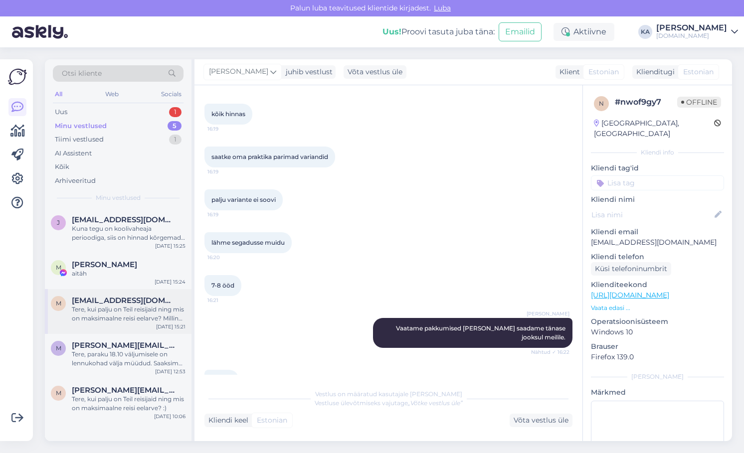
click at [125, 322] on div "Tere, kui palju on Teil reisijaid ning mis on maksimaalne reisi eelarve? Millin…" at bounding box center [129, 314] width 114 height 18
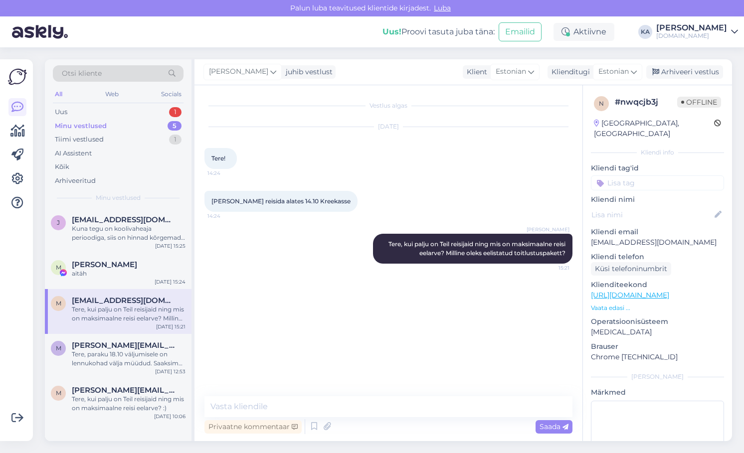
scroll to position [0, 0]
drag, startPoint x: 679, startPoint y: 234, endPoint x: 588, endPoint y: 236, distance: 91.3
click at [588, 236] on div "n # nwqcjb3j Offline [GEOGRAPHIC_DATA], [GEOGRAPHIC_DATA] Kliendi info Kliendi …" at bounding box center [657, 295] width 149 height 421
click at [679, 71] on div "Arhiveeri vestlus" at bounding box center [685, 71] width 77 height 13
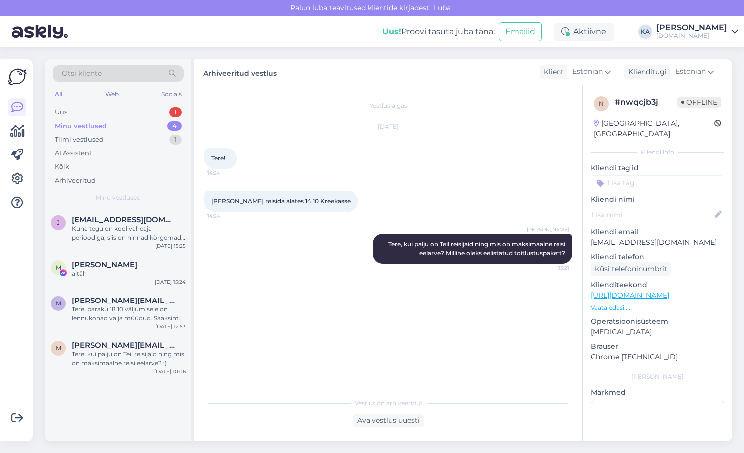
click at [606, 252] on p "Kliendi telefon" at bounding box center [657, 257] width 133 height 10
click at [402, 424] on div "Ava vestlus uuesti" at bounding box center [388, 420] width 71 height 13
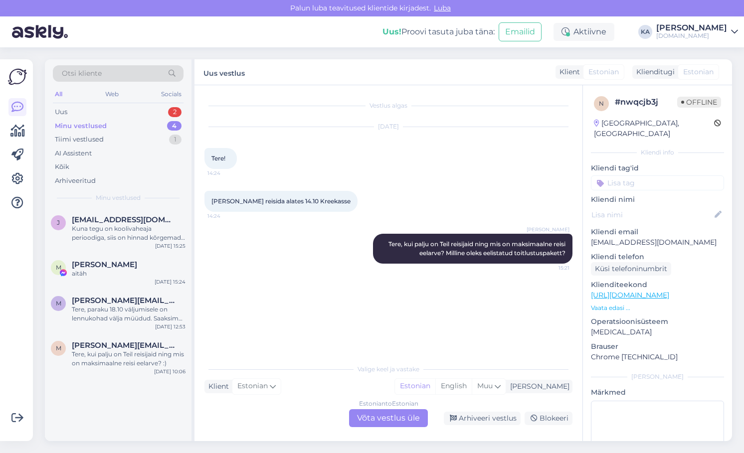
click at [666, 237] on p "[EMAIL_ADDRESS][DOMAIN_NAME]" at bounding box center [657, 242] width 133 height 10
drag, startPoint x: 686, startPoint y: 234, endPoint x: 593, endPoint y: 238, distance: 93.4
click at [593, 238] on div "n # nwqcjb3j Offline [GEOGRAPHIC_DATA], [GEOGRAPHIC_DATA] Kliendi info Kliendi …" at bounding box center [657, 295] width 149 height 421
click at [656, 227] on p "Kliendi email" at bounding box center [657, 232] width 133 height 10
click at [475, 420] on div "Arhiveeri vestlus" at bounding box center [482, 418] width 77 height 13
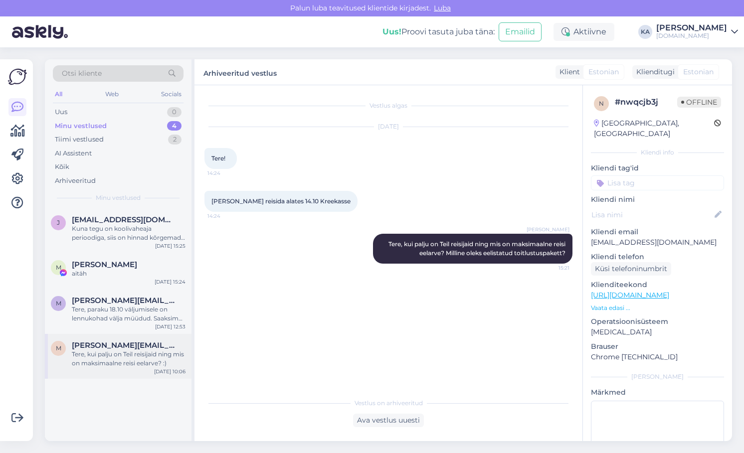
click at [140, 348] on span "[PERSON_NAME][EMAIL_ADDRESS][DOMAIN_NAME]" at bounding box center [124, 345] width 104 height 9
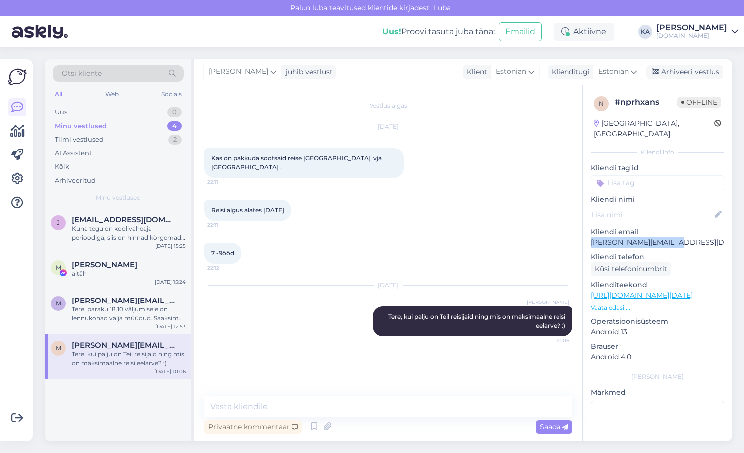
drag, startPoint x: 696, startPoint y: 228, endPoint x: 586, endPoint y: 231, distance: 110.8
click at [586, 231] on div "n # nprhxans Offline [GEOGRAPHIC_DATA], [GEOGRAPHIC_DATA] Kliendi info Kliendi …" at bounding box center [657, 295] width 149 height 421
click at [678, 71] on div "Arhiveeri vestlus" at bounding box center [685, 71] width 77 height 13
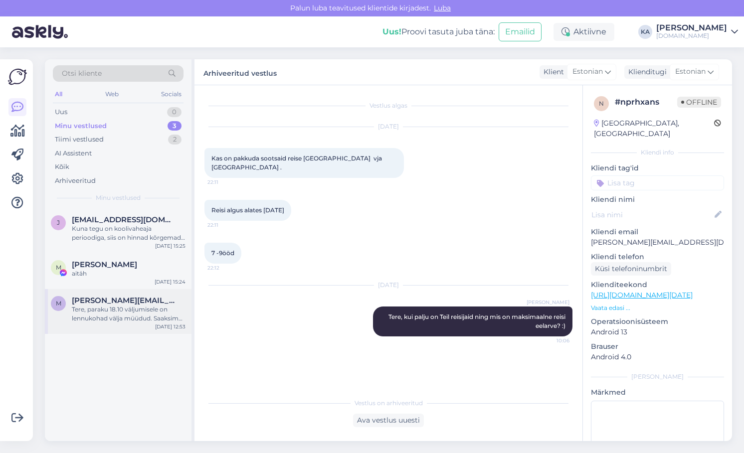
click at [93, 311] on div "Tere, paraku 18.10 väljumisele on lennukohad välja müüdud. Saaksime pakkuda väl…" at bounding box center [129, 314] width 114 height 18
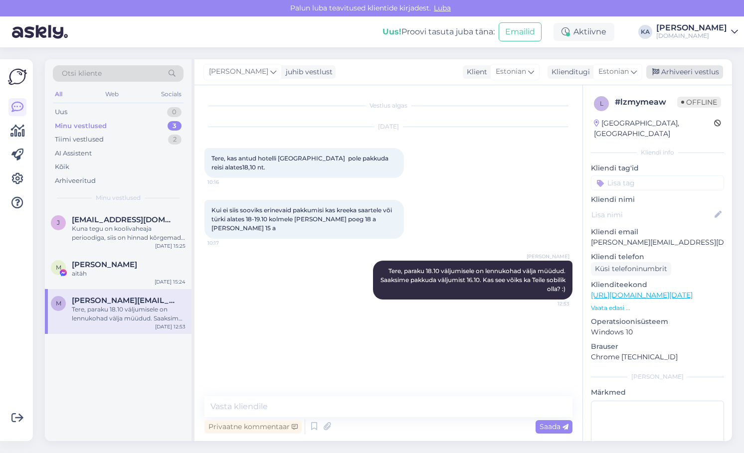
click at [699, 74] on div "Arhiveeri vestlus" at bounding box center [685, 71] width 77 height 13
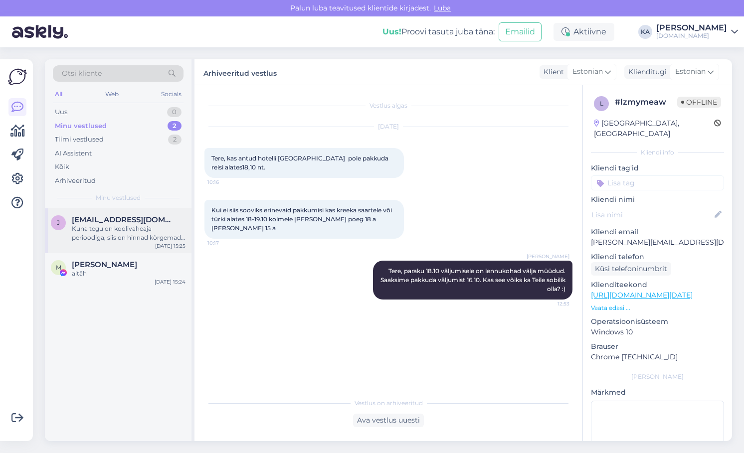
click at [98, 241] on div "Kuna tegu on koolivaheaja perioodiga, siis on hinnad kõrgemad, kui reisida kool…" at bounding box center [129, 233] width 114 height 18
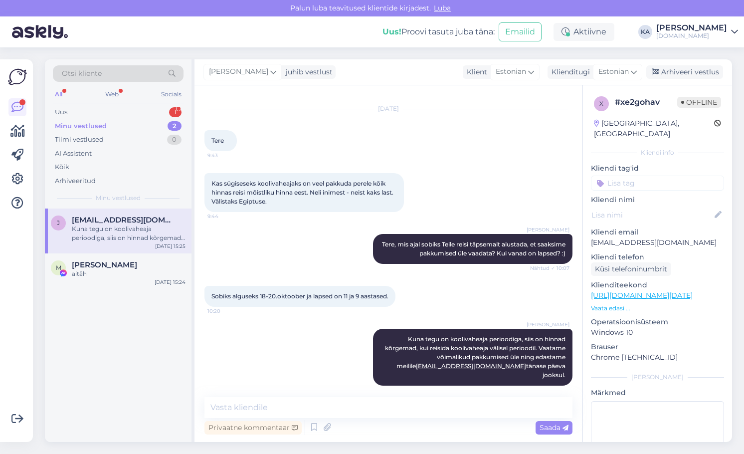
scroll to position [17, 0]
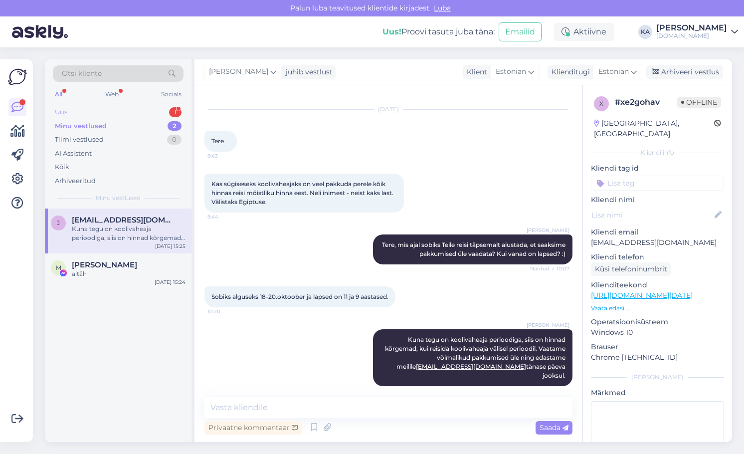
click at [88, 113] on div "Uus 1" at bounding box center [118, 112] width 131 height 14
click at [106, 226] on div "Millised oleks lennuajad kui sooviks 28.09 algusega 5 ööd?" at bounding box center [129, 233] width 114 height 18
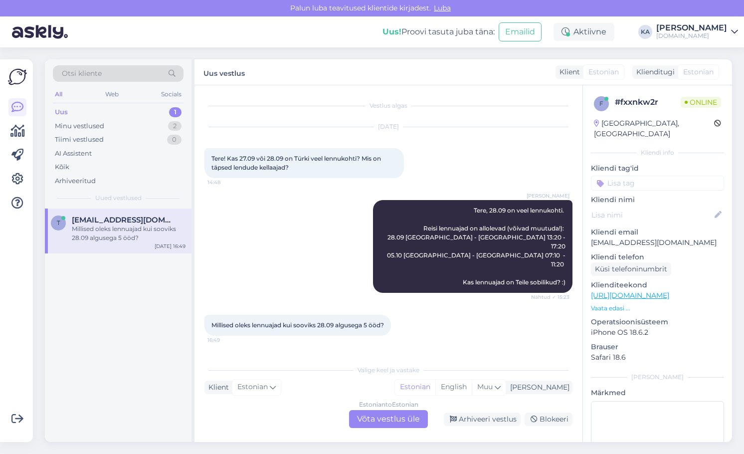
scroll to position [0, 0]
click at [81, 123] on div "Minu vestlused" at bounding box center [79, 126] width 49 height 10
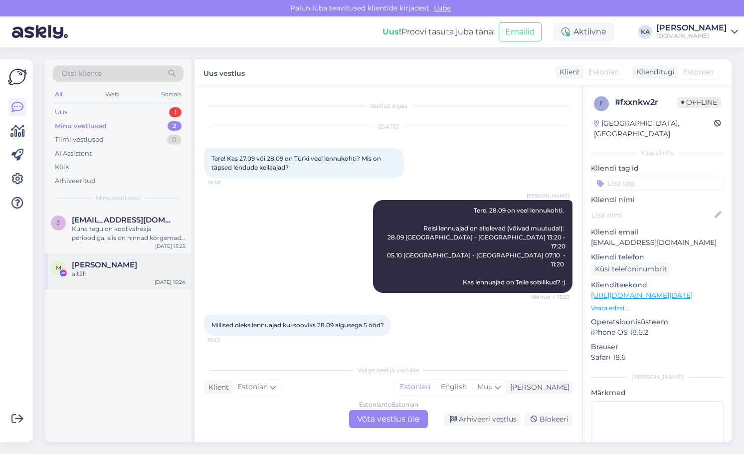
click at [118, 268] on span "[PERSON_NAME]" at bounding box center [104, 264] width 65 height 9
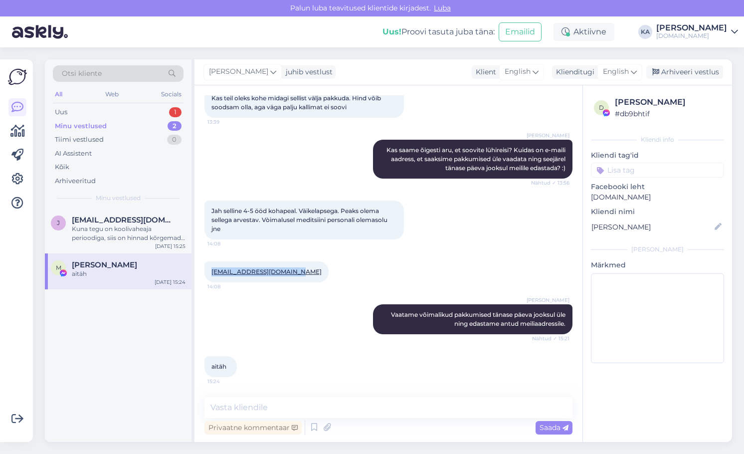
drag, startPoint x: 305, startPoint y: 272, endPoint x: 212, endPoint y: 276, distance: 92.9
click at [212, 276] on div "[EMAIL_ADDRESS][DOMAIN_NAME] 14:08" at bounding box center [267, 271] width 124 height 21
click at [481, 236] on div "Jah selline 4-5 ööd kohapeal. Väikelapsega. Peaks olema sellega arvestav. Vòima…" at bounding box center [389, 220] width 368 height 61
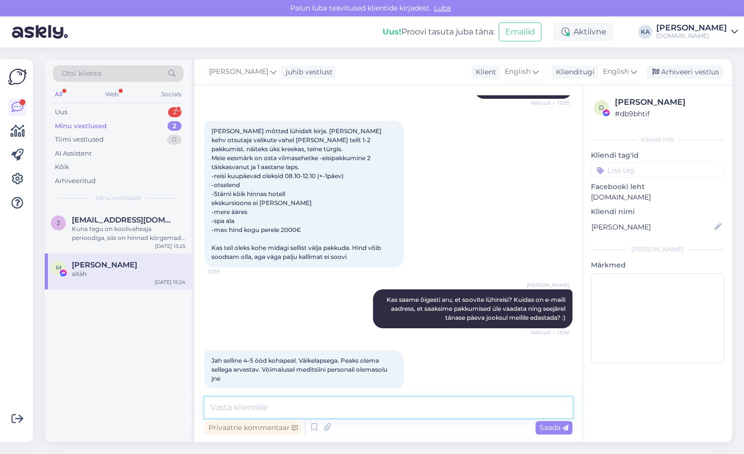
click at [330, 406] on textarea at bounding box center [389, 407] width 368 height 21
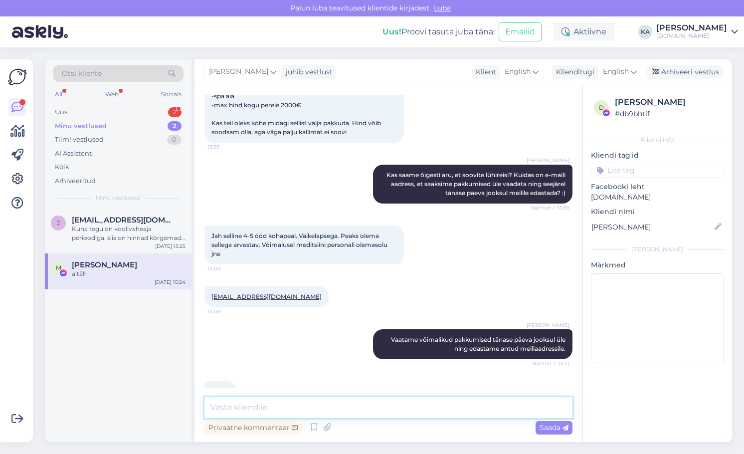
scroll to position [263, 0]
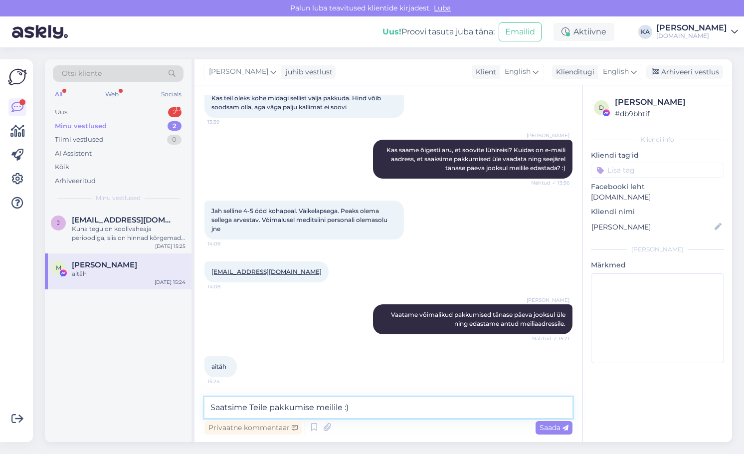
type textarea "Saatsime Teile pakkumise meilile :)"
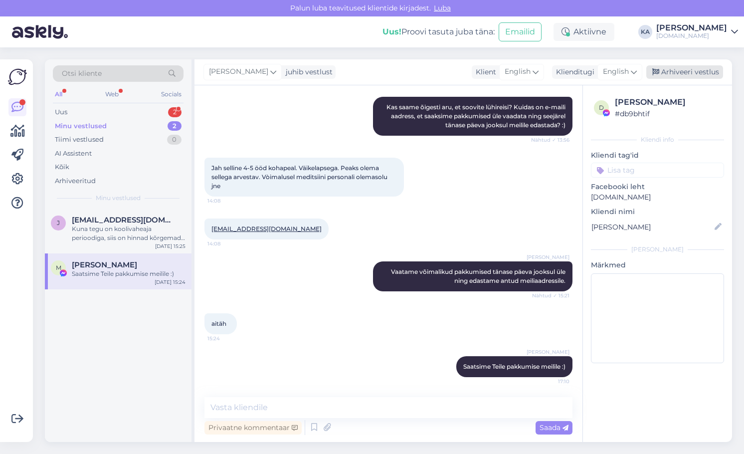
click at [682, 74] on div "Arhiveeri vestlus" at bounding box center [685, 71] width 77 height 13
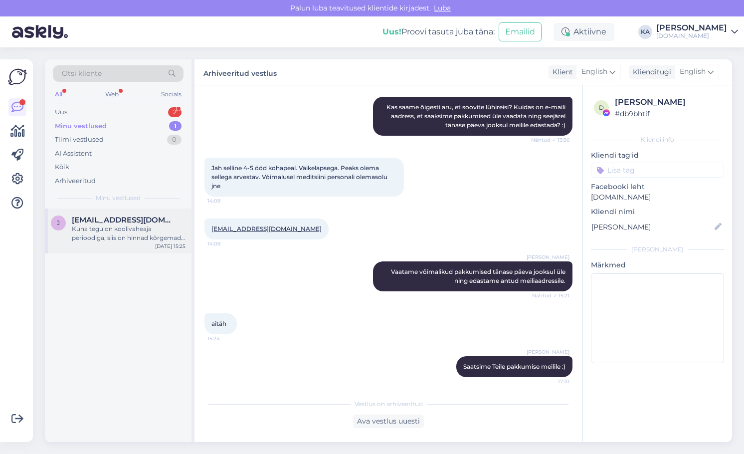
click at [108, 236] on div "Kuna tegu on koolivaheaja perioodiga, siis on hinnad kõrgemad, kui reisida kool…" at bounding box center [129, 233] width 114 height 18
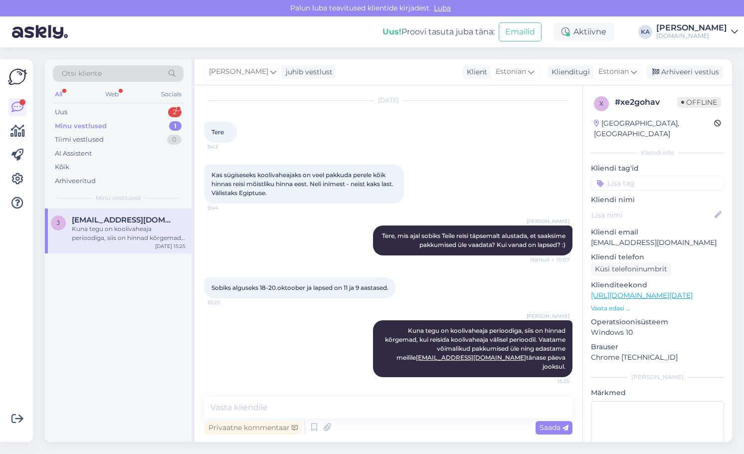
scroll to position [17, 0]
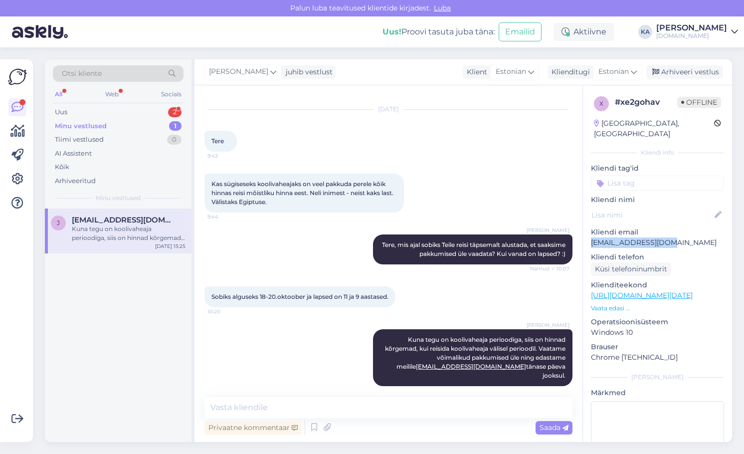
drag, startPoint x: 630, startPoint y: 236, endPoint x: 584, endPoint y: 235, distance: 45.9
click at [584, 235] on div "x # xe2gohav Offline [GEOGRAPHIC_DATA], [GEOGRAPHIC_DATA] Kliendi info Kliendi …" at bounding box center [657, 295] width 149 height 421
click at [69, 110] on div "Uus 1" at bounding box center [118, 112] width 131 height 14
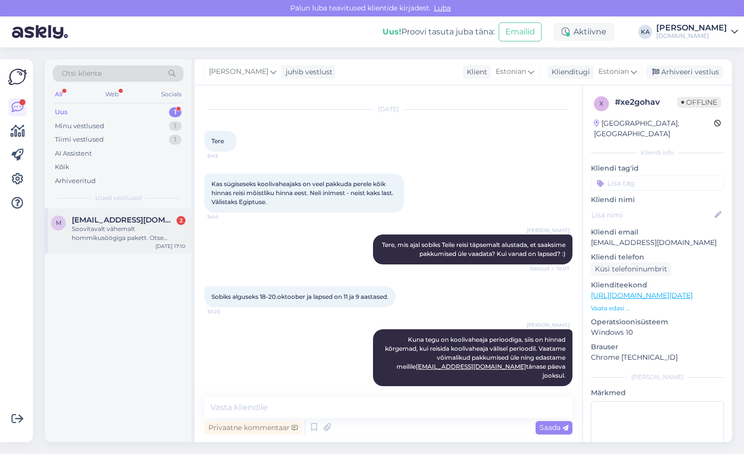
click at [132, 245] on div "M [EMAIL_ADDRESS][DOMAIN_NAME] 2 Soovitavalt vähemalt hommikusöögiga pakett. Ot…" at bounding box center [118, 231] width 147 height 45
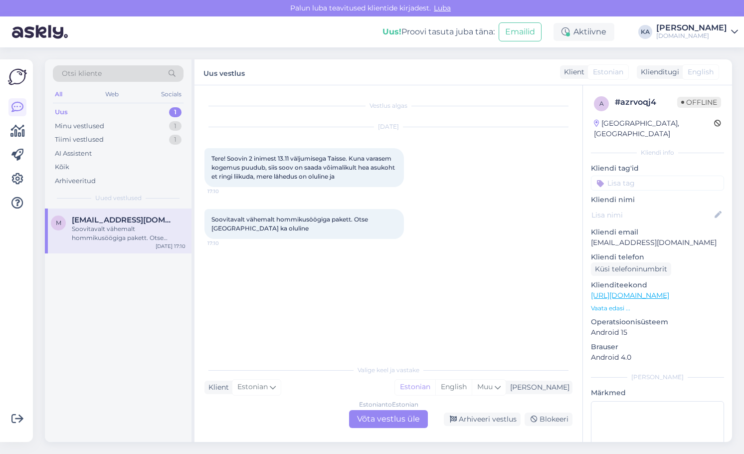
scroll to position [0, 0]
click at [108, 130] on div "Minu vestlused 1" at bounding box center [118, 126] width 131 height 14
click at [123, 224] on div "[EMAIL_ADDRESS][DOMAIN_NAME] Kuna tegu on koolivaheaja perioodiga, siis on hinn…" at bounding box center [129, 229] width 114 height 27
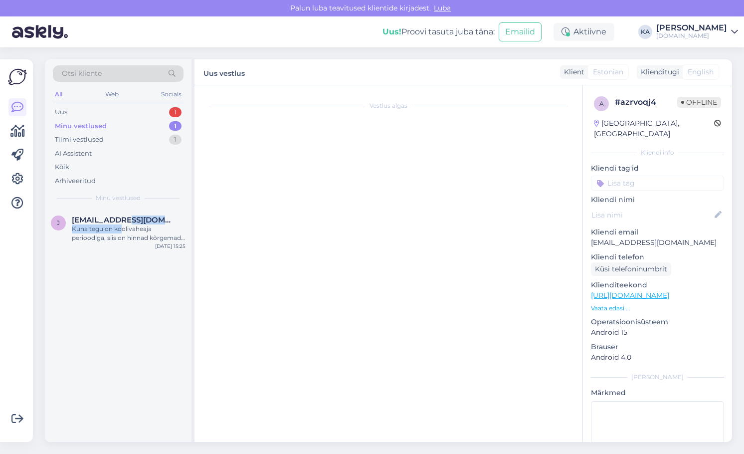
scroll to position [17, 0]
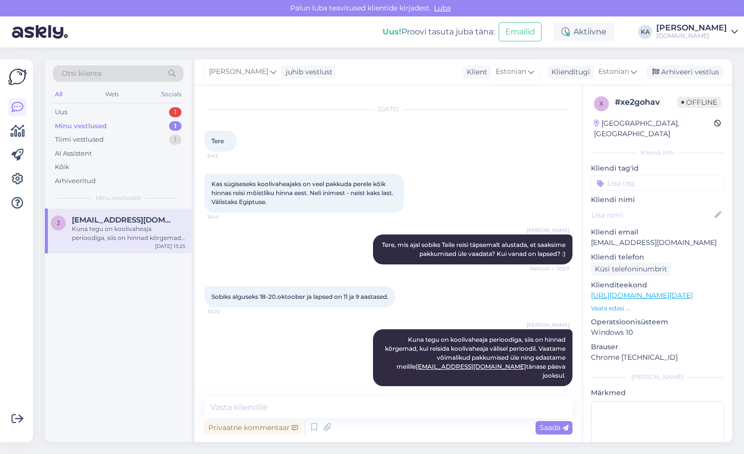
click at [606, 216] on div "x # xe2gohav Offline [GEOGRAPHIC_DATA], [GEOGRAPHIC_DATA] Kliendi info Kliendi …" at bounding box center [657, 295] width 149 height 421
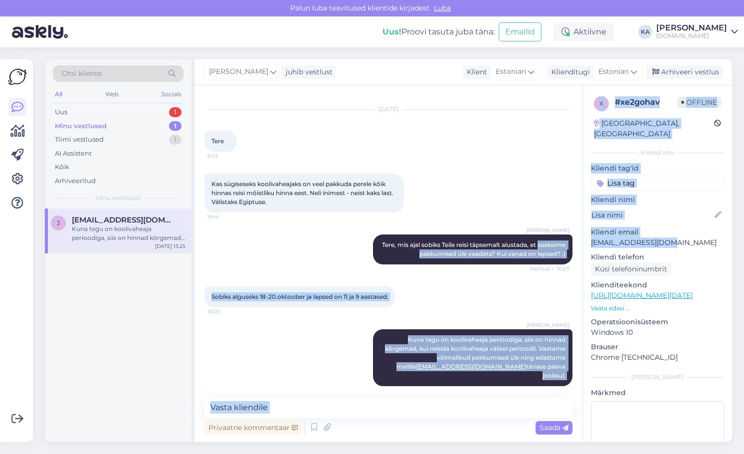
drag, startPoint x: 669, startPoint y: 231, endPoint x: 573, endPoint y: 234, distance: 95.9
click at [573, 234] on div "Vestlus algas [DATE] Tere 9:43 Kas sügiseseks koolivaheajaks on veel pakkuda pe…" at bounding box center [464, 263] width 538 height 357
click at [608, 237] on p "[EMAIL_ADDRESS][DOMAIN_NAME]" at bounding box center [657, 242] width 133 height 10
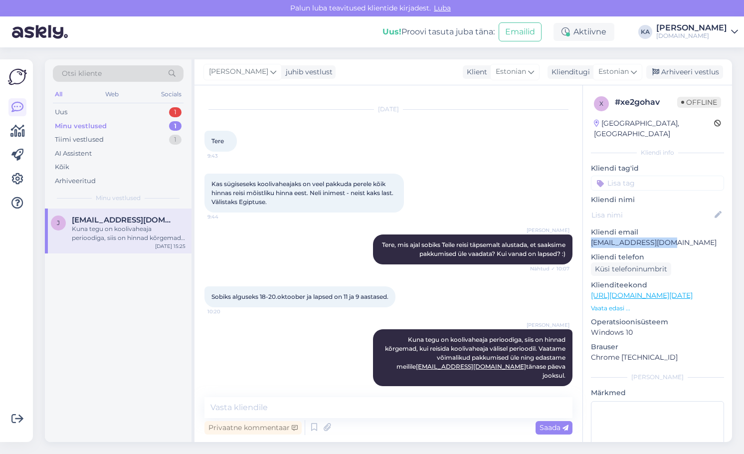
drag, startPoint x: 656, startPoint y: 234, endPoint x: 586, endPoint y: 237, distance: 69.9
click at [586, 237] on div "x # xe2gohav Offline [GEOGRAPHIC_DATA], [GEOGRAPHIC_DATA] Kliendi info Kliendi …" at bounding box center [657, 295] width 149 height 421
click at [379, 168] on div "Kas sügiseseks koolivaheajaks on veel pakkuda perele kõik hinnas reisi mõistlik…" at bounding box center [389, 193] width 368 height 61
click at [679, 74] on div "Arhiveeri vestlus" at bounding box center [685, 71] width 77 height 13
